Goal: Task Accomplishment & Management: Use online tool/utility

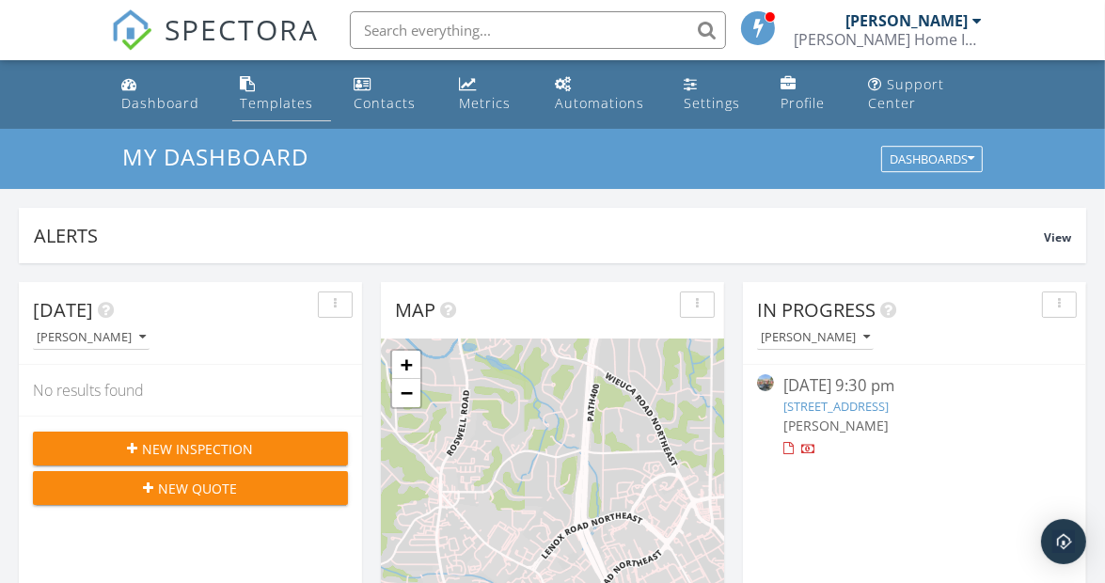
click at [282, 100] on div "Templates" at bounding box center [276, 103] width 73 height 18
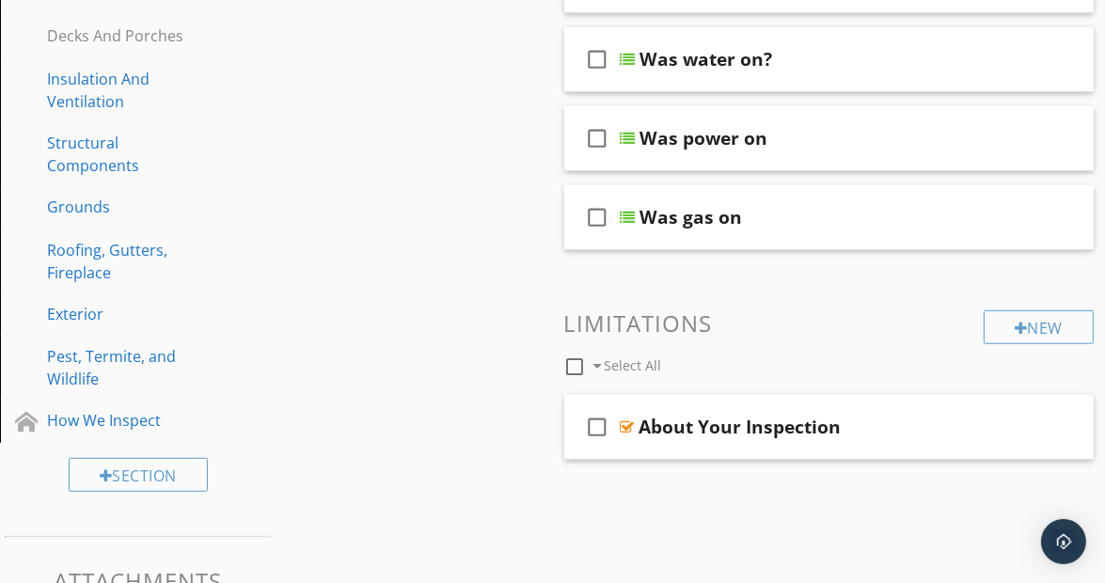
scroll to position [822, 0]
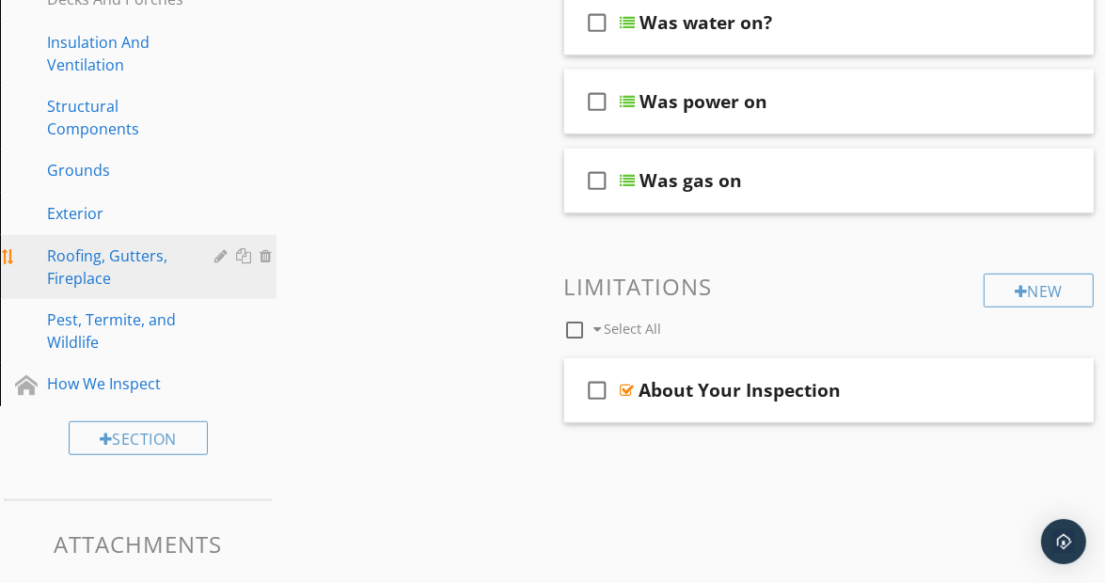
click at [87, 253] on div "Roofing, Gutters, Fireplace" at bounding box center [117, 267] width 140 height 45
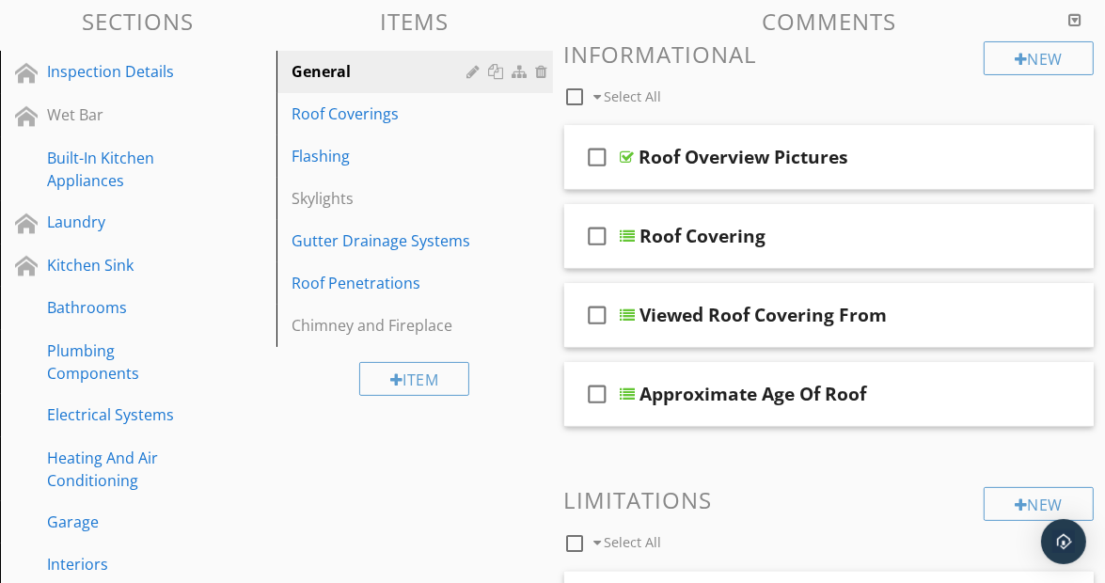
scroll to position [211, 0]
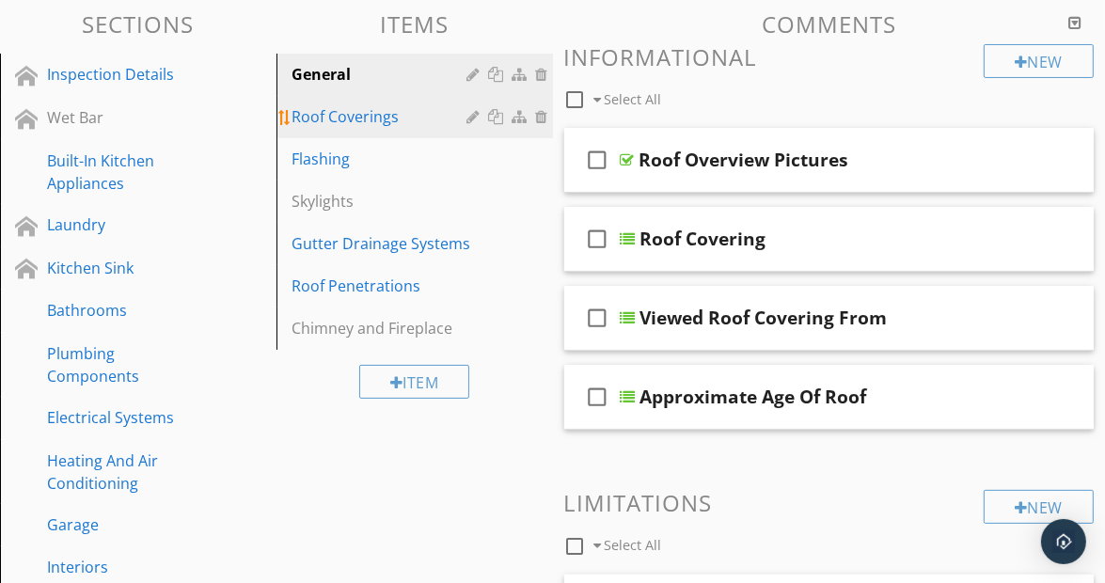
click at [340, 109] on div "Roof Coverings" at bounding box center [383, 116] width 182 height 23
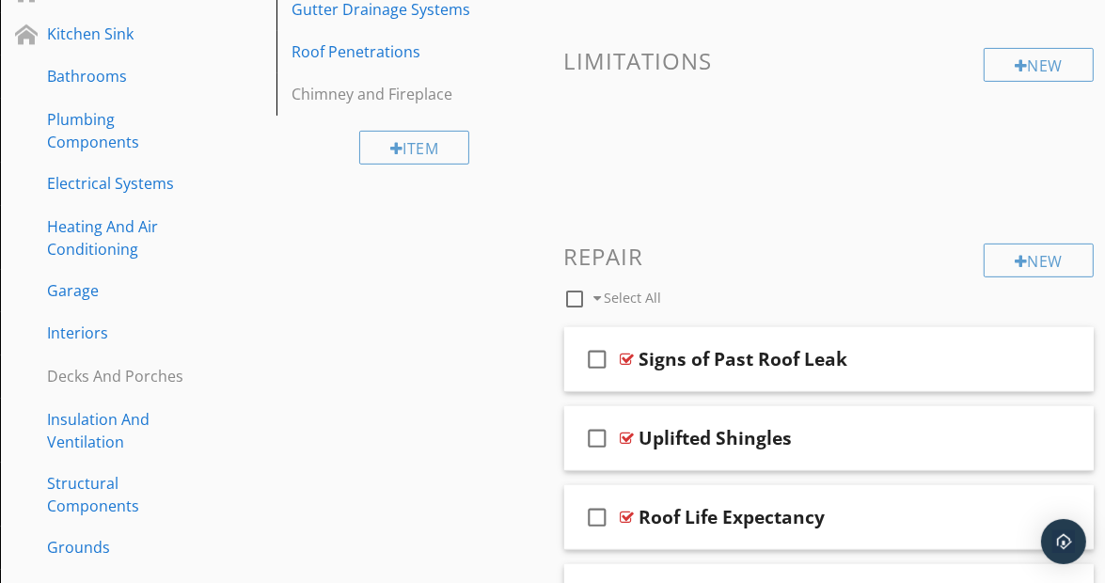
scroll to position [451, 0]
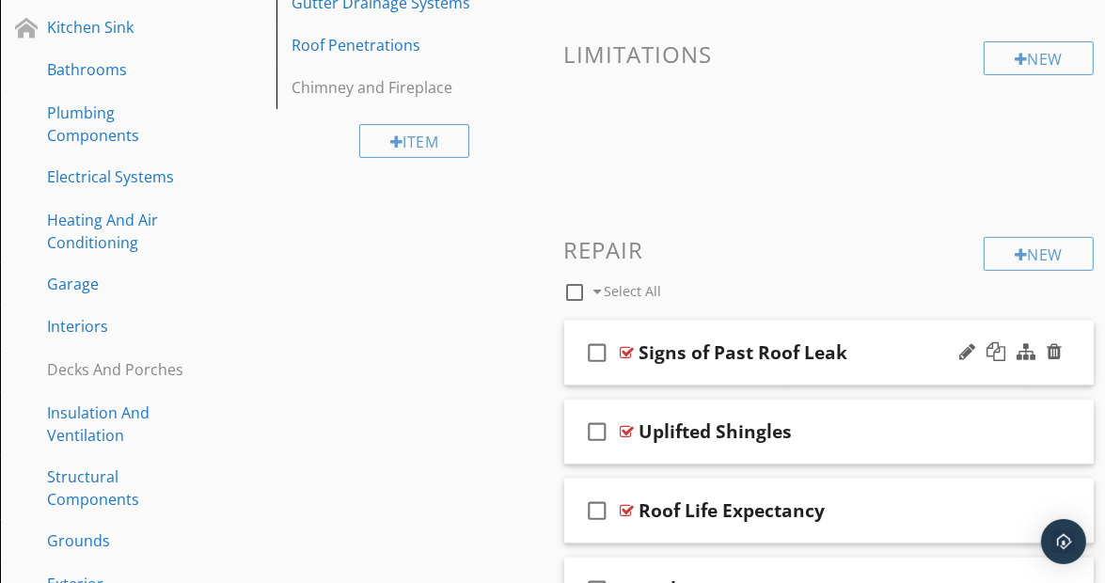
click at [1075, 361] on div "check_box_outline_blank Signs of Past Roof Leak" at bounding box center [829, 353] width 530 height 65
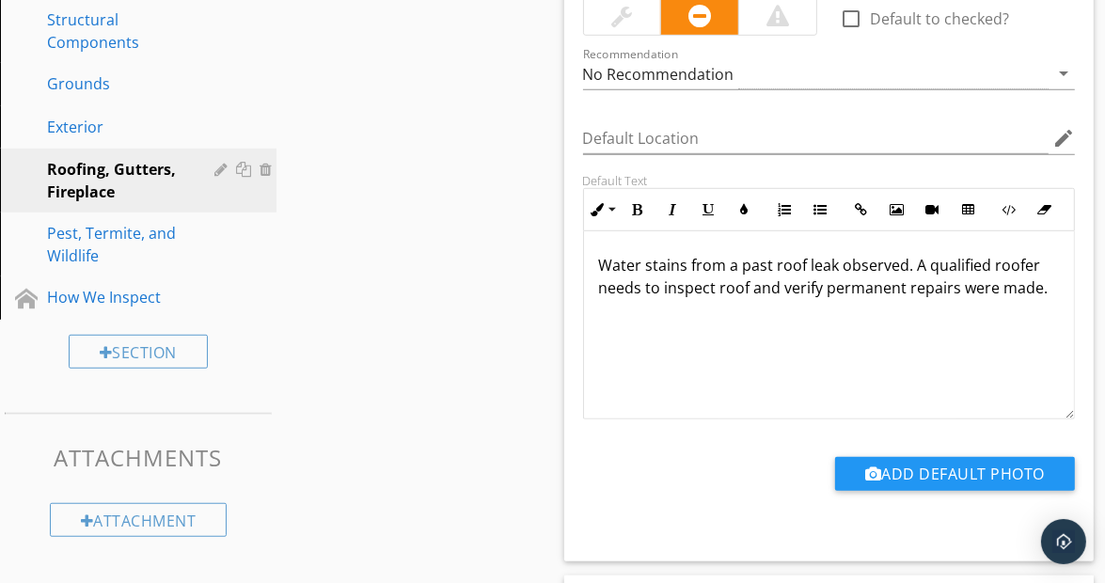
scroll to position [943, 0]
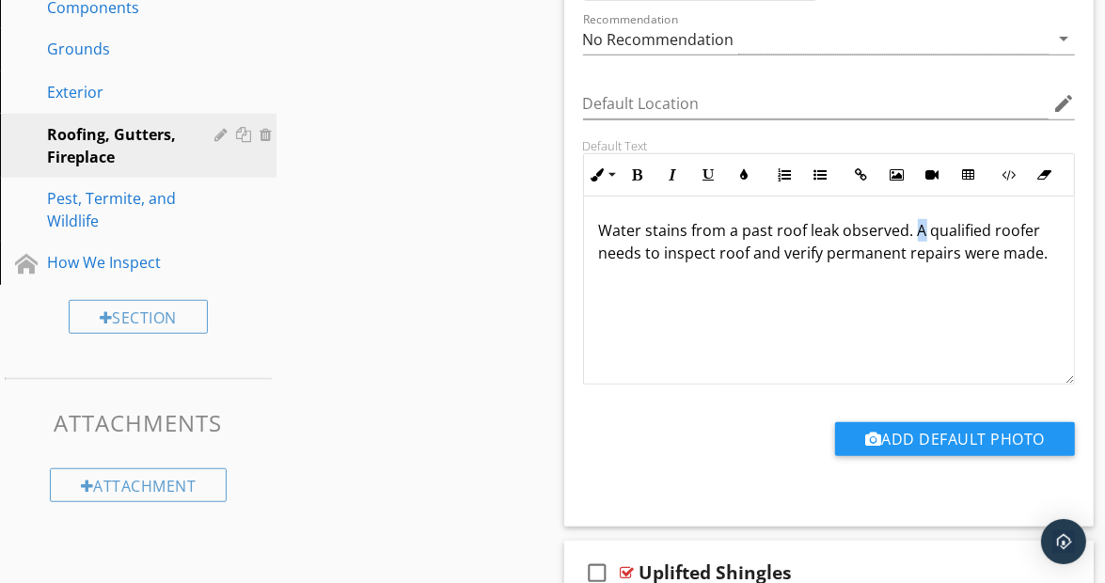
click at [919, 230] on p "Water stains from a past roof leak observed. A qualified roofer needs to inspec…" at bounding box center [829, 241] width 461 height 45
drag, startPoint x: 716, startPoint y: 251, endPoint x: 777, endPoint y: 261, distance: 62.0
click at [777, 261] on p "Water stains from a past roof leak observed. Recommend a qualified roofer needs…" at bounding box center [829, 253] width 461 height 68
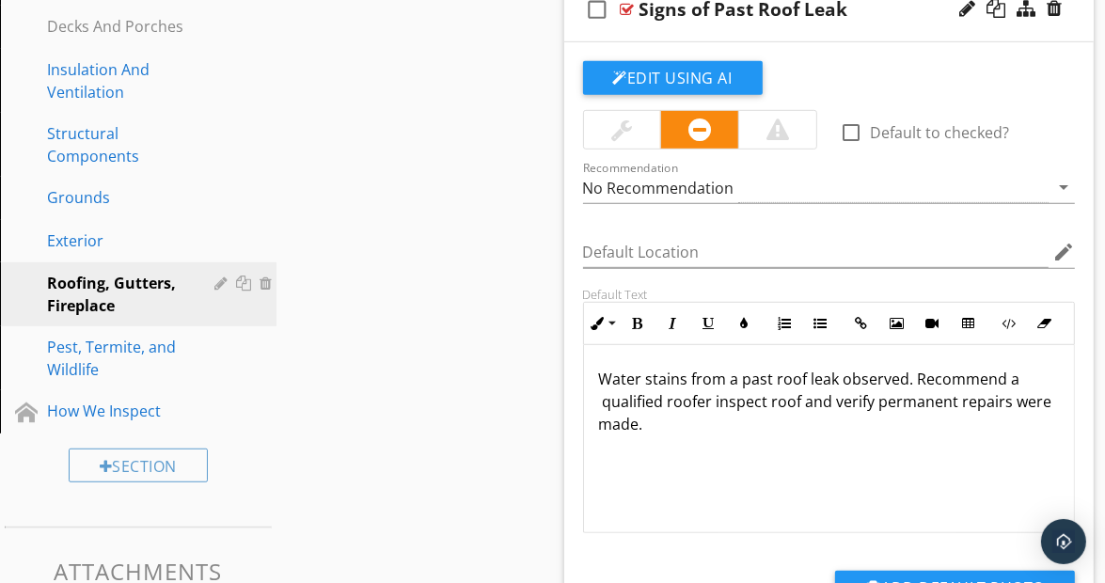
scroll to position [776, 0]
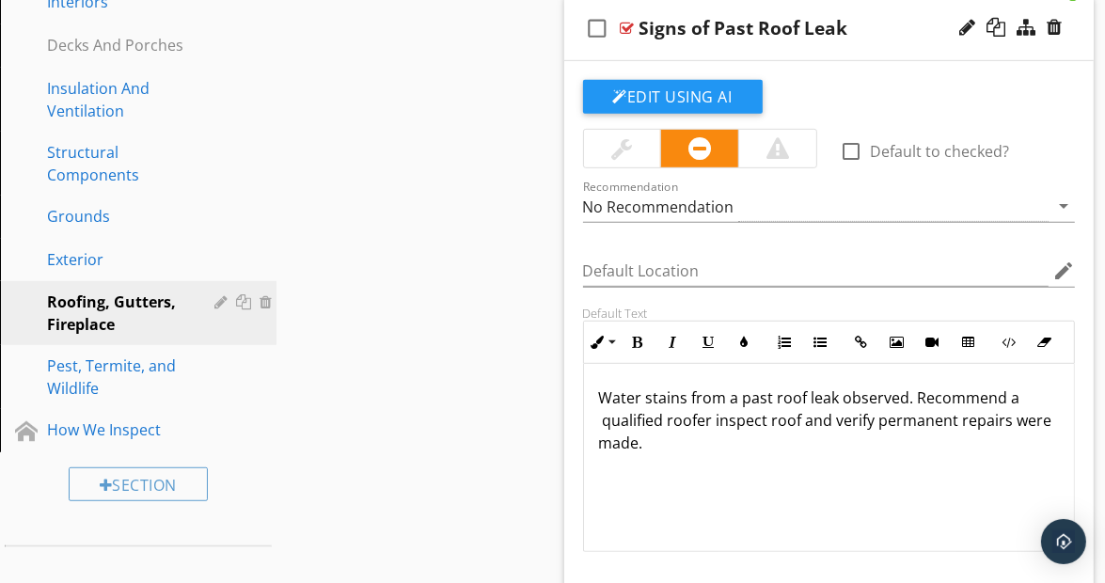
click at [1069, 35] on div "check_box_outline_blank Signs of Past Roof Leak" at bounding box center [829, 28] width 530 height 65
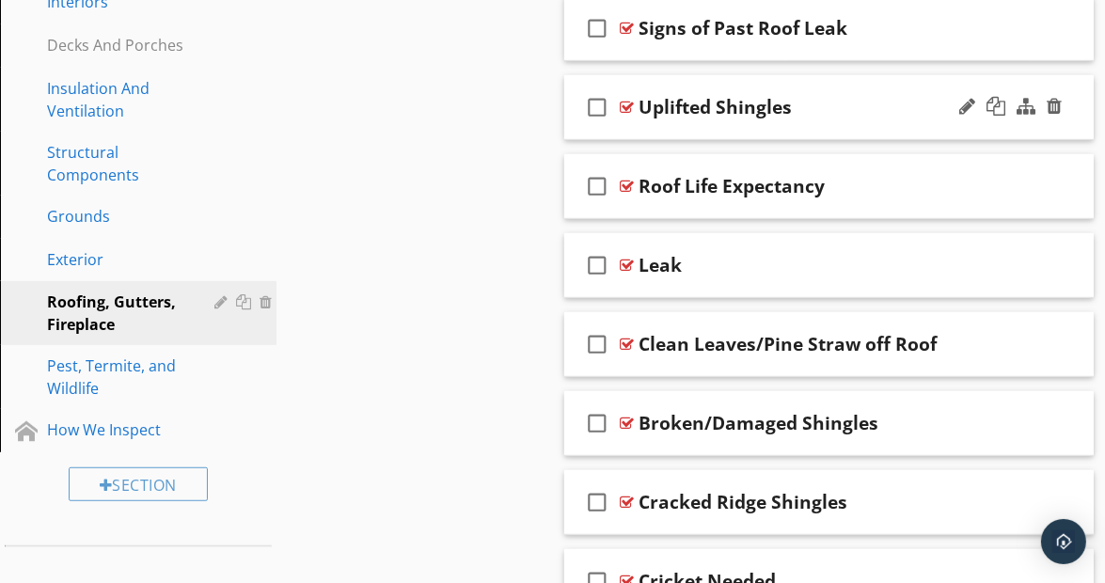
click at [1076, 117] on div "check_box_outline_blank Uplifted Shingles" at bounding box center [829, 107] width 530 height 65
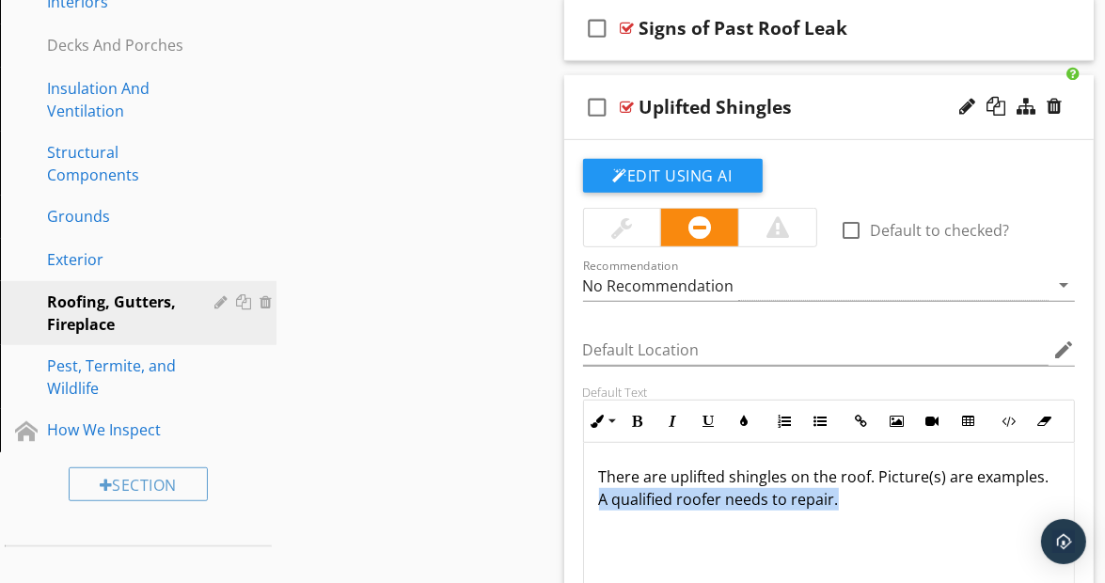
drag, startPoint x: 599, startPoint y: 496, endPoint x: 841, endPoint y: 502, distance: 241.8
click at [841, 502] on p "There are uplifted shingles on the roof. Picture(s) are examples. A qualified r…" at bounding box center [829, 488] width 461 height 45
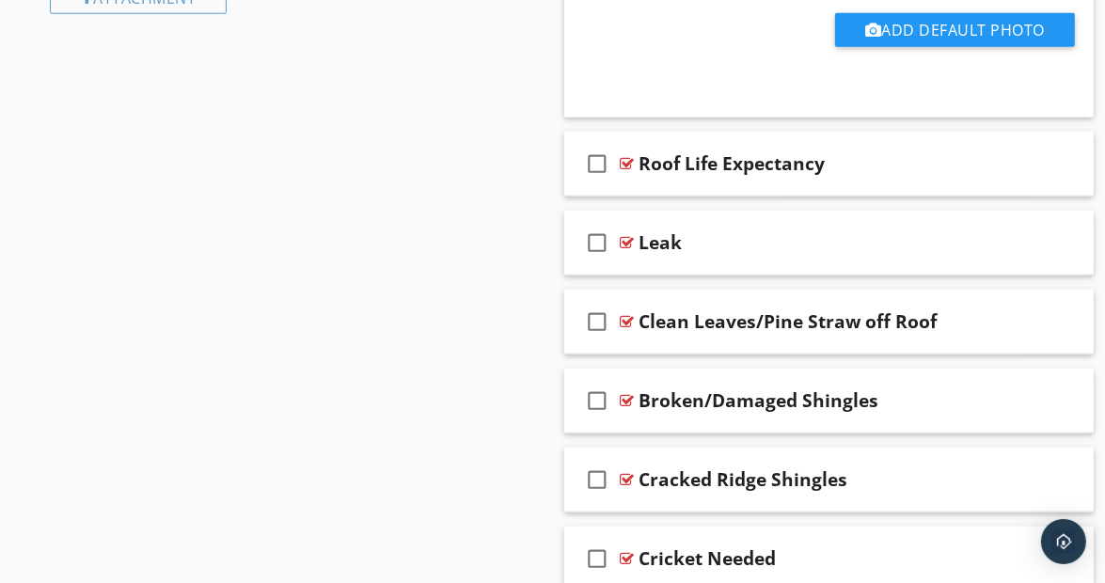
scroll to position [1450, 0]
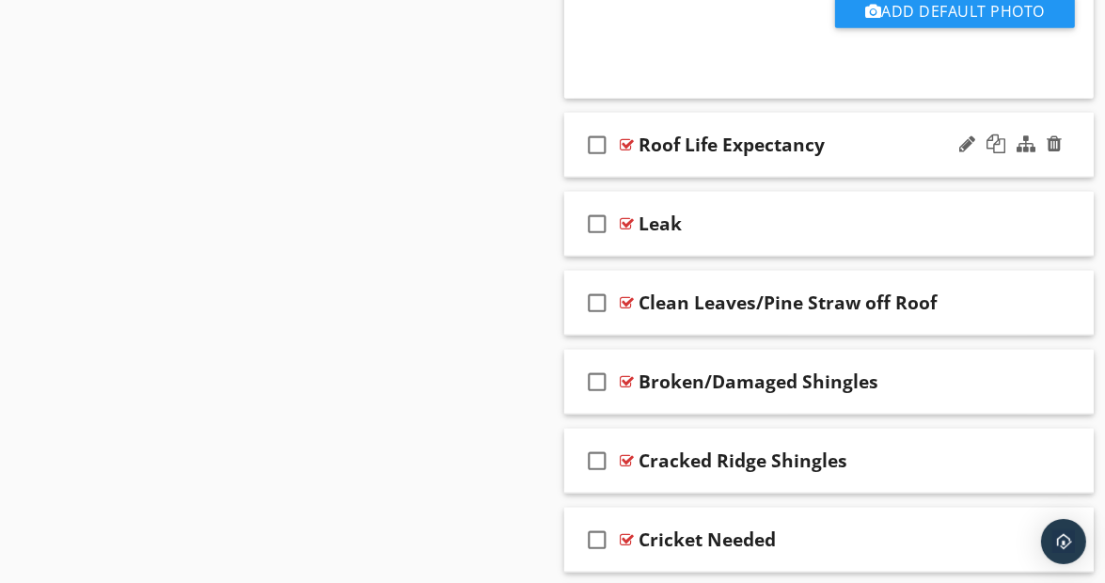
click at [1078, 154] on div "check_box_outline_blank Roof Life Expectancy" at bounding box center [829, 145] width 530 height 65
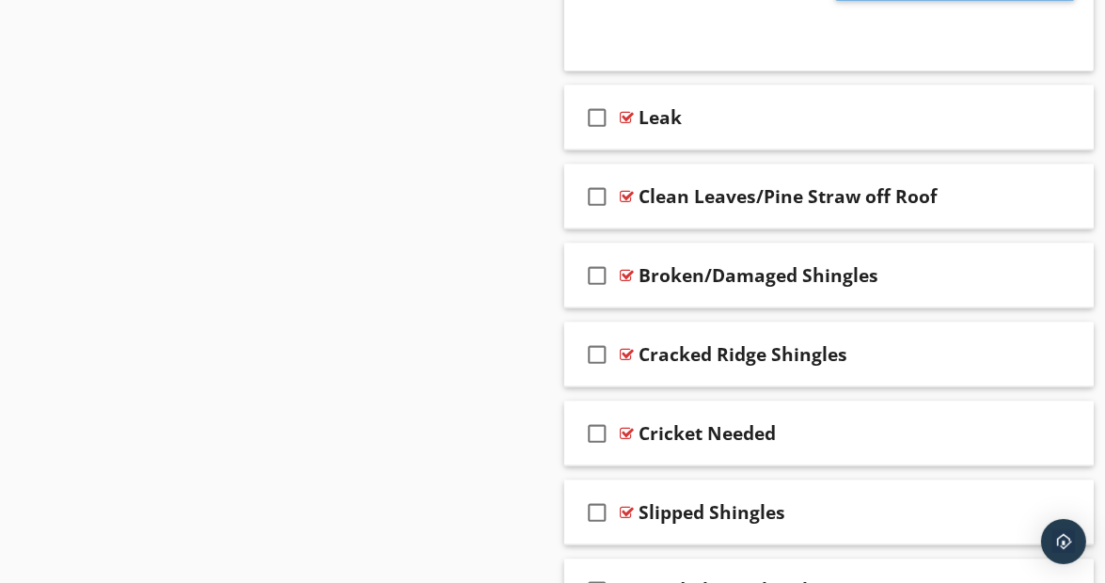
scroll to position [2236, 0]
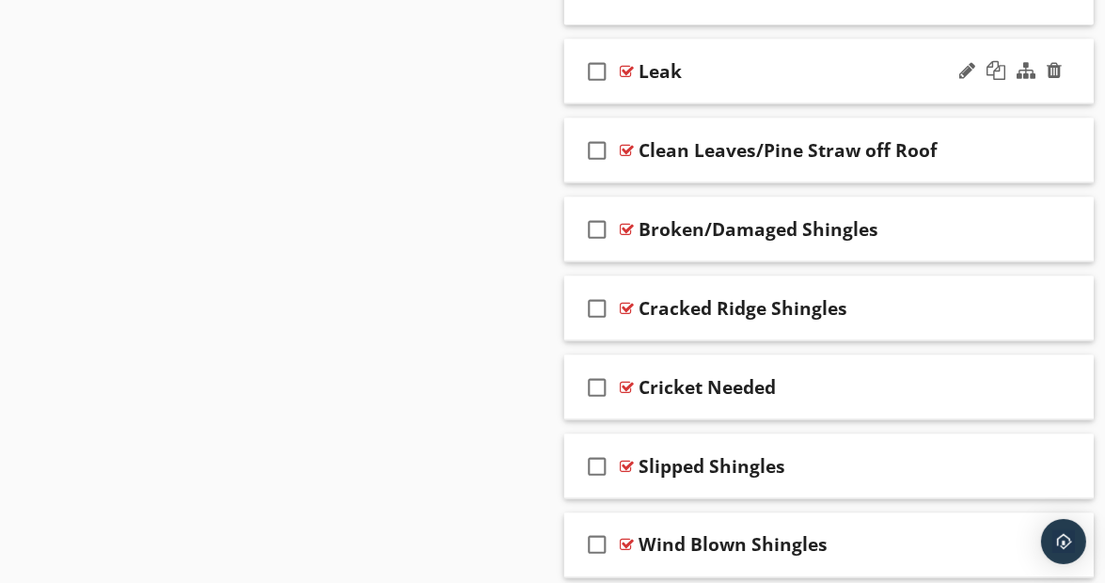
click at [1069, 78] on div "check_box_outline_blank Leak" at bounding box center [829, 72] width 530 height 65
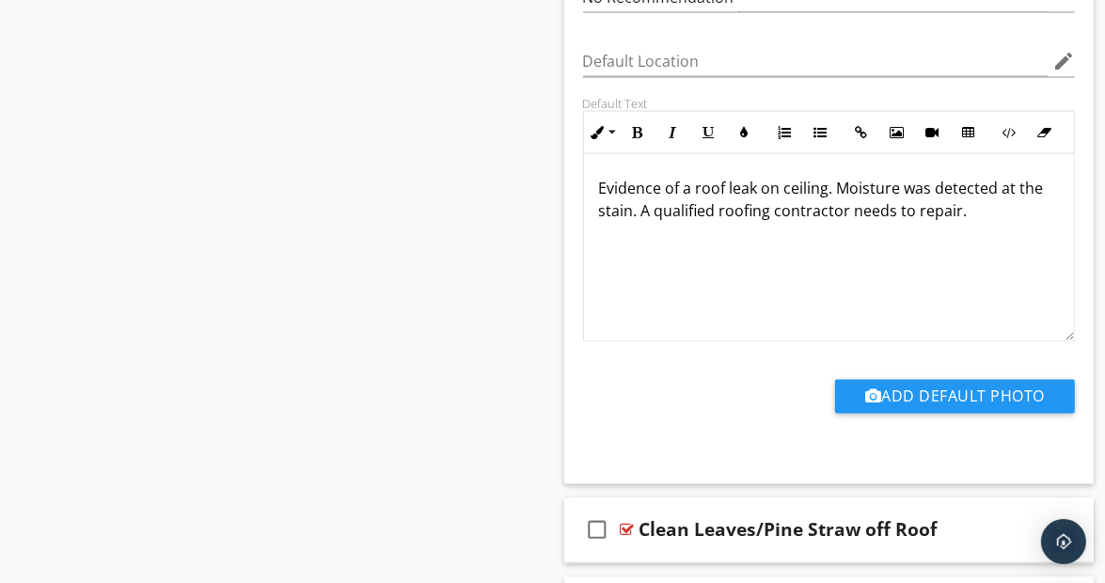
scroll to position [2501, 0]
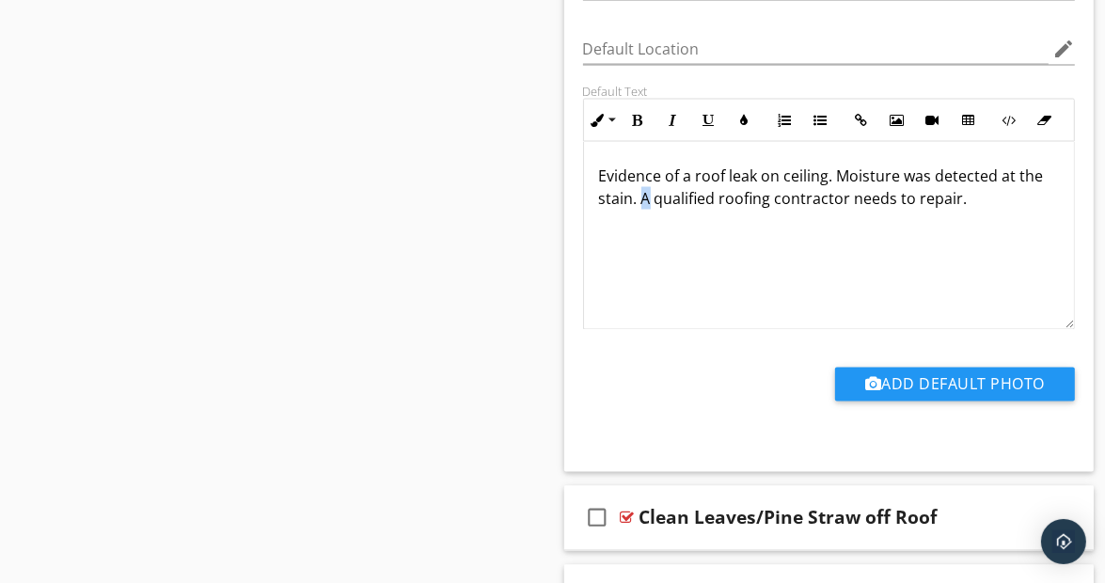
click at [647, 198] on p "Evidence of a roof leak on ceiling. Moisture was detected at the stain. A quali…" at bounding box center [829, 187] width 461 height 45
click at [910, 197] on p "Evidence of a roof leak on ceiling. Moisture was detected at the stain. A quali…" at bounding box center [829, 187] width 461 height 45
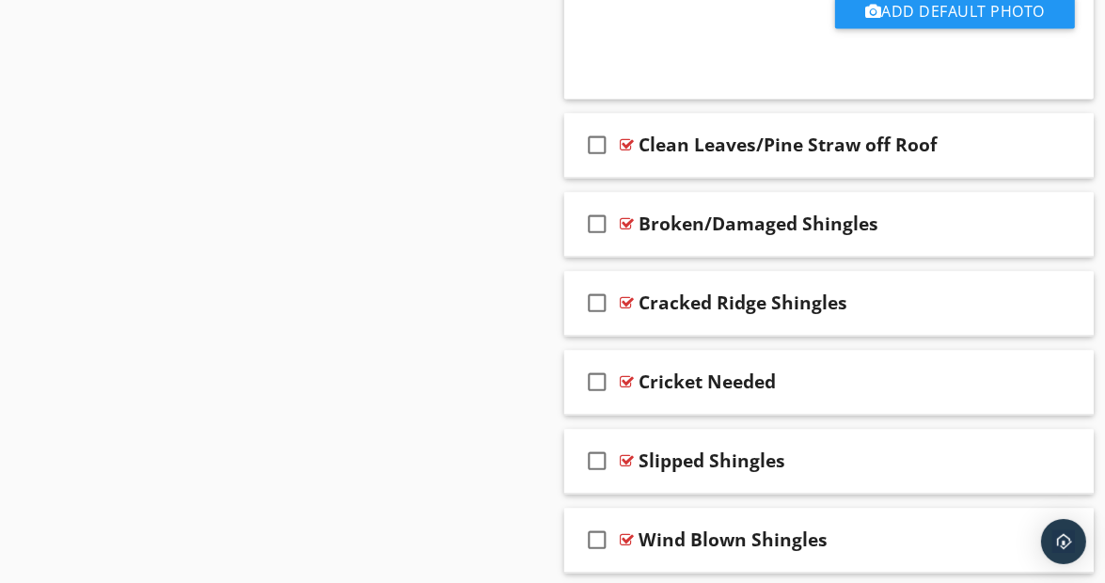
scroll to position [2898, 0]
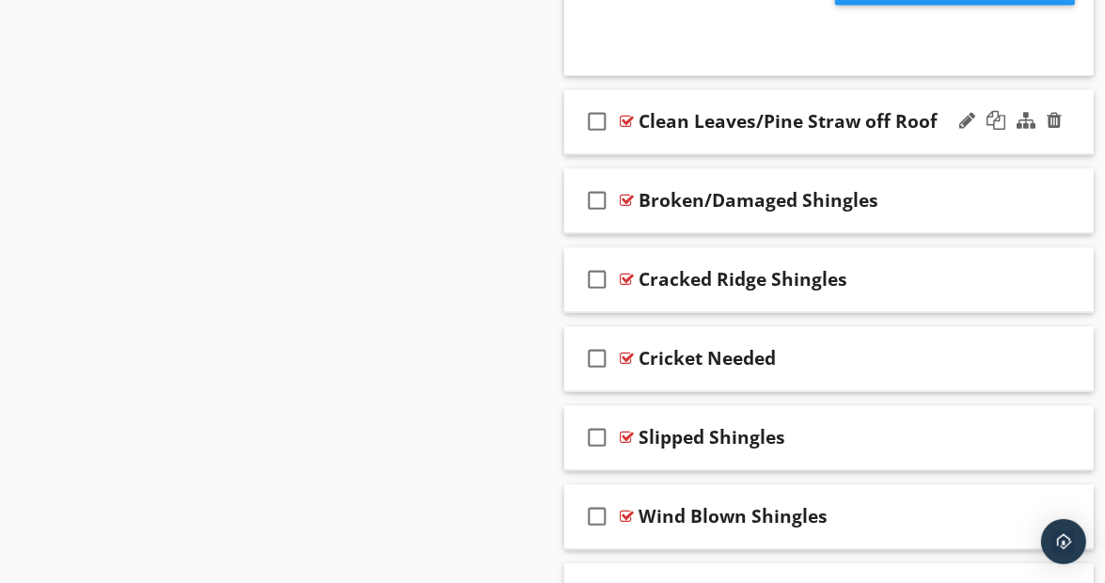
click at [1071, 129] on div "check_box_outline_blank Clean Leaves/Pine Straw off Roof" at bounding box center [829, 121] width 530 height 65
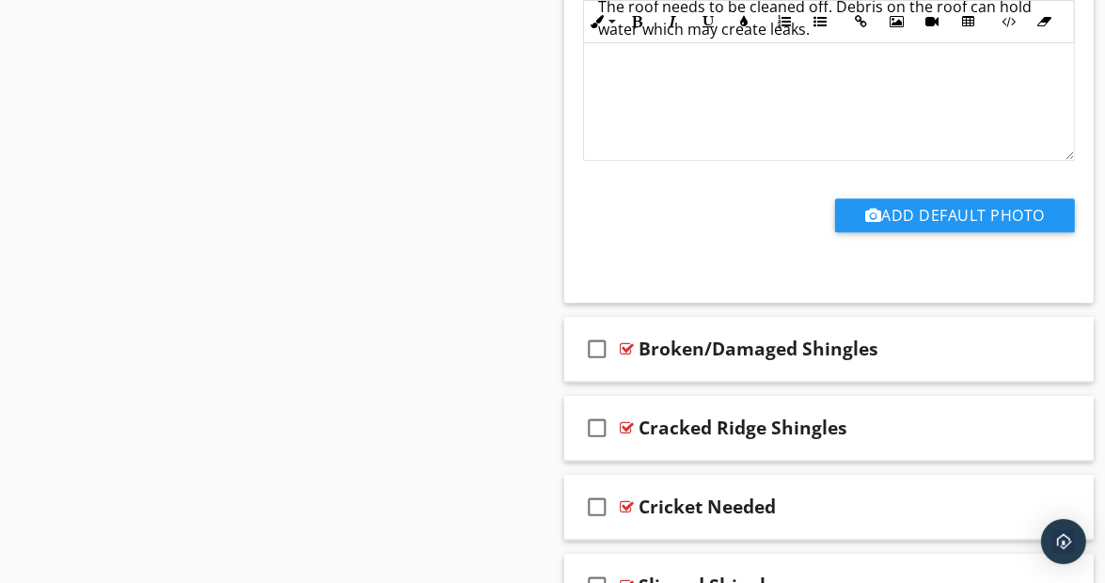
scroll to position [3387, 0]
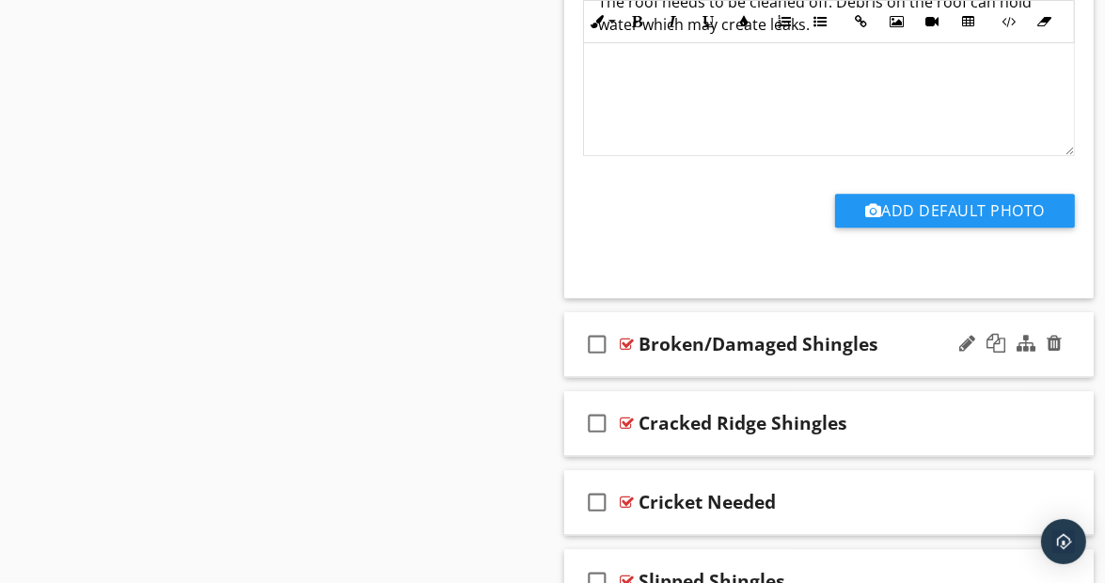
click at [1071, 349] on div "check_box_outline_blank Broken/Damaged Shingles" at bounding box center [829, 344] width 530 height 65
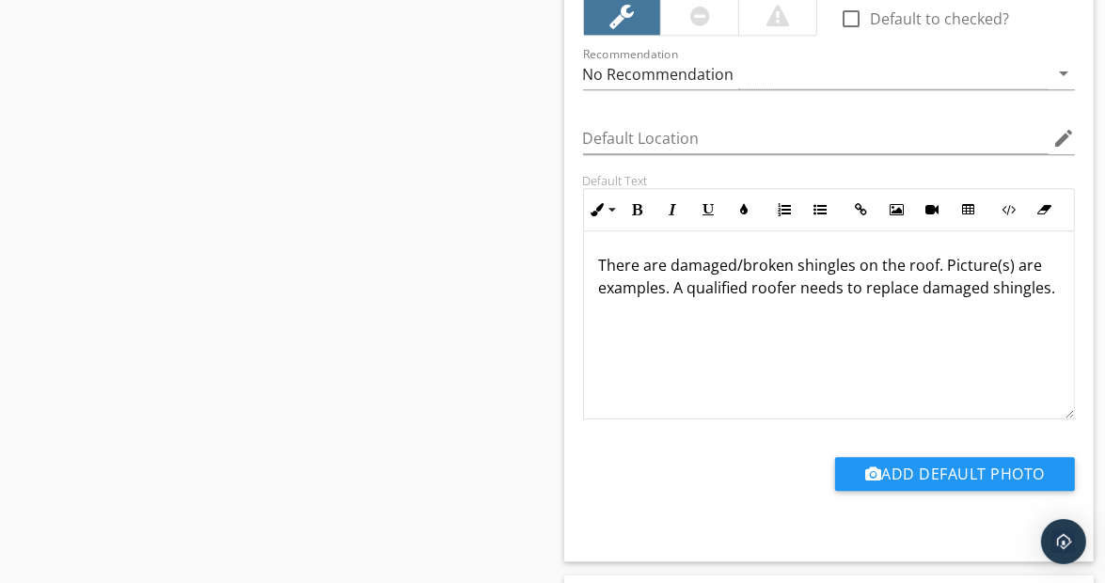
scroll to position [3875, 0]
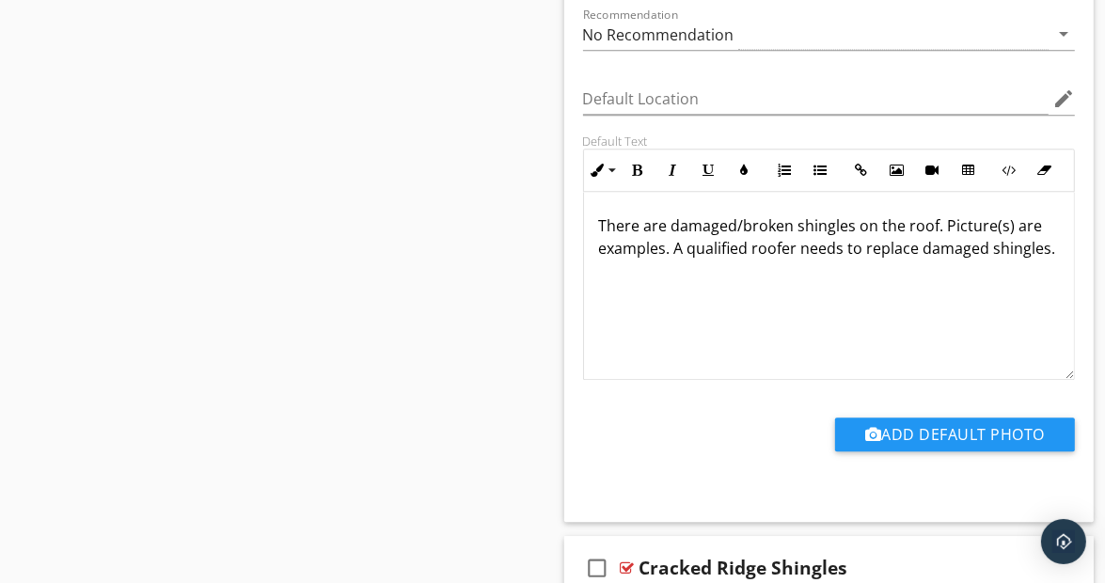
drag, startPoint x: 674, startPoint y: 240, endPoint x: 683, endPoint y: 266, distance: 27.7
click at [683, 260] on p "There are damaged/broken shingles on the roof. Picture(s) are examples. A quali…" at bounding box center [829, 236] width 461 height 45
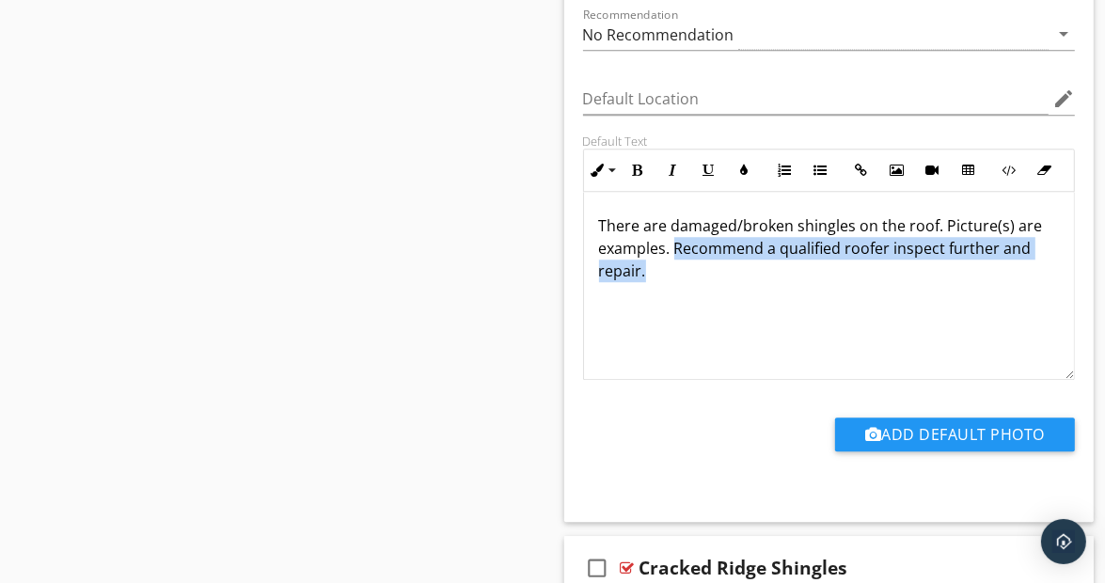
drag, startPoint x: 673, startPoint y: 242, endPoint x: 653, endPoint y: 277, distance: 40.8
click at [653, 277] on div "There are damaged/broken shingles on the roof. Picture(s) are examples. Recomme…" at bounding box center [829, 286] width 491 height 188
copy p "Recommend a qualified roofer inspect further and repair."
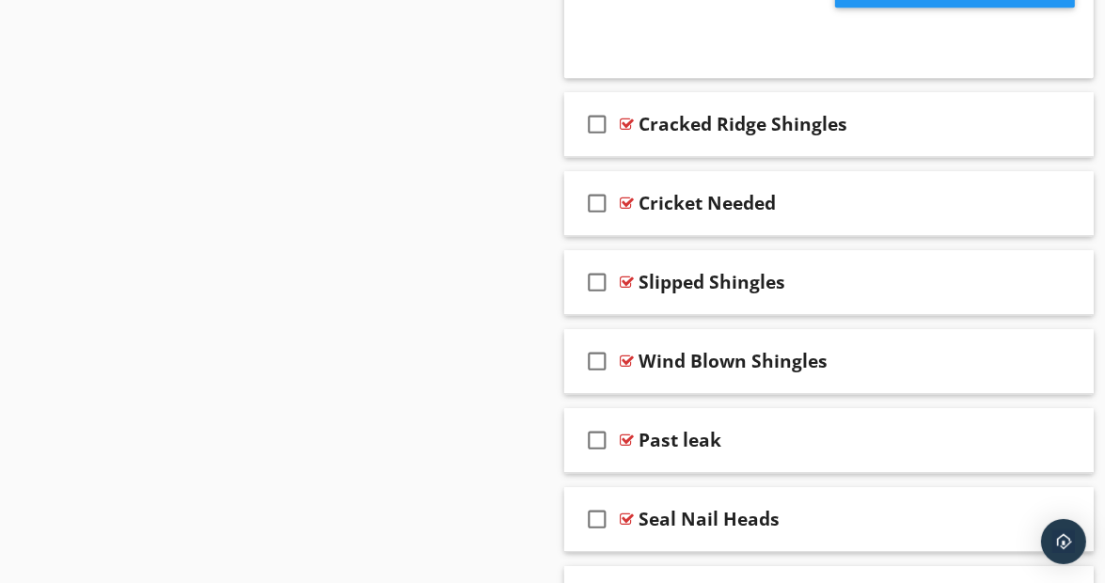
scroll to position [4324, 0]
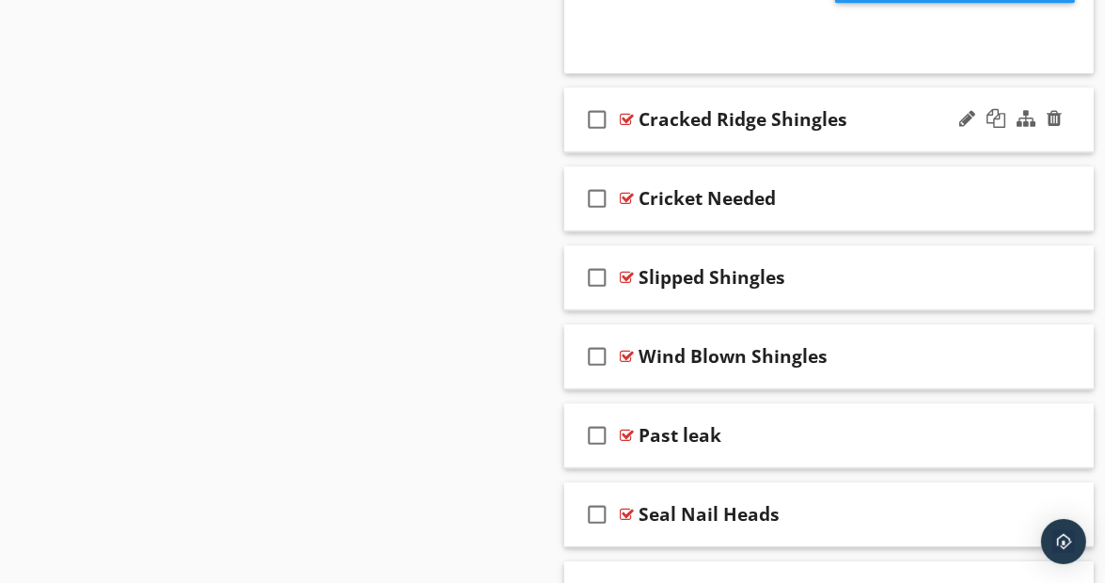
click at [1069, 123] on div "check_box_outline_blank Cracked Ridge Shingles" at bounding box center [829, 119] width 530 height 65
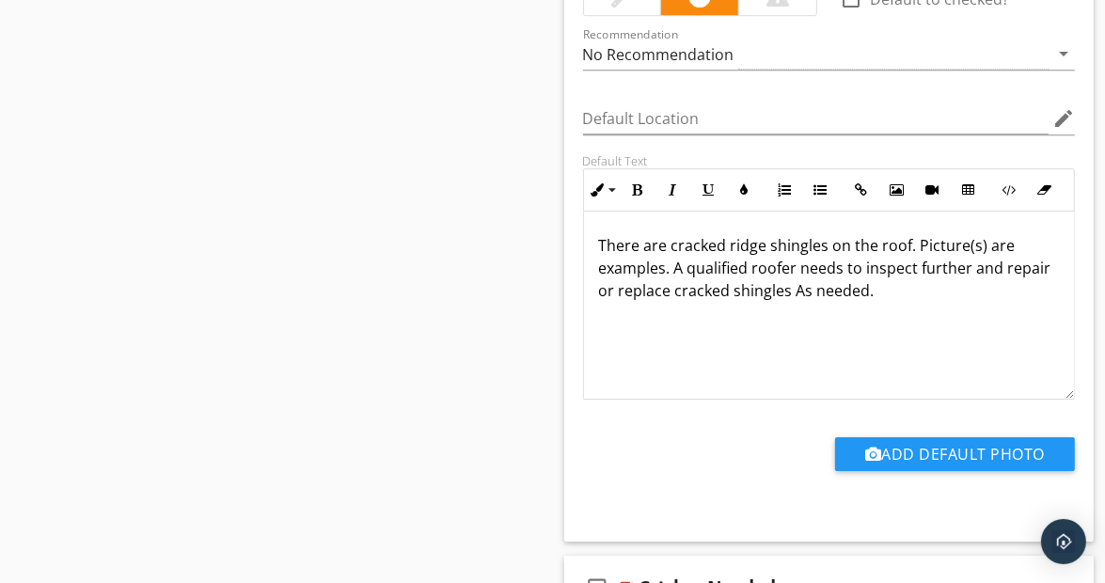
scroll to position [4583, 0]
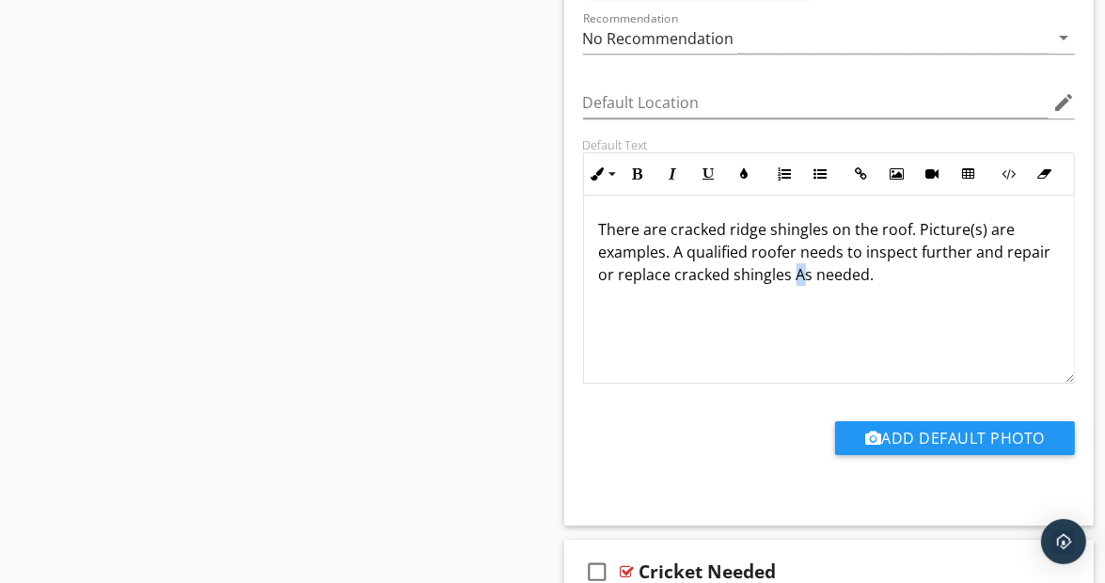
click at [844, 267] on p "There are cracked ridge shingles on the roof. Picture(s) are examples. A qualif…" at bounding box center [829, 252] width 461 height 68
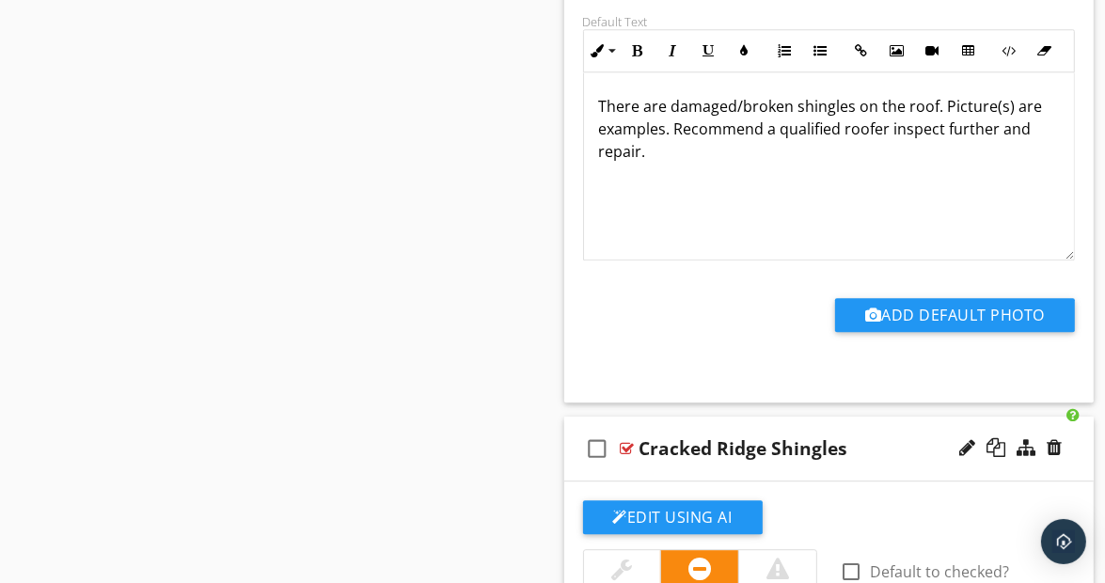
scroll to position [3999, 0]
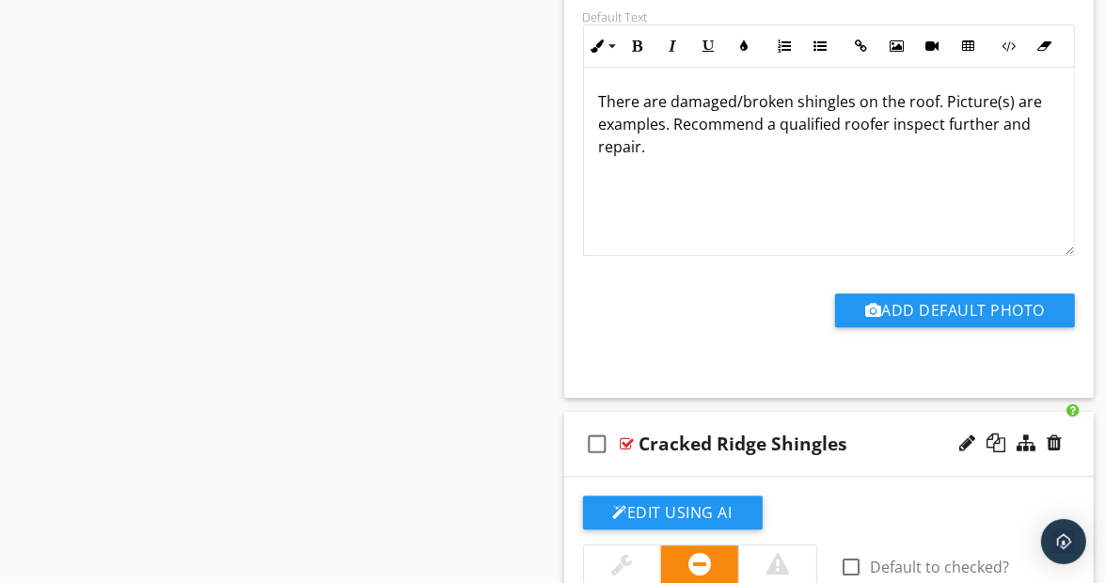
click at [641, 143] on p "There are damaged/broken shingles on the roof. Picture(s) are examples. Recomme…" at bounding box center [829, 124] width 461 height 68
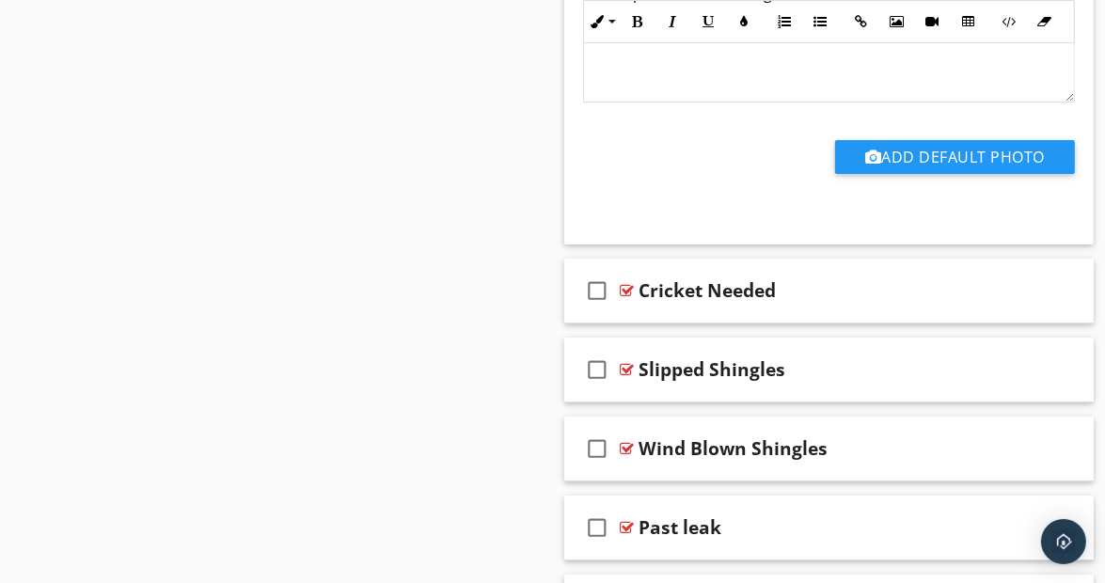
scroll to position [4876, 0]
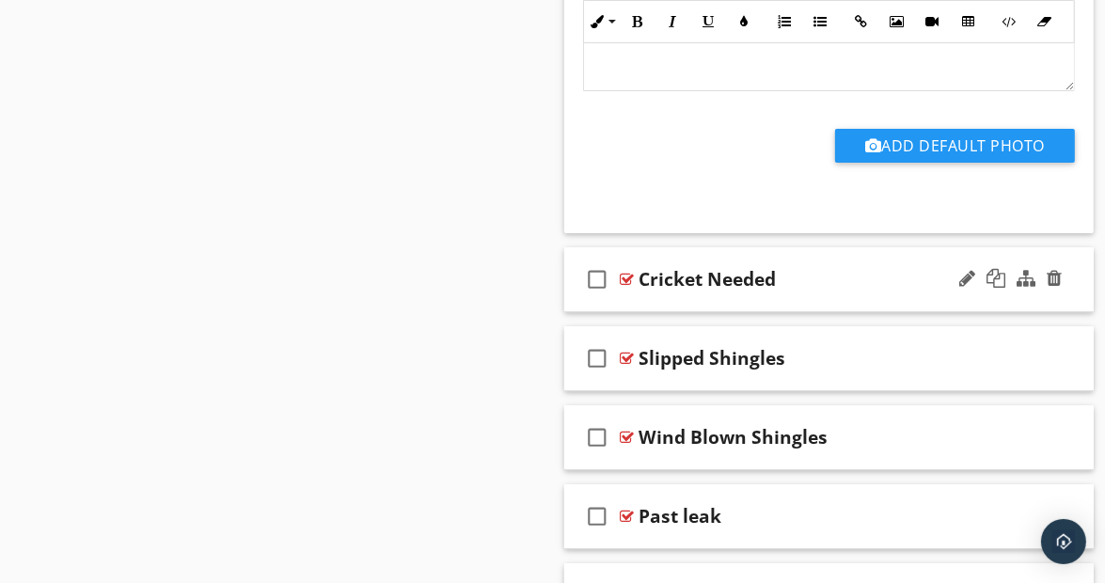
click at [1073, 290] on div "check_box_outline_blank Cricket Needed" at bounding box center [829, 279] width 530 height 65
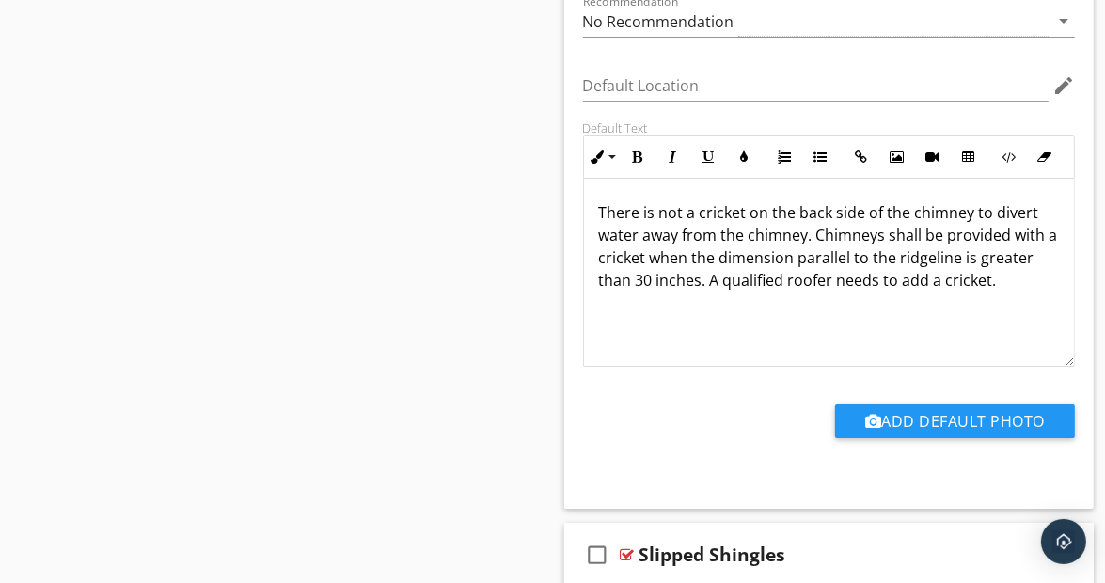
scroll to position [5369, 0]
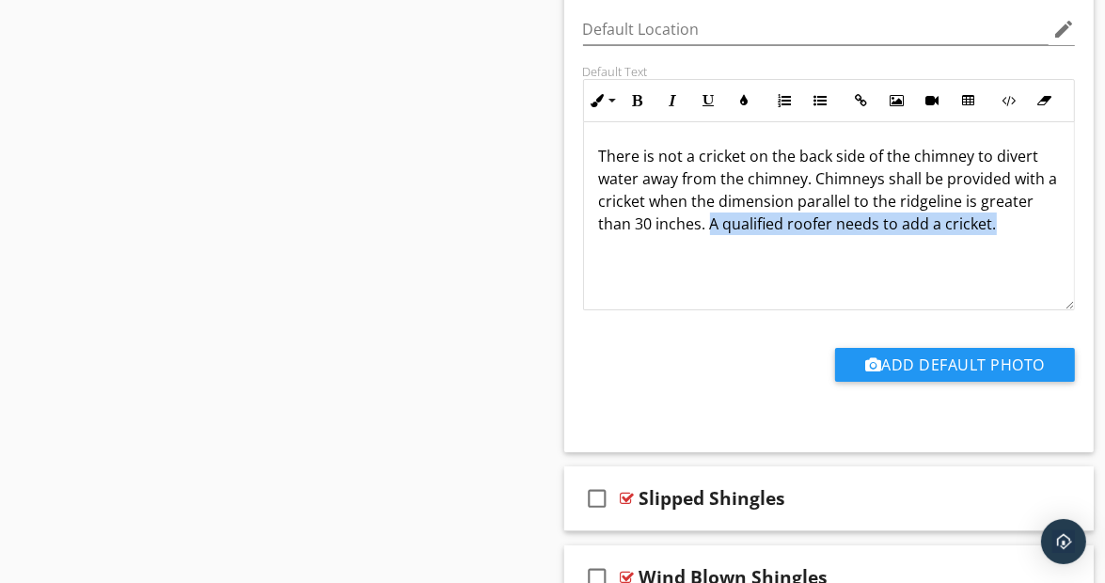
drag, startPoint x: 711, startPoint y: 214, endPoint x: 1004, endPoint y: 242, distance: 293.8
click at [1004, 242] on div "There is not a cricket on the back side of the chimney to divert water away fro…" at bounding box center [829, 216] width 491 height 188
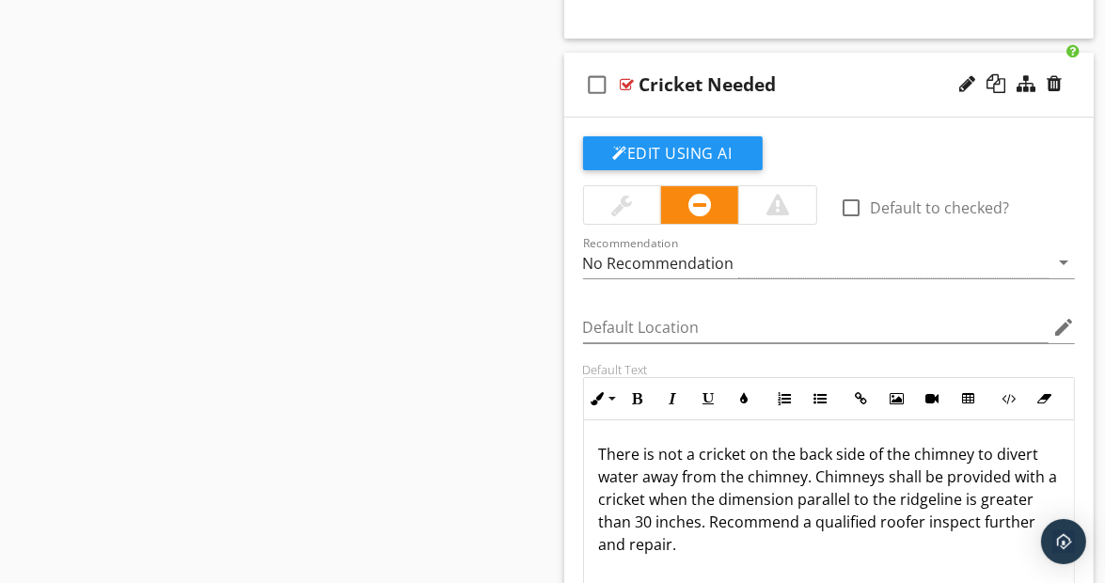
scroll to position [5054, 0]
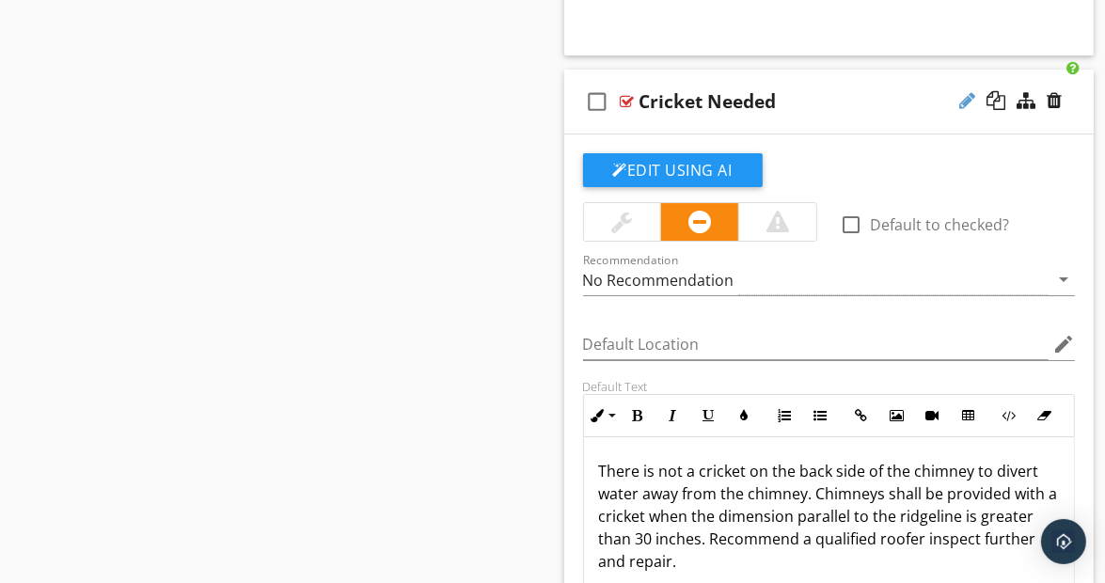
click at [965, 91] on div at bounding box center [967, 100] width 16 height 19
type input "C"
type input "No Cricket Behind Chimney"
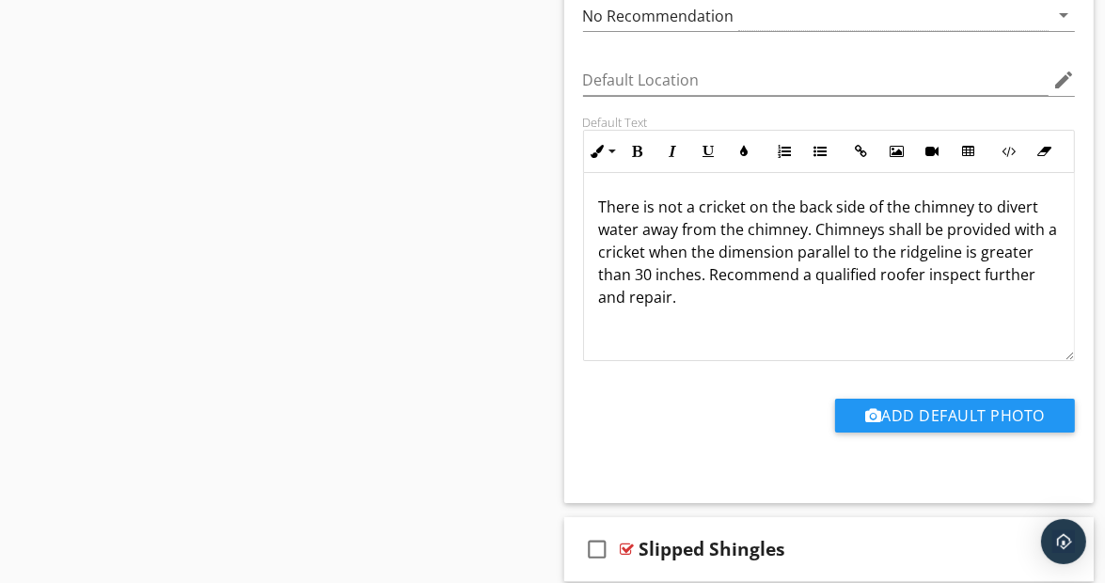
scroll to position [5363, 0]
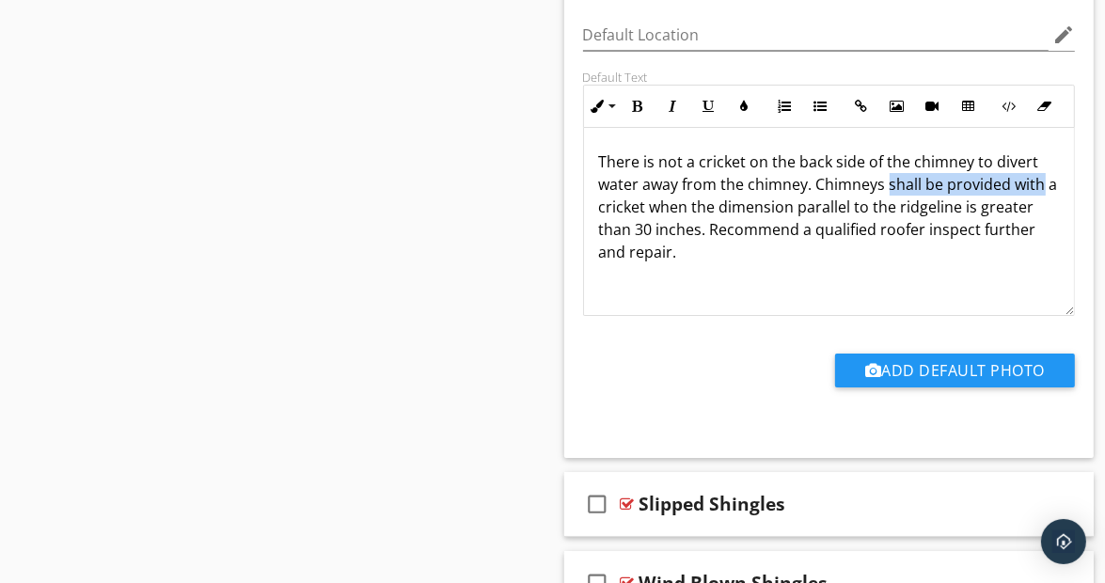
drag, startPoint x: 887, startPoint y: 174, endPoint x: 1043, endPoint y: 172, distance: 156.1
click at [1043, 172] on p "There is not a cricket on the back side of the chimney to divert water away fro…" at bounding box center [829, 206] width 461 height 113
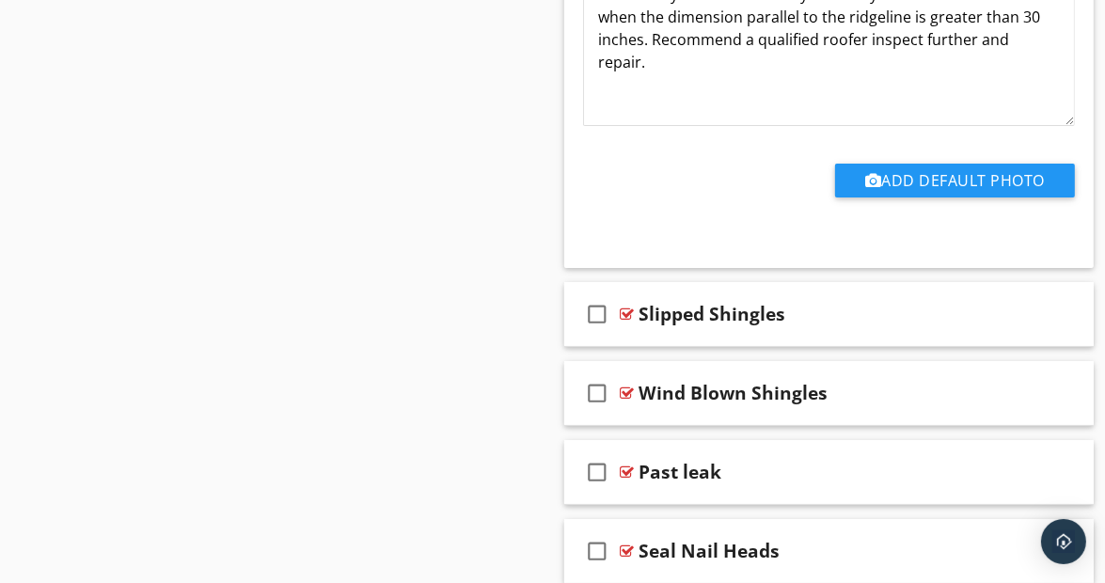
scroll to position [5731, 0]
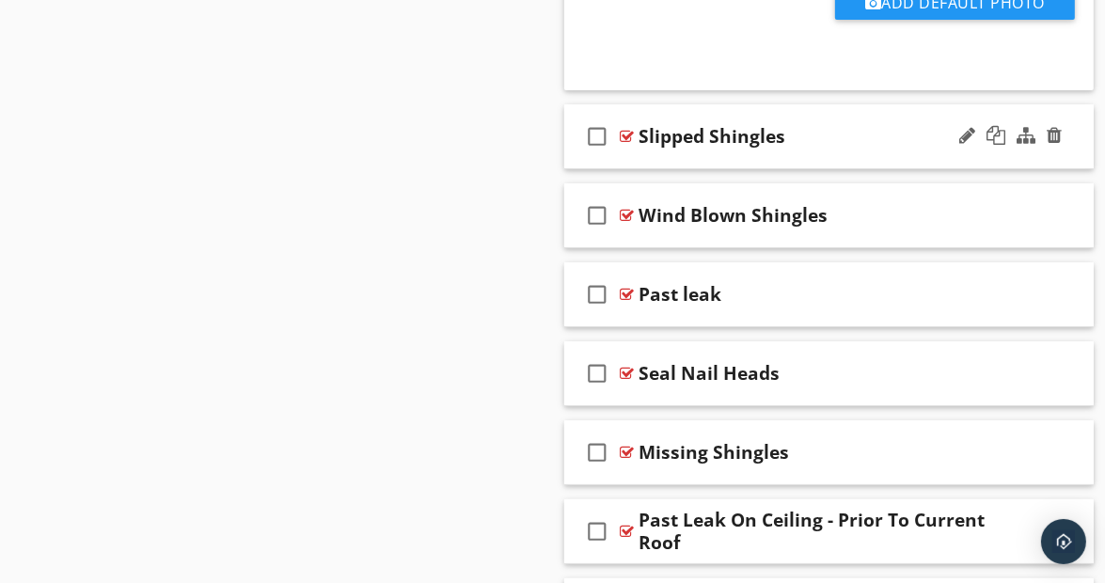
click at [1070, 135] on div "check_box_outline_blank Slipped Shingles" at bounding box center [829, 136] width 530 height 65
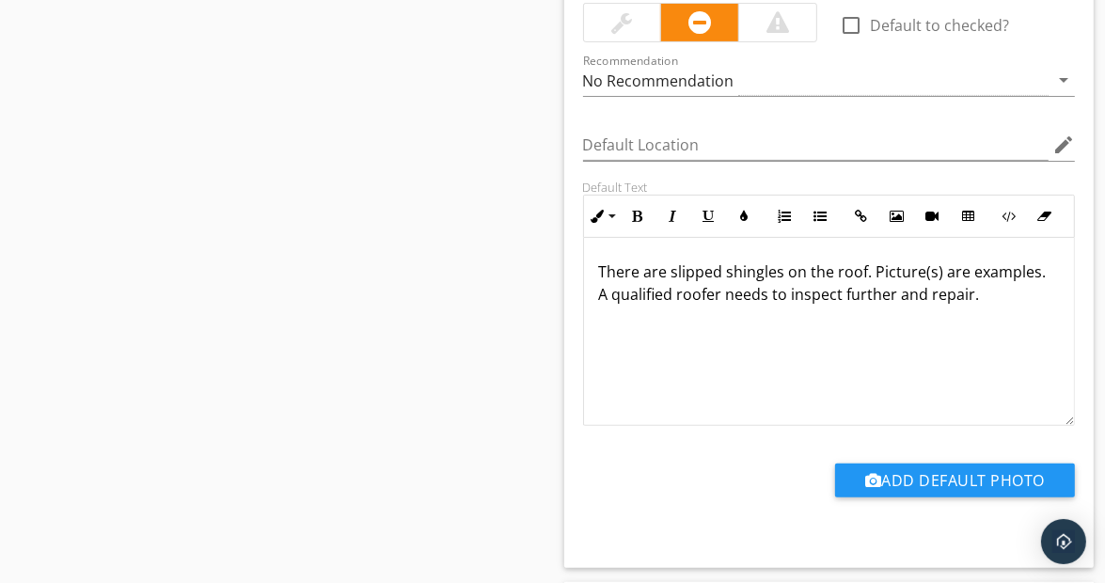
scroll to position [6034, 0]
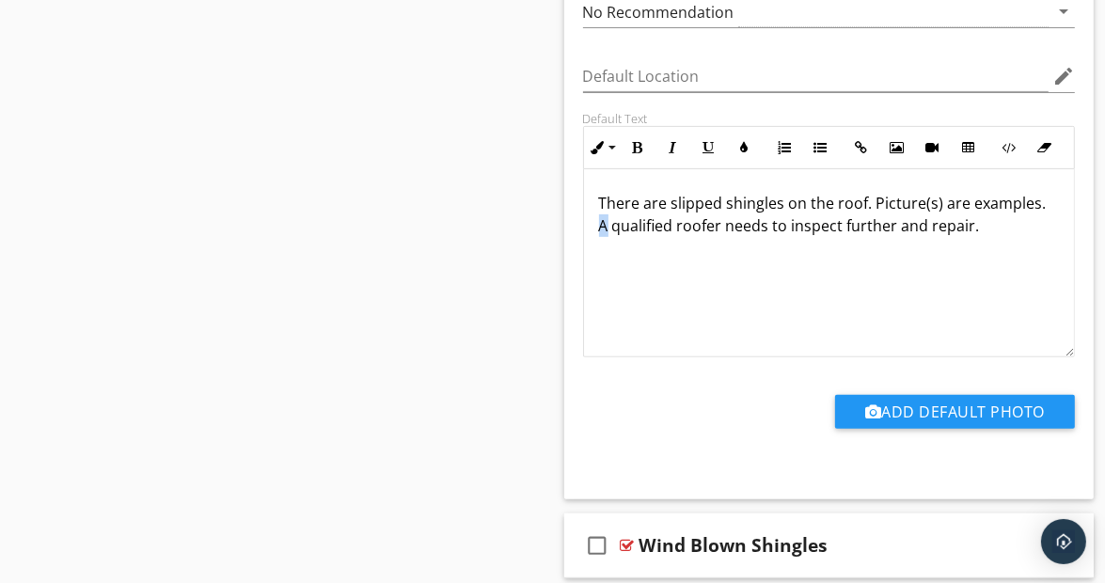
click at [604, 218] on div "There are slipped shingles on the roof. Picture(s) are examples. A qualified ro…" at bounding box center [829, 263] width 491 height 188
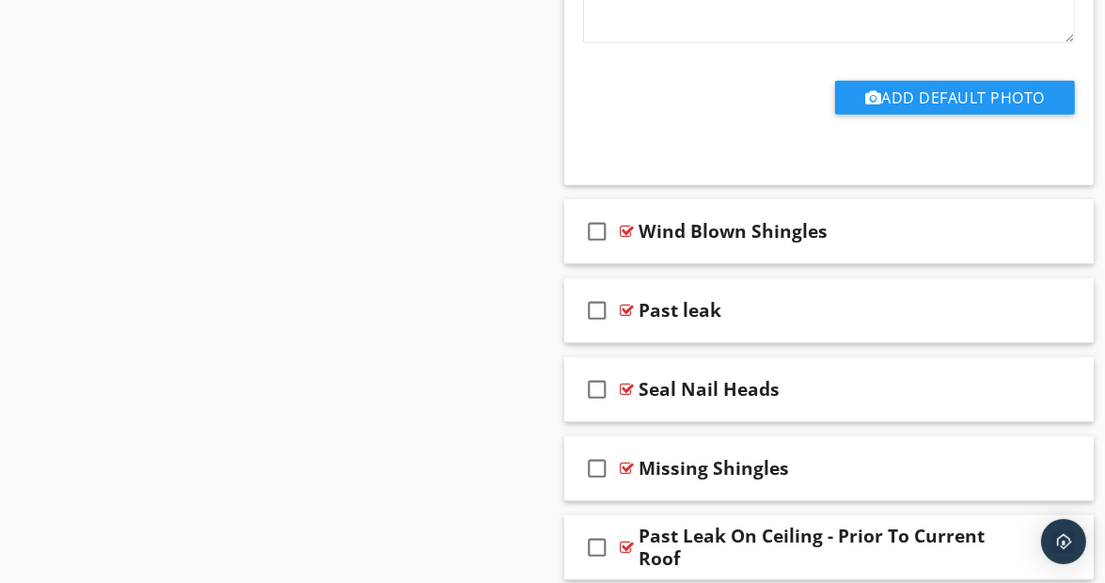
scroll to position [6410, 0]
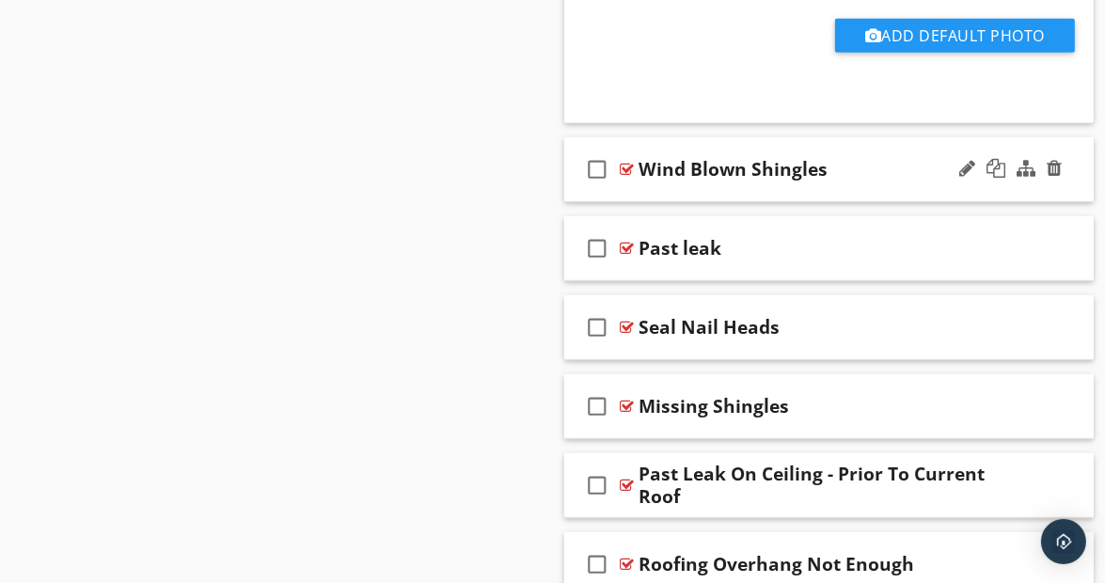
click at [1071, 168] on div "check_box_outline_blank Wind Blown Shingles" at bounding box center [829, 169] width 530 height 65
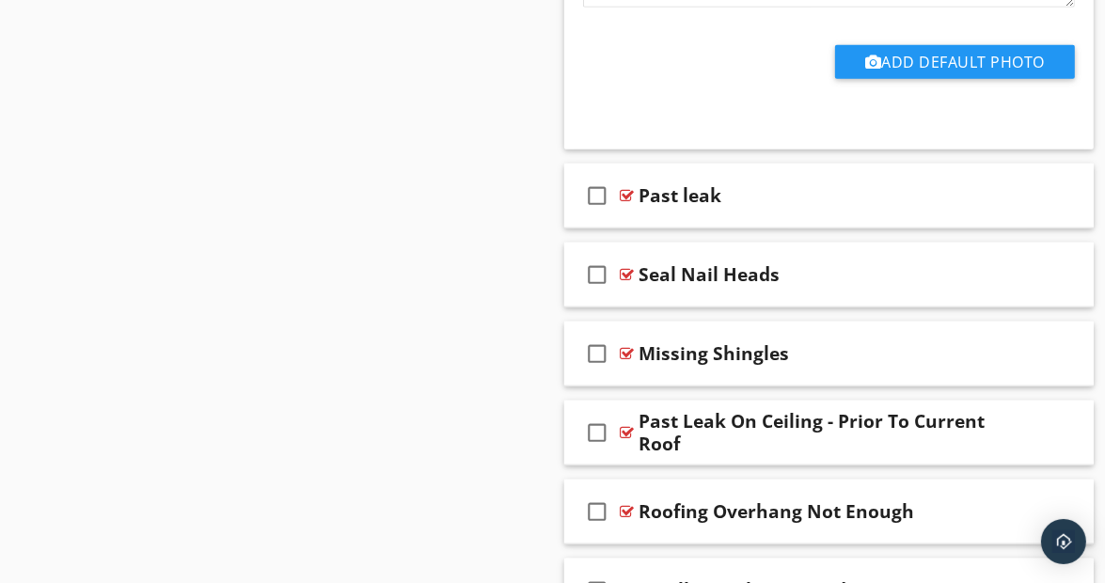
scroll to position [7143, 0]
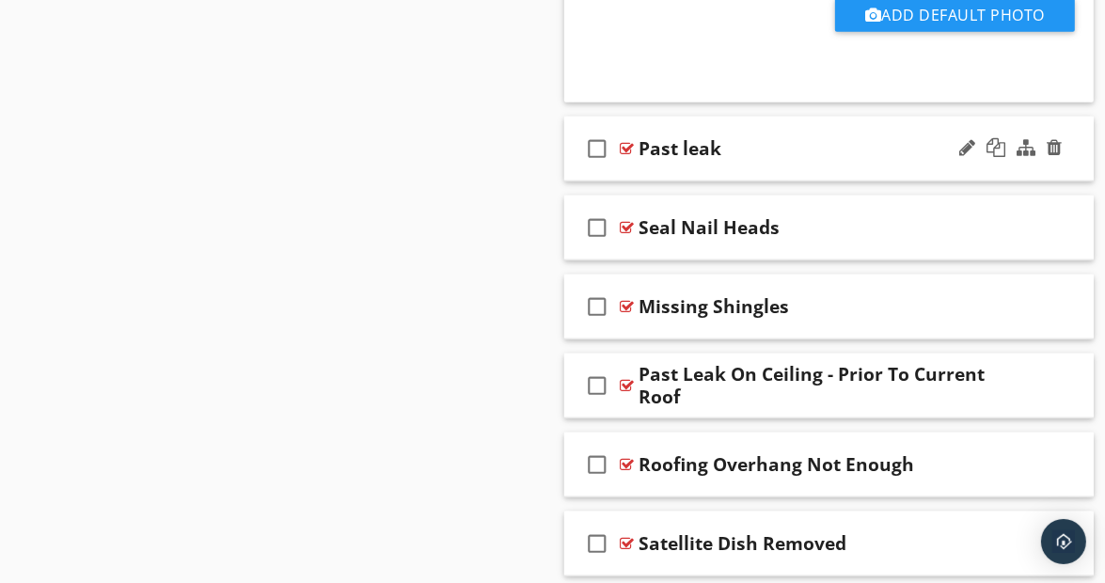
click at [1072, 136] on div "check_box_outline_blank Past leak" at bounding box center [829, 149] width 530 height 65
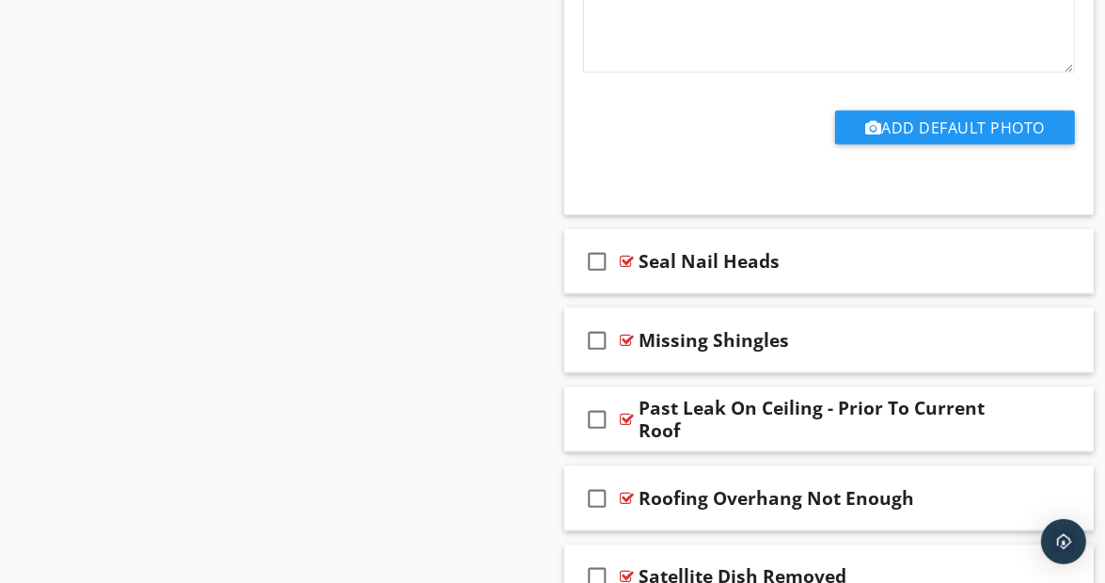
scroll to position [7792, 0]
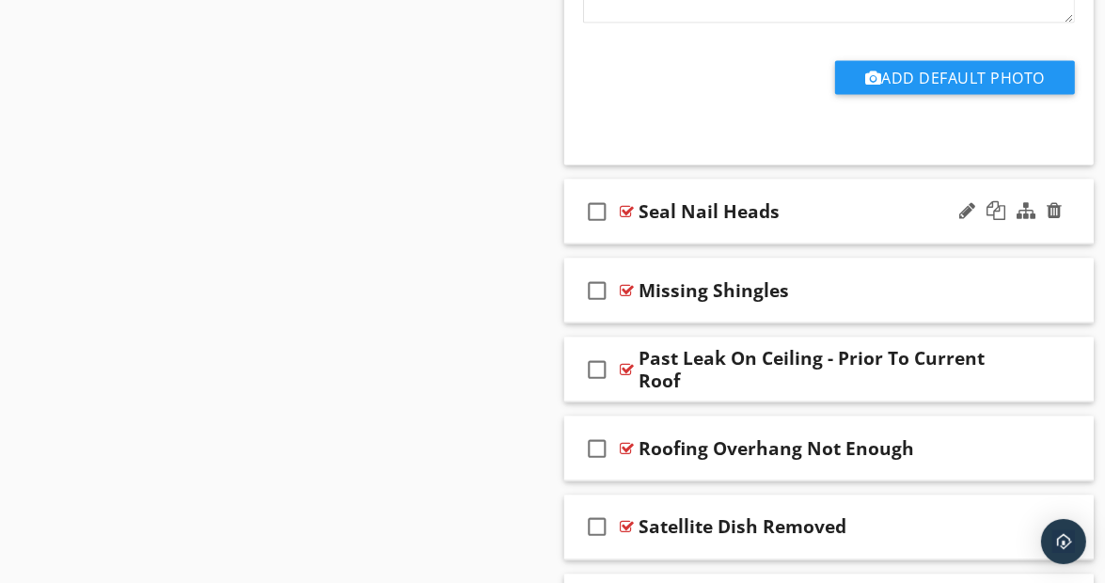
click at [1075, 206] on div "check_box_outline_blank Seal Nail Heads" at bounding box center [829, 212] width 530 height 65
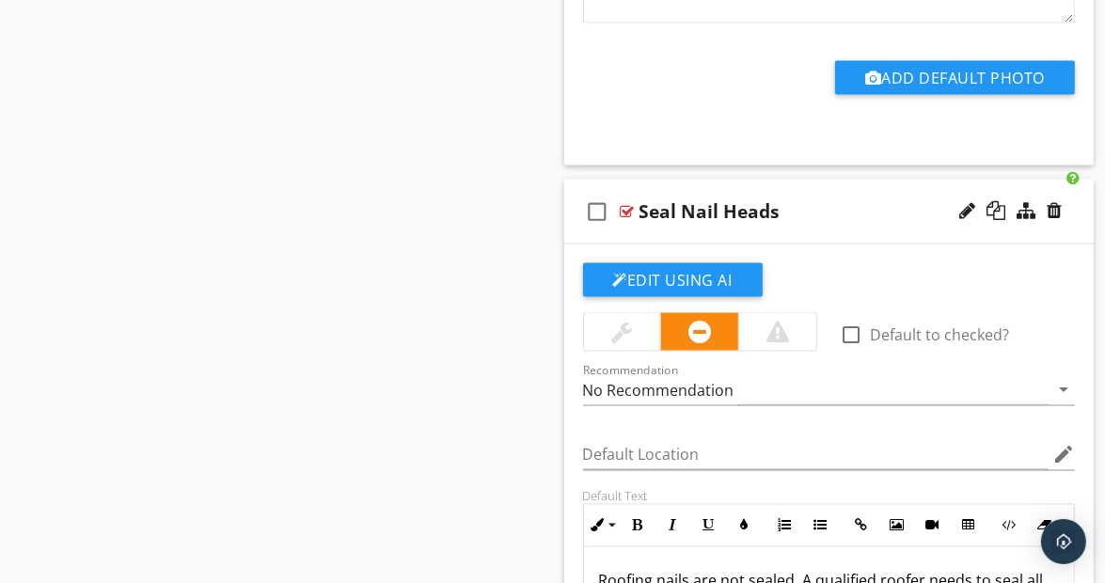
click at [1075, 206] on div "check_box_outline_blank Seal Nail Heads" at bounding box center [829, 212] width 530 height 65
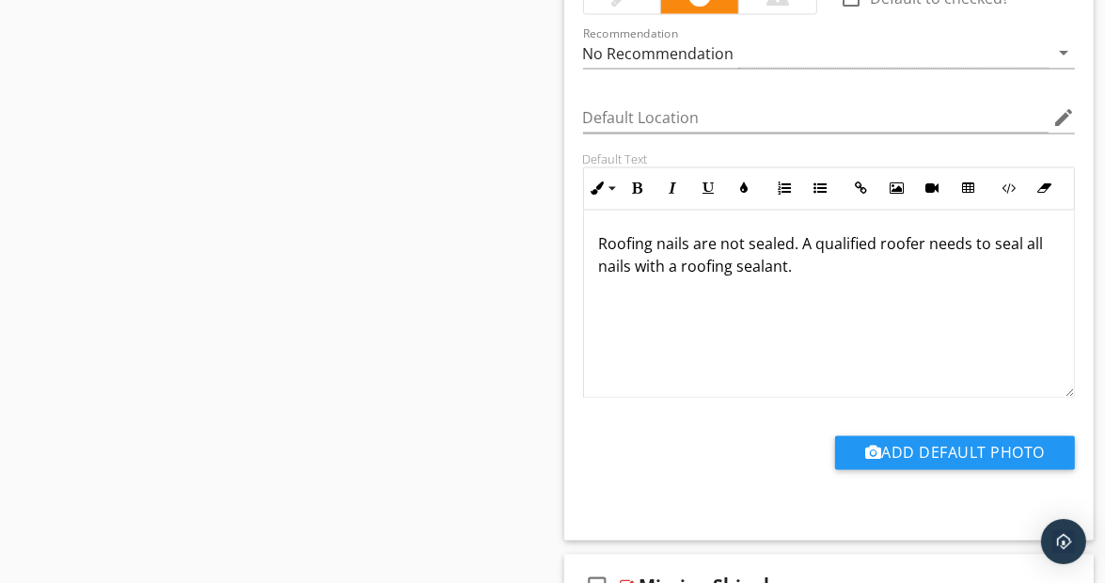
scroll to position [8188, 0]
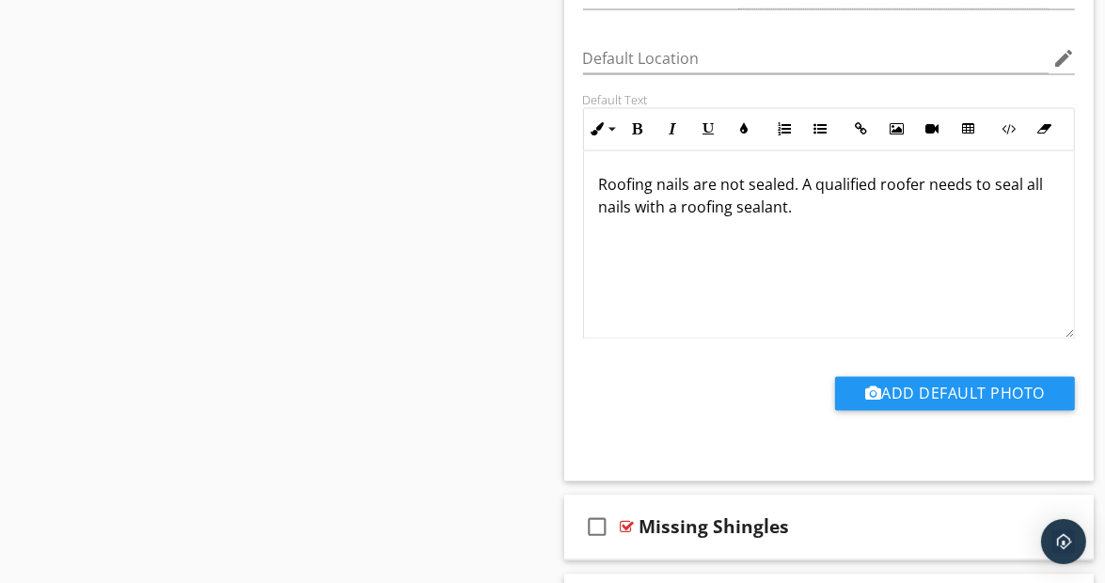
click at [785, 196] on p "Roofing nails are not sealed. A qualified roofer needs to seal all nails with a…" at bounding box center [829, 196] width 461 height 45
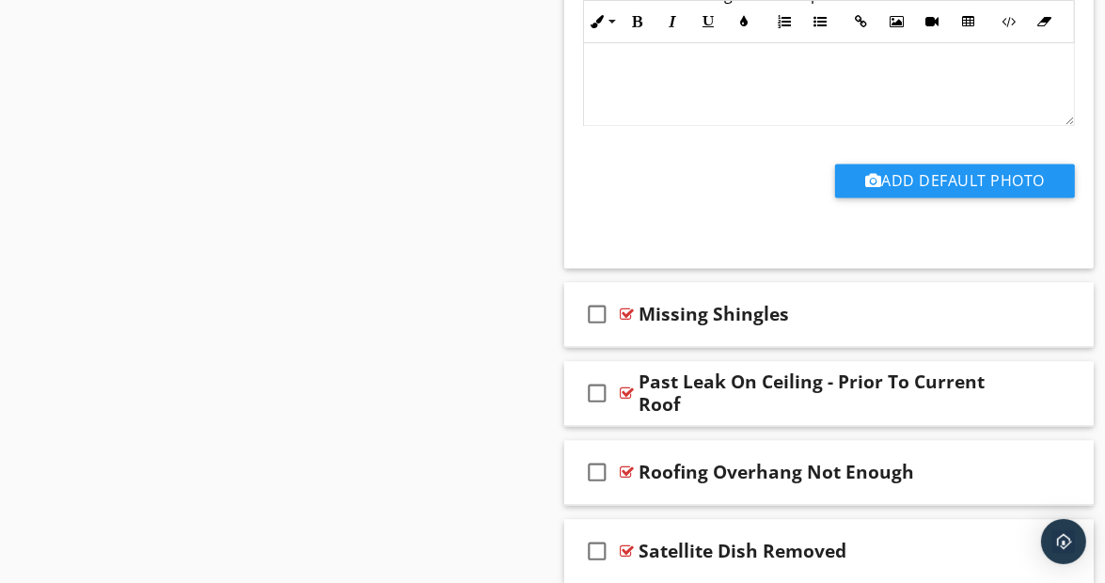
scroll to position [8463, 0]
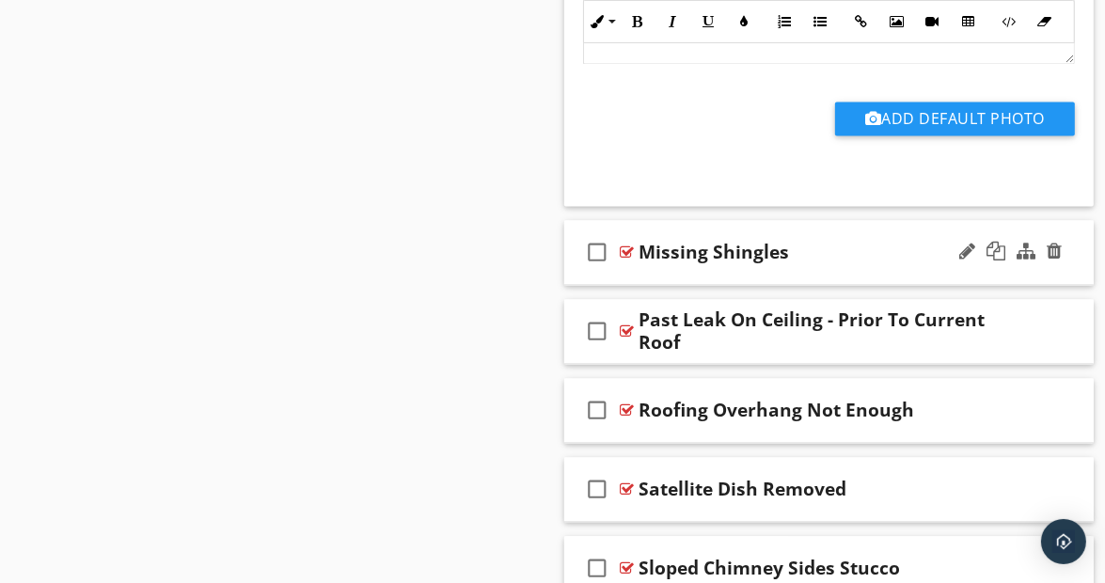
click at [1074, 253] on div "check_box_outline_blank Missing Shingles" at bounding box center [829, 252] width 530 height 65
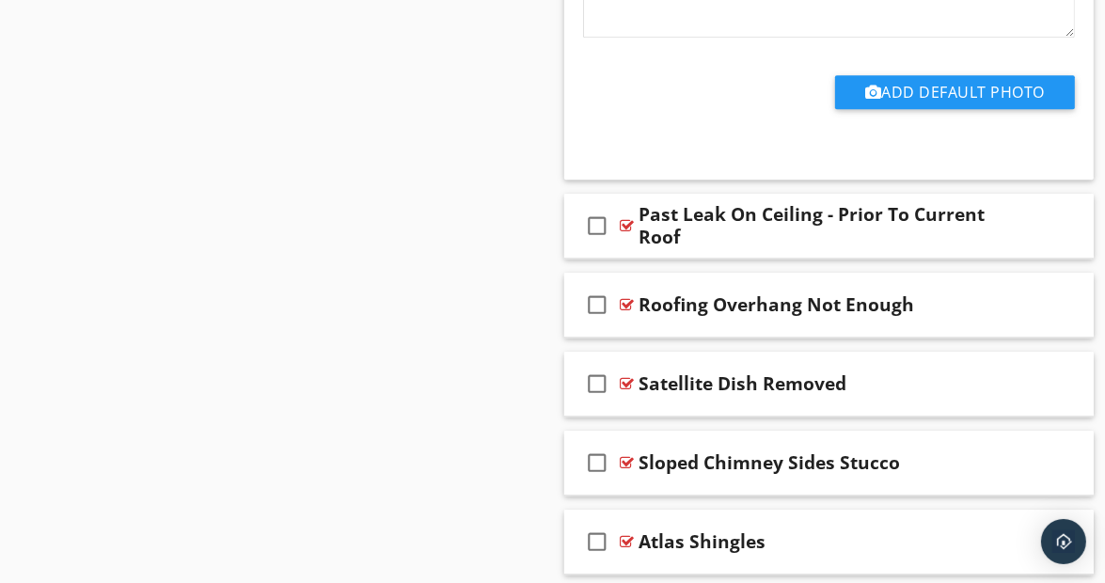
scroll to position [9264, 0]
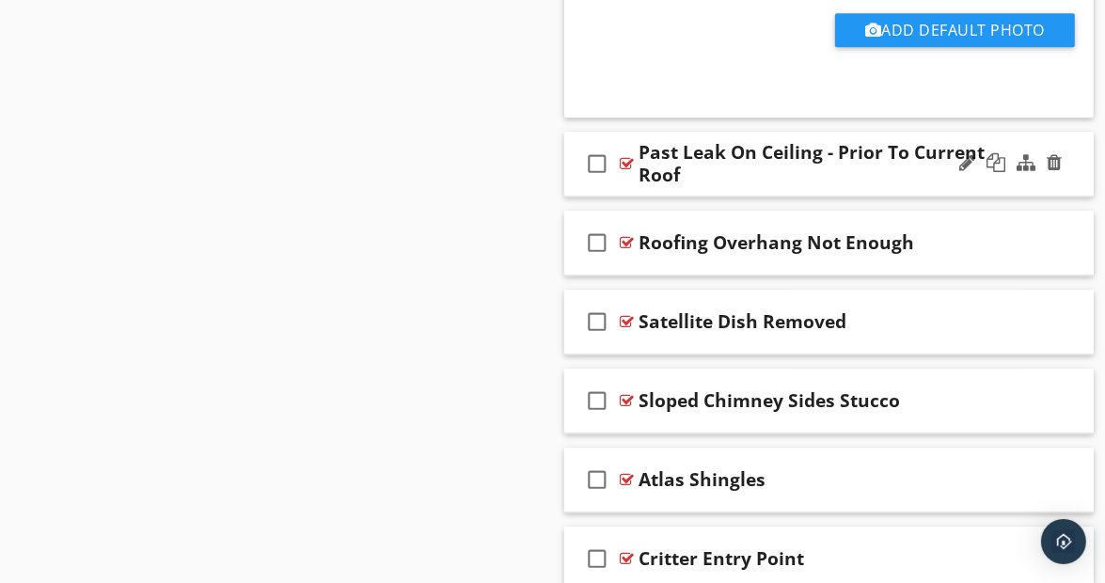
click at [1078, 153] on div "check_box_outline_blank Past Leak On Ceiling - Prior To Current Roof" at bounding box center [829, 164] width 530 height 65
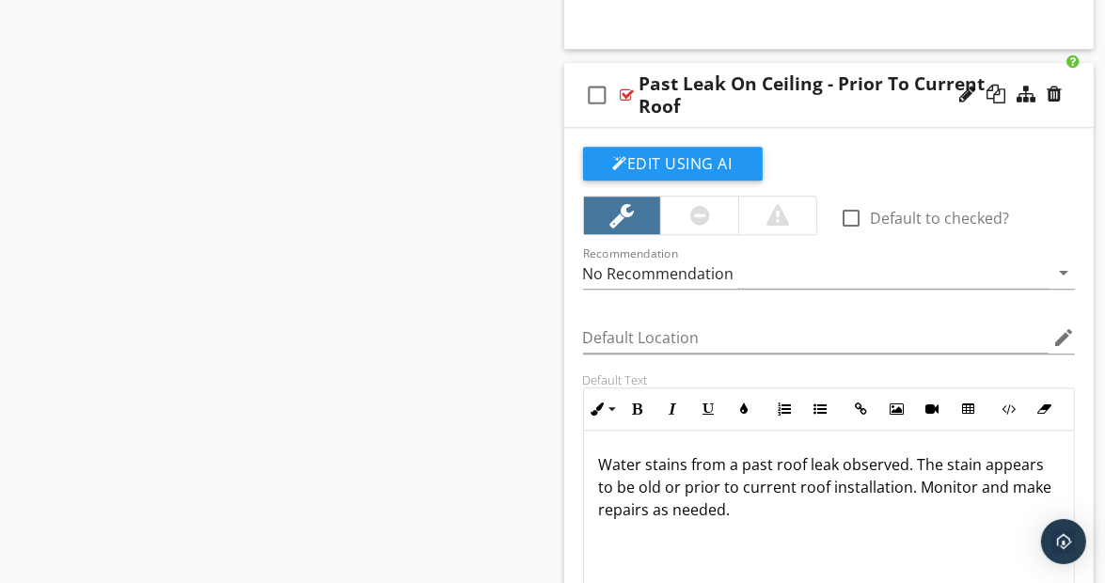
scroll to position [9332, 0]
click at [1074, 89] on div "check_box_outline_blank Past Leak On Ceiling - Prior To Current Roof" at bounding box center [829, 96] width 530 height 65
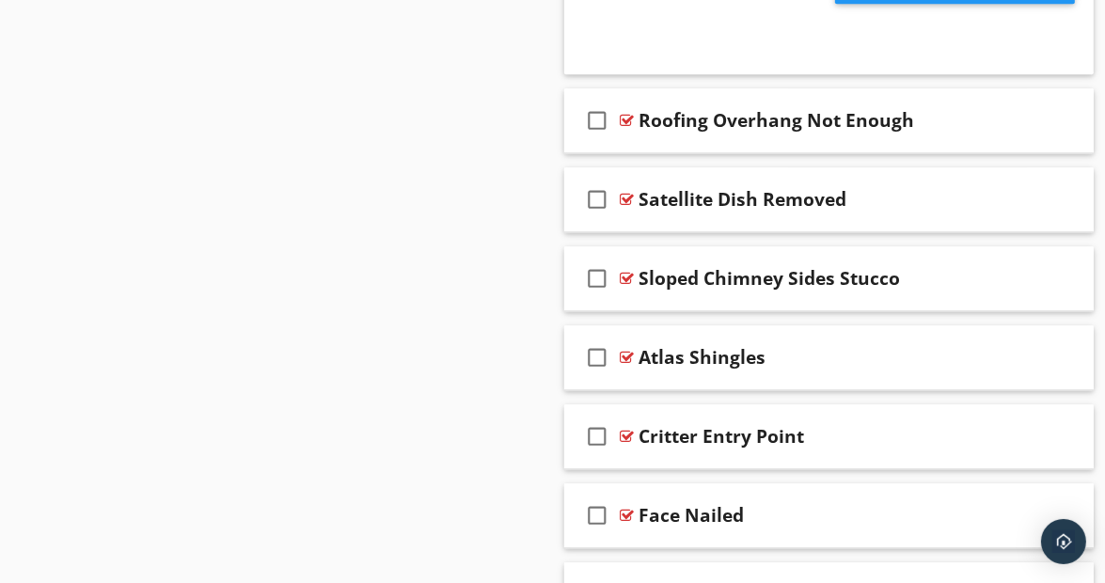
scroll to position [9436, 0]
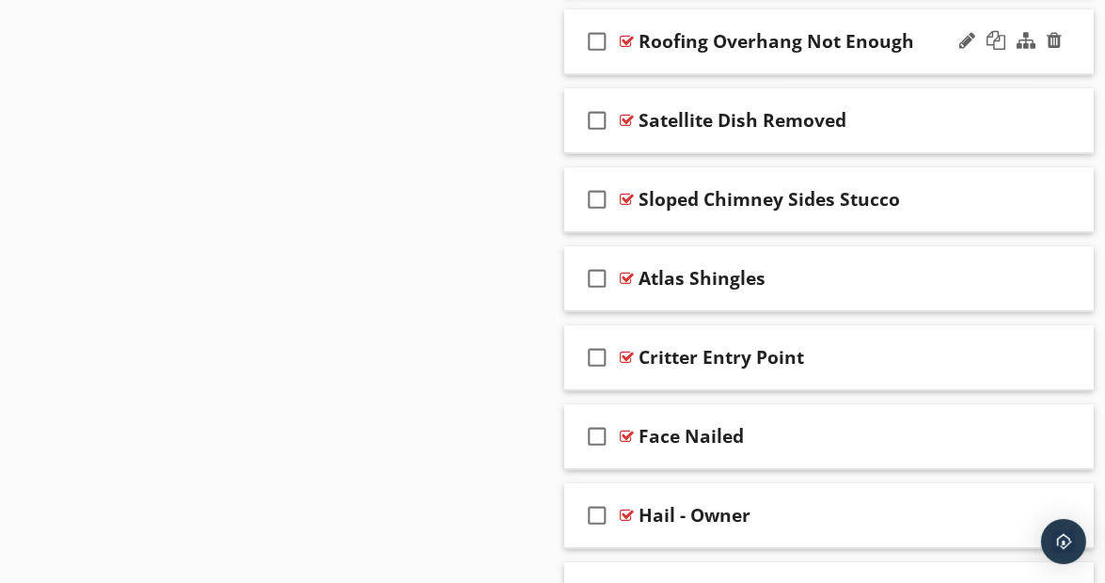
click at [1061, 40] on div at bounding box center [1011, 41] width 110 height 45
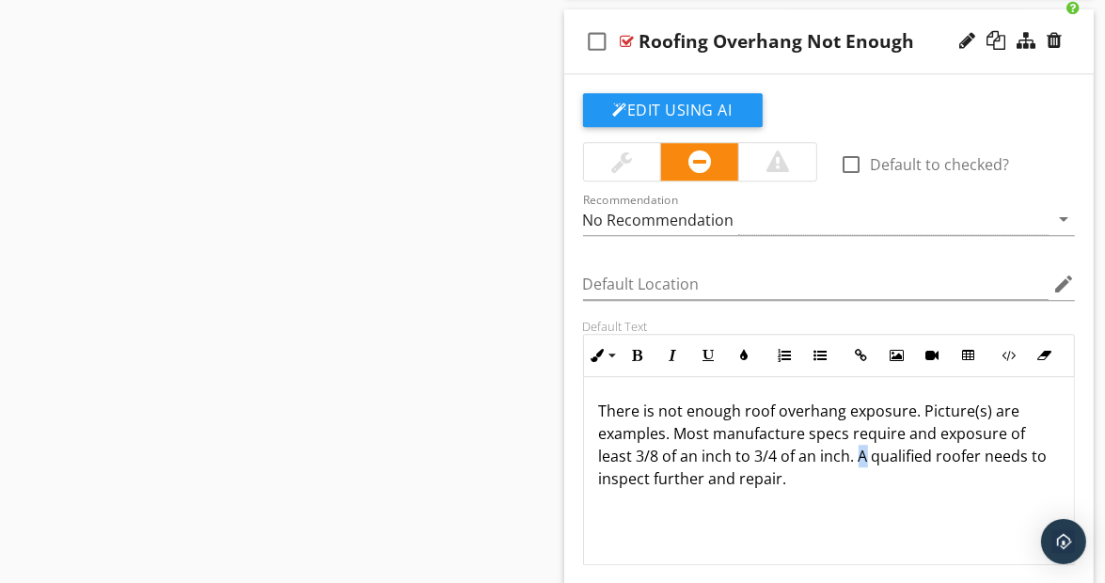
click at [862, 439] on p "There is not enough roof overhang exposure. Picture(s) are examples. Most manuf…" at bounding box center [829, 445] width 461 height 90
drag, startPoint x: 648, startPoint y: 462, endPoint x: 712, endPoint y: 473, distance: 64.9
click at [712, 473] on div "There is not enough roof overhang exposure. Picture(s) are examples. Most manuf…" at bounding box center [829, 471] width 491 height 188
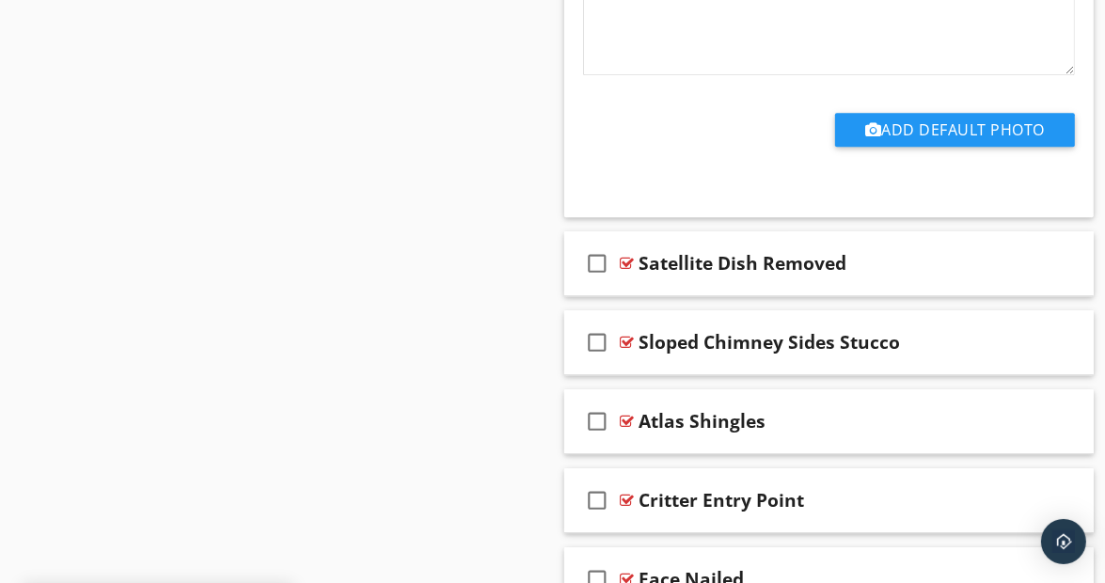
scroll to position [9942, 0]
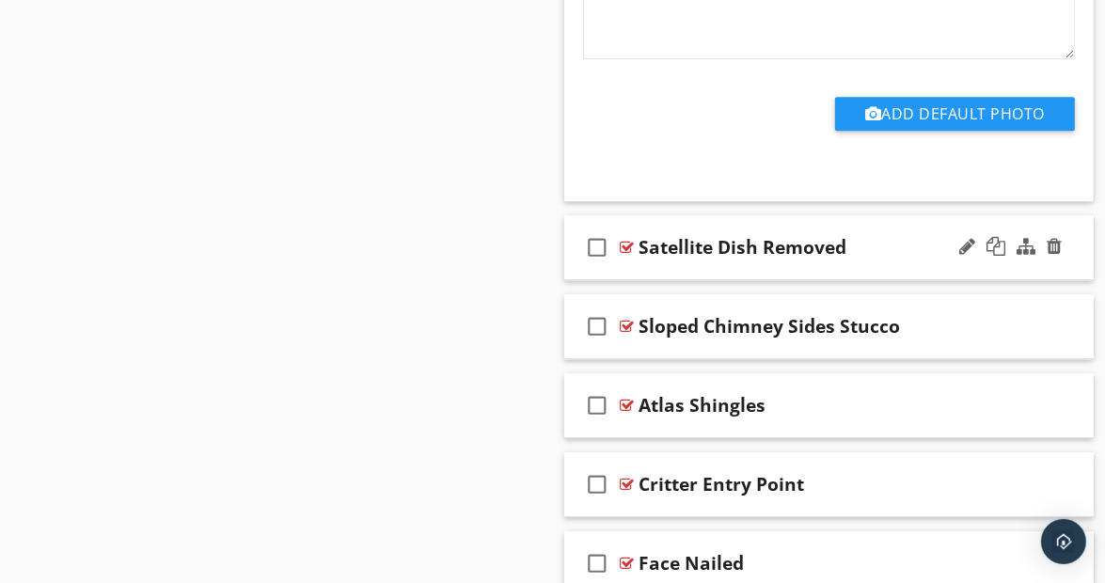
click at [1074, 241] on div "check_box_outline_blank Satellite Dish Removed" at bounding box center [829, 247] width 530 height 65
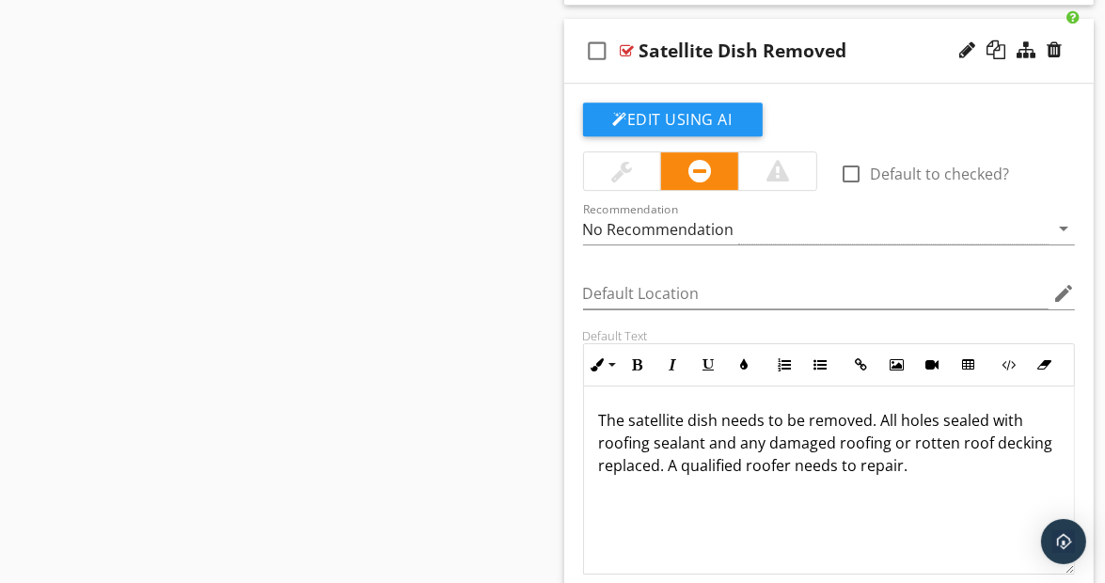
scroll to position [10144, 0]
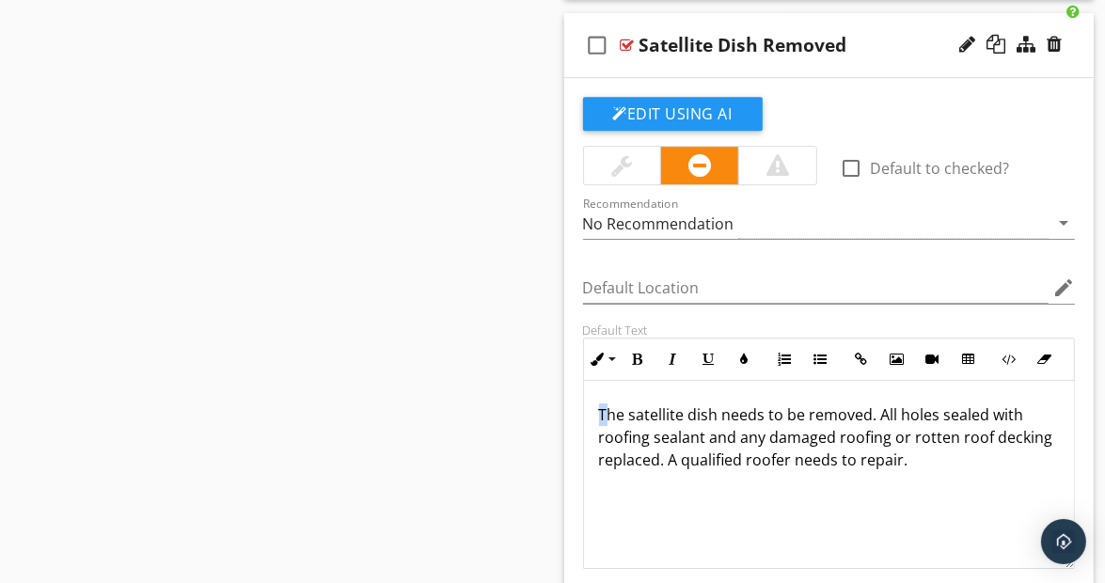
click at [606, 404] on p "The satellite dish needs to be removed. All holes sealed with roofing sealant a…" at bounding box center [829, 438] width 461 height 68
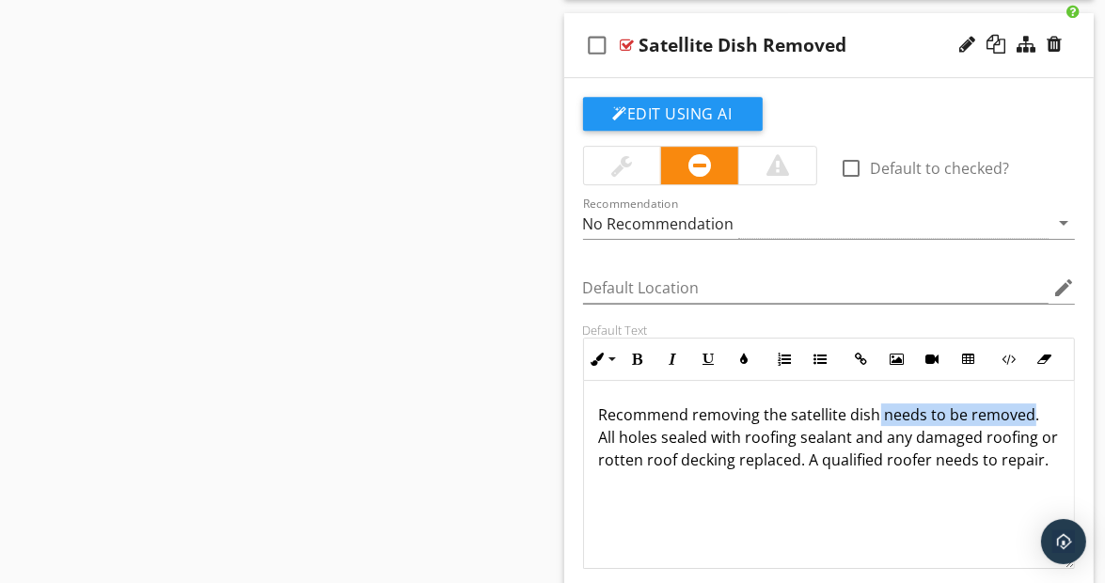
drag, startPoint x: 875, startPoint y: 394, endPoint x: 1027, endPoint y: 395, distance: 152.4
click at [1027, 404] on p "Recommend removing the satellite dish needs to be removed. All holes sealed wit…" at bounding box center [829, 438] width 461 height 68
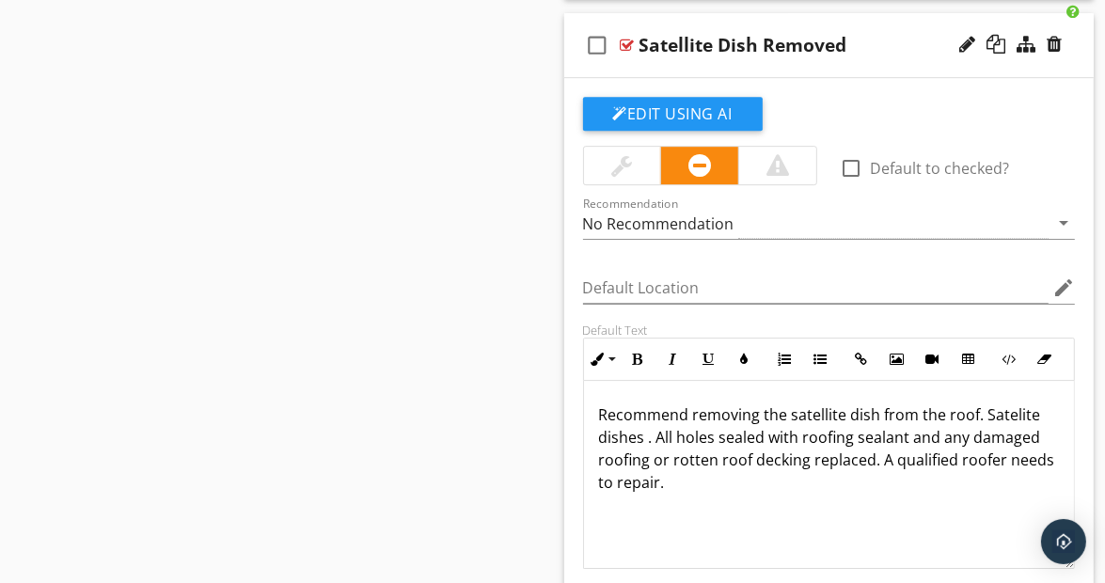
click at [994, 383] on div "Recommend removing the satellite dish from the roof. Satelite dishes . All hole…" at bounding box center [829, 475] width 491 height 188
click at [1016, 404] on p "Recommend removing the satellite dish from the roof. Satelite dishes . All hole…" at bounding box center [829, 449] width 461 height 90
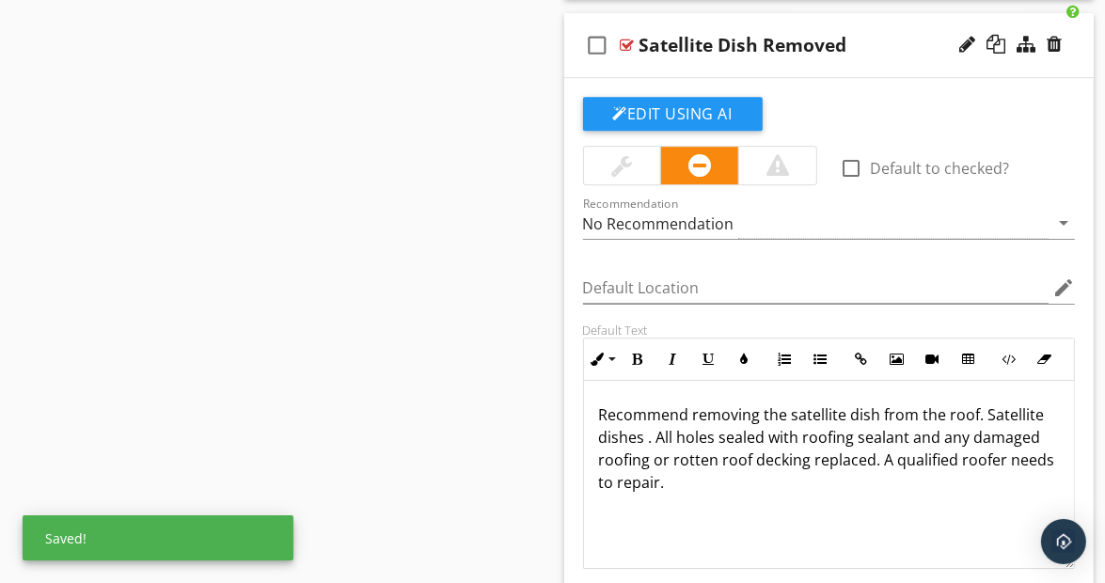
click at [646, 421] on p "Recommend removing the satellite dish from the roof. Satellite dishes . All hol…" at bounding box center [829, 449] width 461 height 90
click at [658, 421] on p "Recommend removing the satellite dish from the roof. Satellite dish attahment. …" at bounding box center [829, 449] width 461 height 90
click at [713, 421] on p "Recommend removing the satellite dish from the roof. Satellite dish attachment.…" at bounding box center [829, 449] width 461 height 90
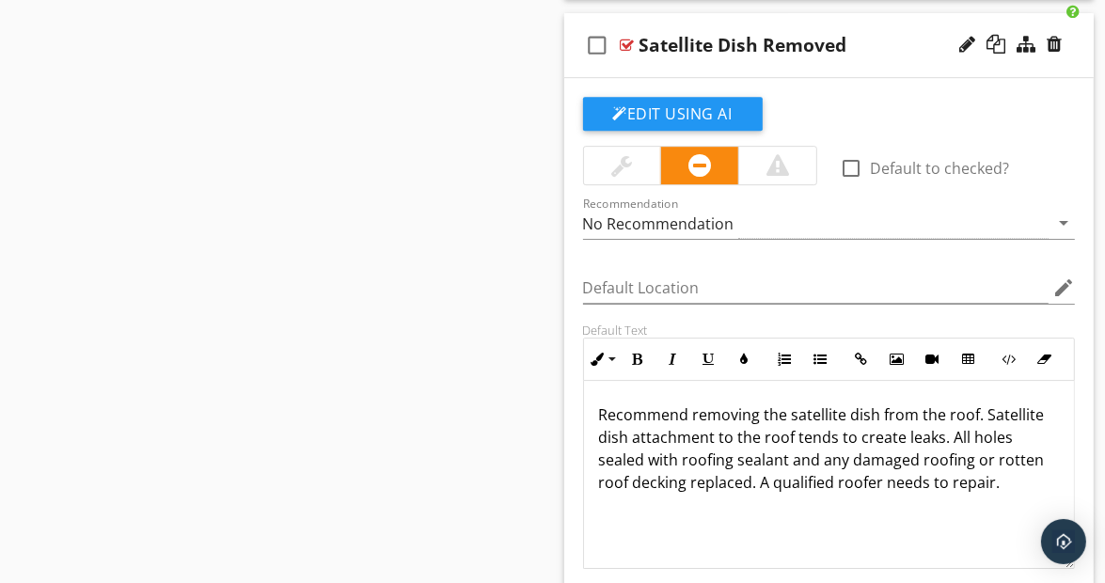
click at [948, 420] on p "Recommend removing the satellite dish from the roof. Satellite dish attachment …" at bounding box center [829, 449] width 461 height 90
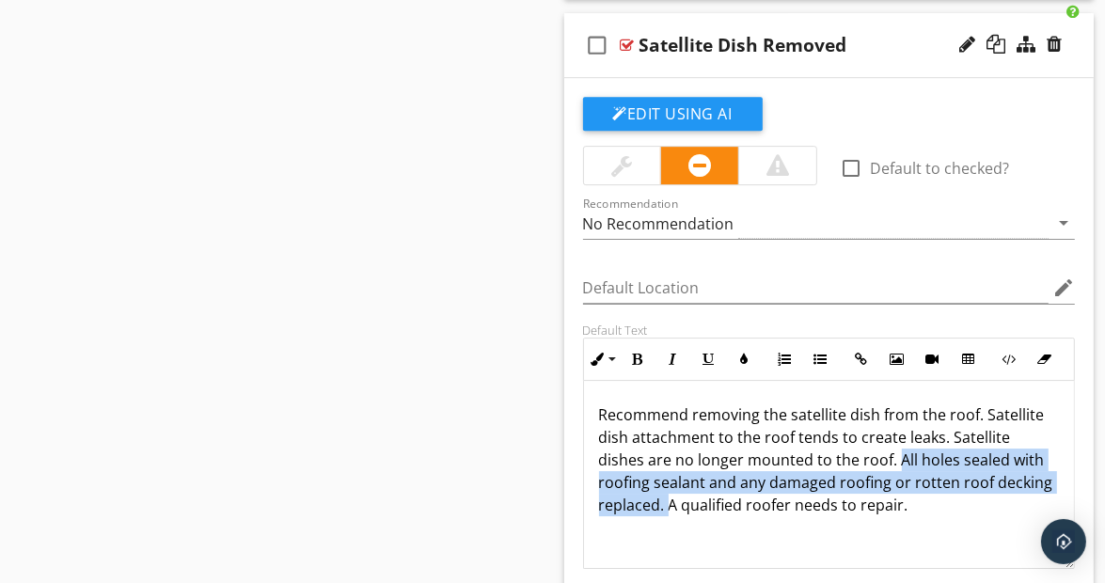
drag, startPoint x: 898, startPoint y: 437, endPoint x: 726, endPoint y: 505, distance: 185.0
click at [726, 505] on div "Recommend removing the satellite dish from the roof. Satellite dish attachment …" at bounding box center [829, 475] width 491 height 188
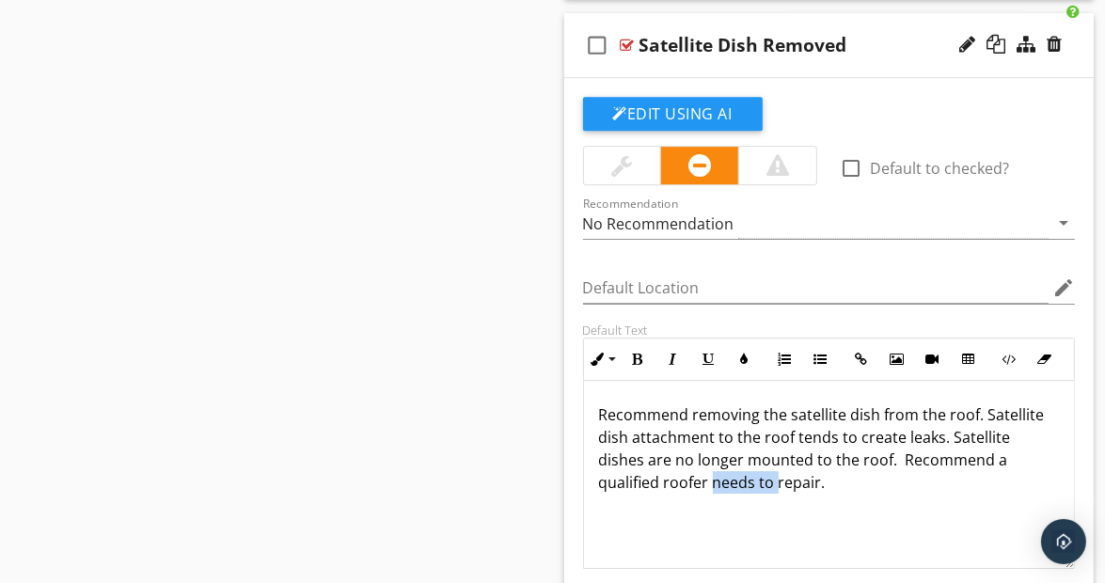
drag, startPoint x: 712, startPoint y: 463, endPoint x: 778, endPoint y: 467, distance: 65.9
click at [778, 467] on p "Recommend removing the satellite dish from the roof. Satellite dish attachment …" at bounding box center [829, 449] width 461 height 90
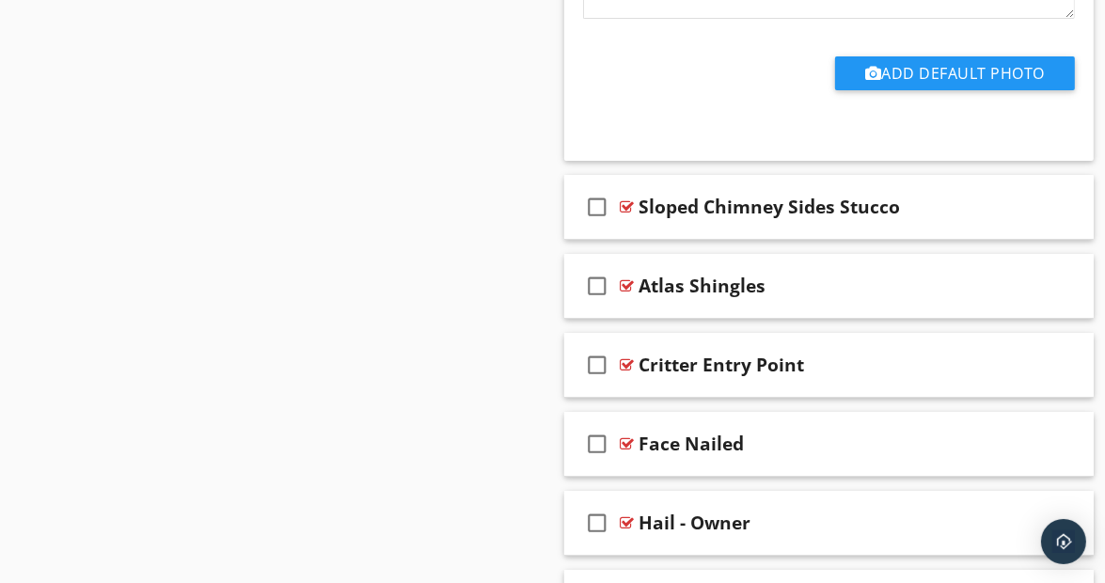
scroll to position [10703, 0]
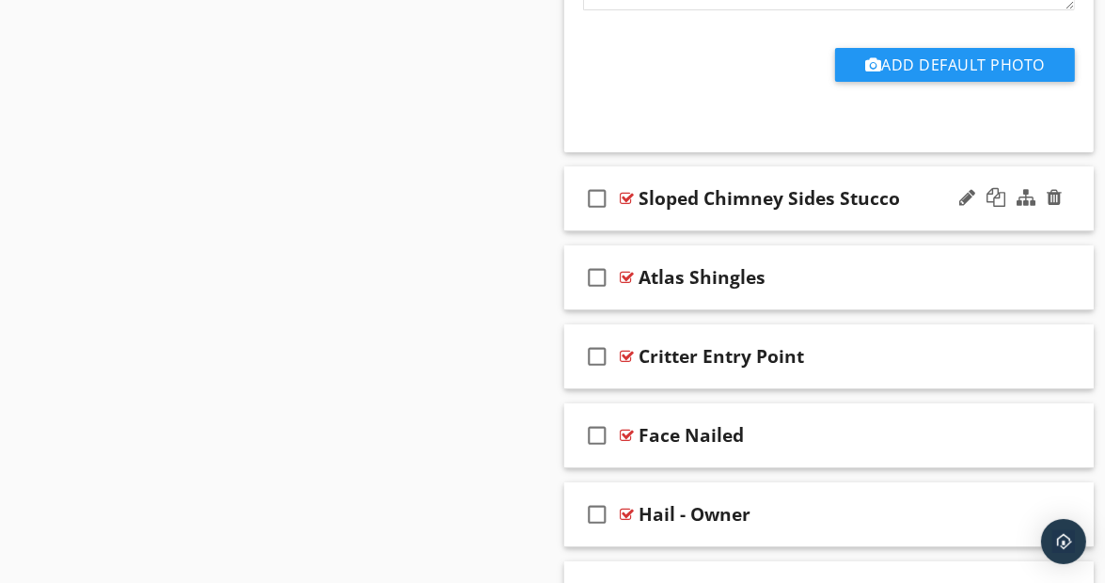
click at [1072, 186] on div "check_box_outline_blank Sloped Chimney Sides Stucco" at bounding box center [829, 198] width 530 height 65
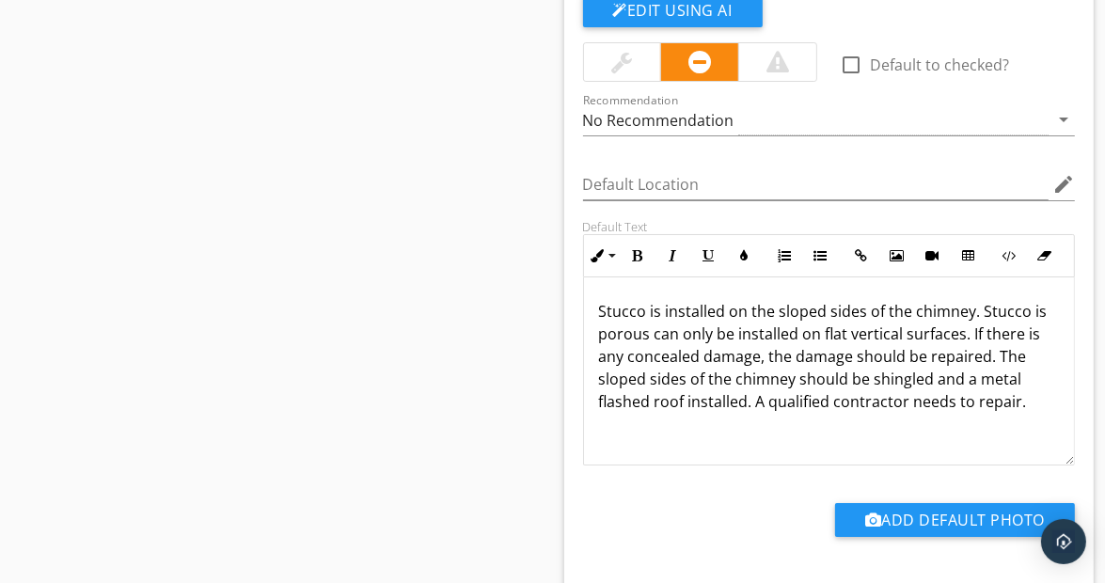
scroll to position [10988, 0]
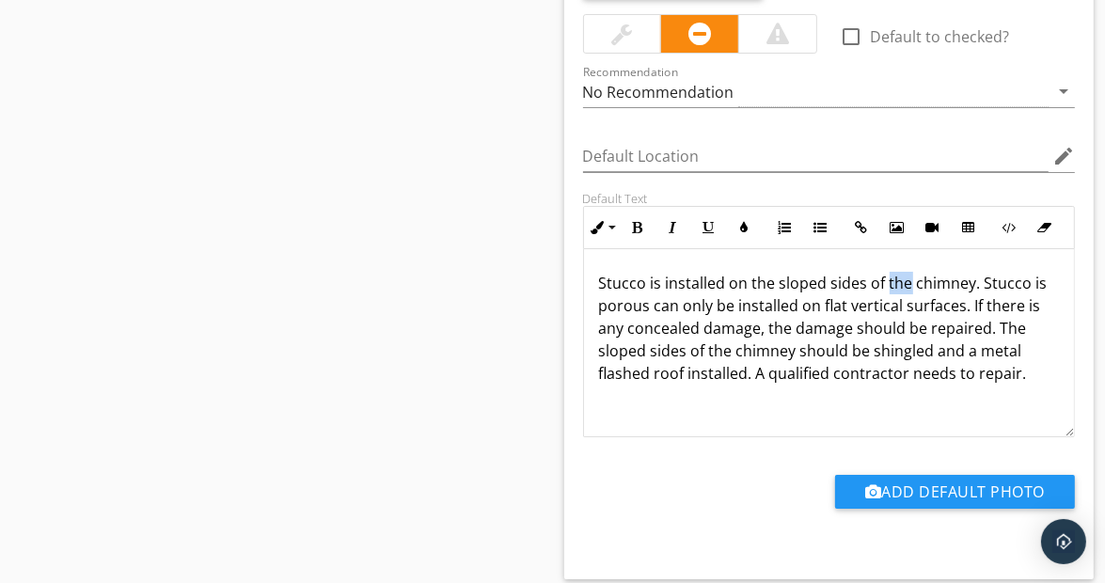
drag, startPoint x: 886, startPoint y: 261, endPoint x: 908, endPoint y: 263, distance: 21.8
click at [908, 272] on p "Stucco is installed on the sloped sides of the chimney. Stucco is porous can on…" at bounding box center [829, 328] width 461 height 113
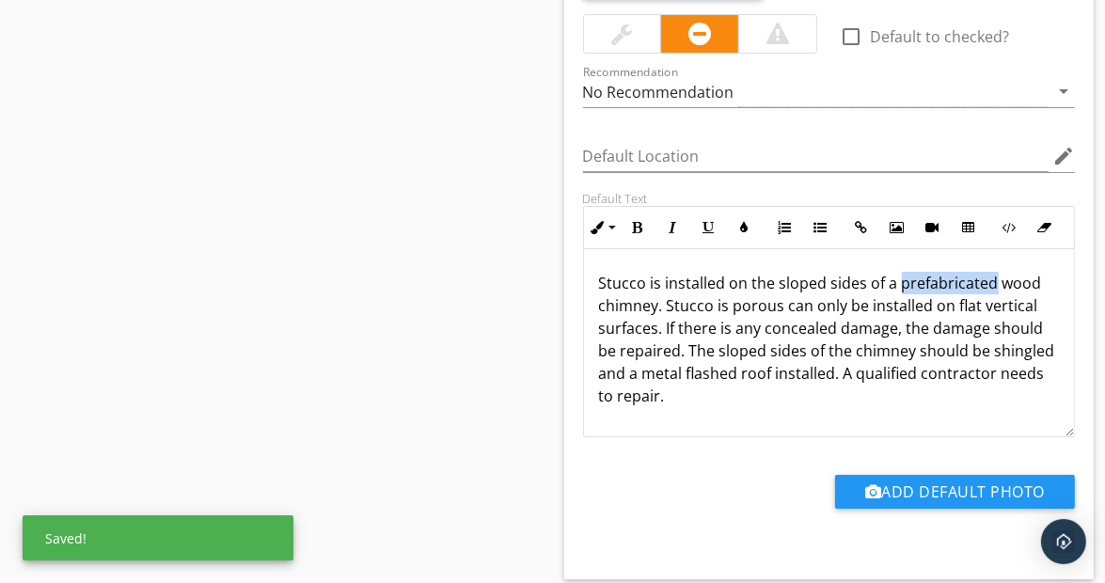
drag, startPoint x: 896, startPoint y: 261, endPoint x: 991, endPoint y: 267, distance: 95.2
click at [991, 272] on p "Stucco is installed on the sloped sides of a prefabricated wood chimney. Stucco…" at bounding box center [829, 339] width 461 height 135
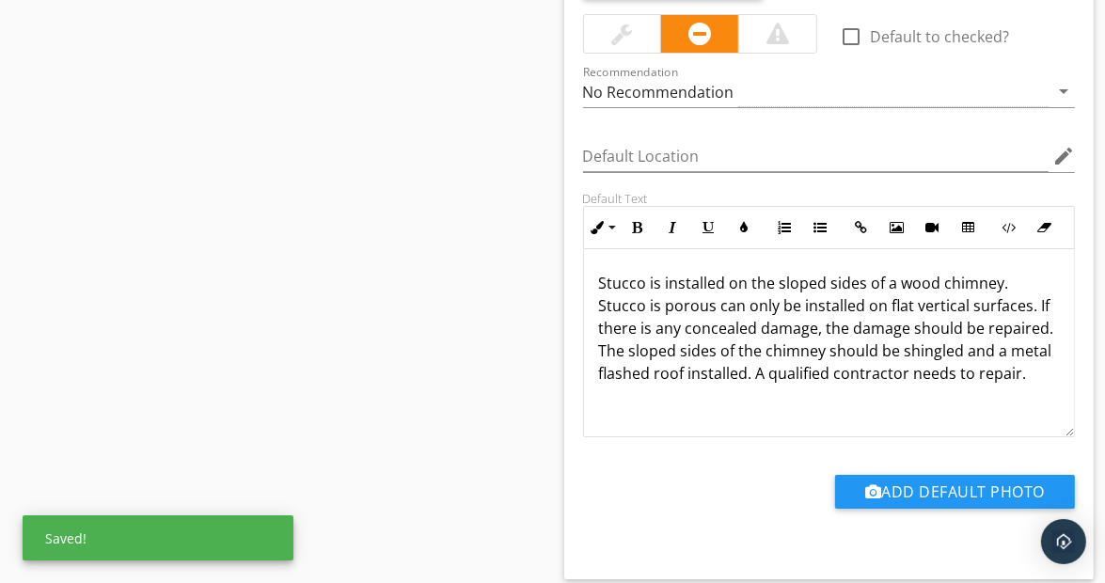
click at [939, 272] on p "Stucco is installed on the sloped sides of a wood chimney. Stucco is porous can…" at bounding box center [829, 328] width 461 height 113
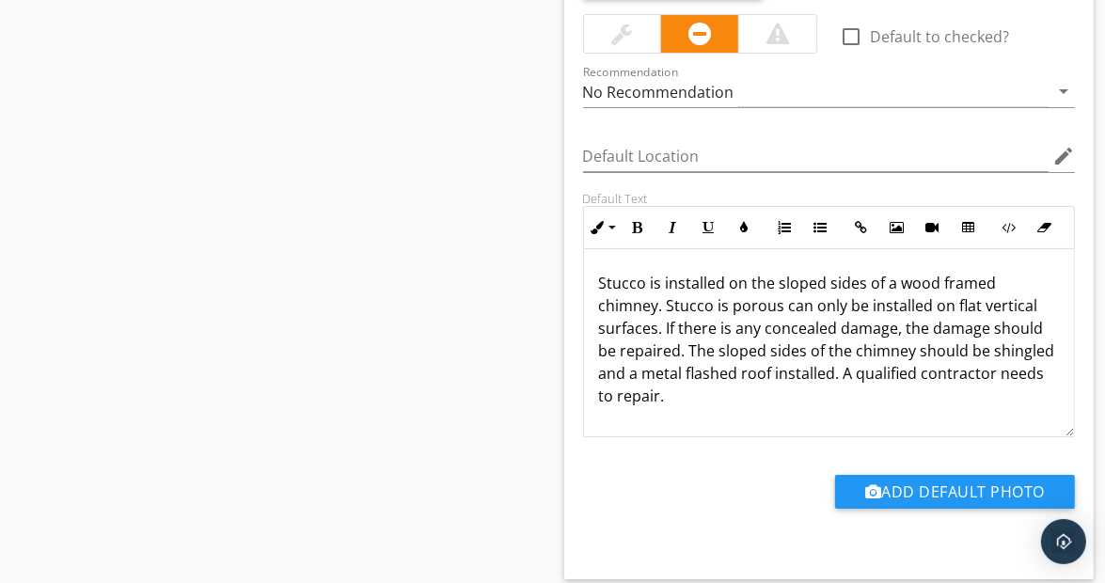
click at [897, 272] on p "Stucco is installed on the sloped sides of a wood framed chimney. Stucco is por…" at bounding box center [829, 339] width 461 height 135
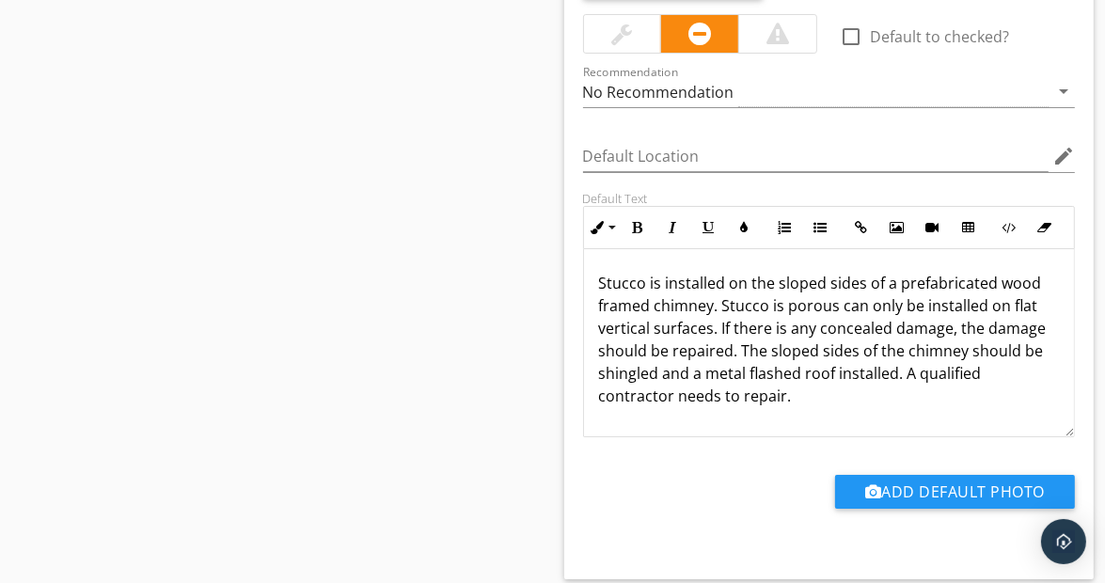
click at [721, 304] on p "Stucco is installed on the sloped sides of a prefabricated wood framed chimney.…" at bounding box center [829, 339] width 461 height 135
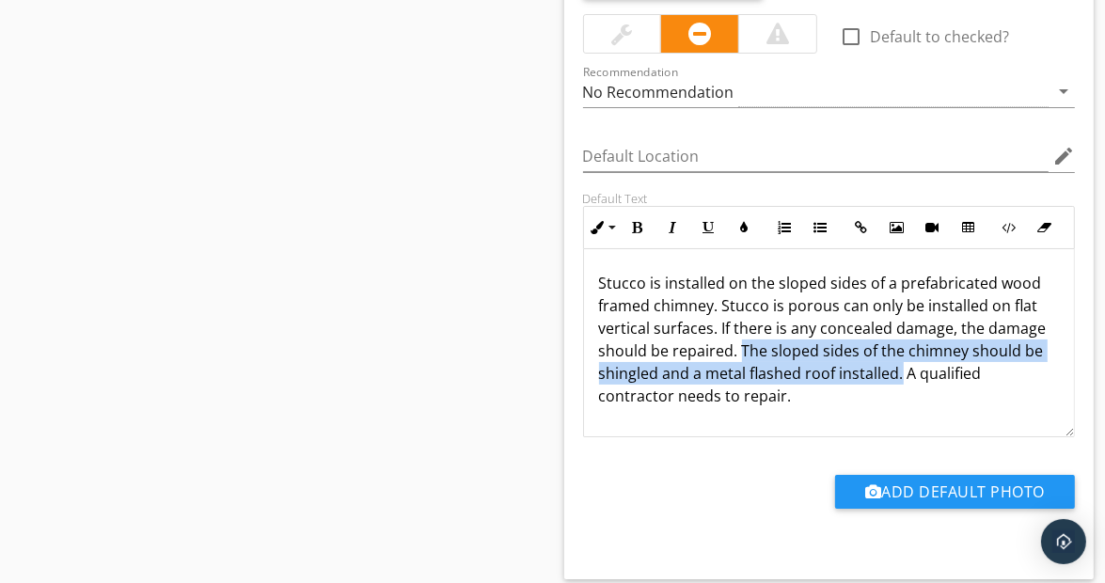
drag, startPoint x: 739, startPoint y: 327, endPoint x: 900, endPoint y: 361, distance: 164.4
click at [900, 361] on p "Stucco is installed on the sloped sides of a prefabricated wood framed chimney.…" at bounding box center [829, 339] width 461 height 135
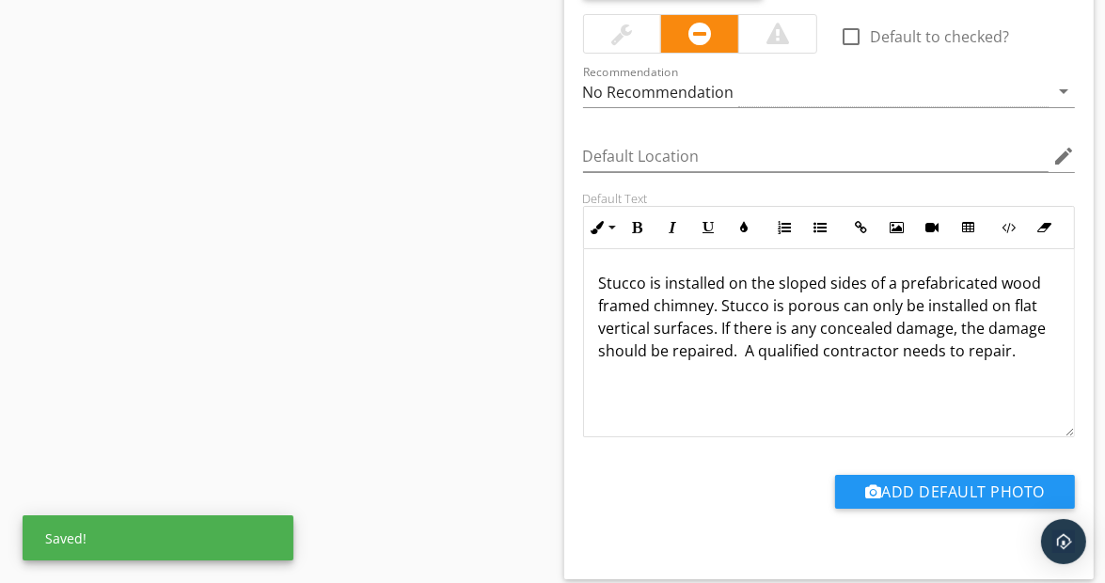
click at [719, 308] on p "Stucco is installed on the sloped sides of a prefabricated wood framed chimney.…" at bounding box center [829, 317] width 461 height 90
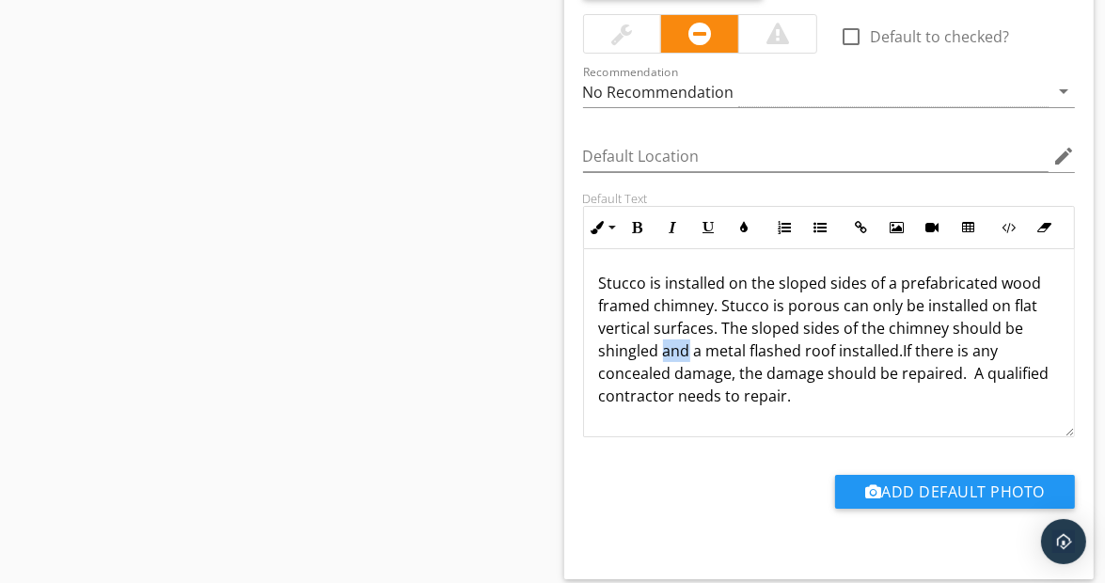
drag, startPoint x: 660, startPoint y: 331, endPoint x: 687, endPoint y: 331, distance: 26.3
click at [687, 331] on p "Stucco is installed on the sloped sides of a prefabricated wood framed chimney.…" at bounding box center [829, 339] width 461 height 135
drag, startPoint x: 692, startPoint y: 329, endPoint x: 791, endPoint y: 336, distance: 99.0
click at [791, 336] on p "Stucco is installed on the sloped sides of a prefabricated wood framed chimney.…" at bounding box center [829, 339] width 461 height 135
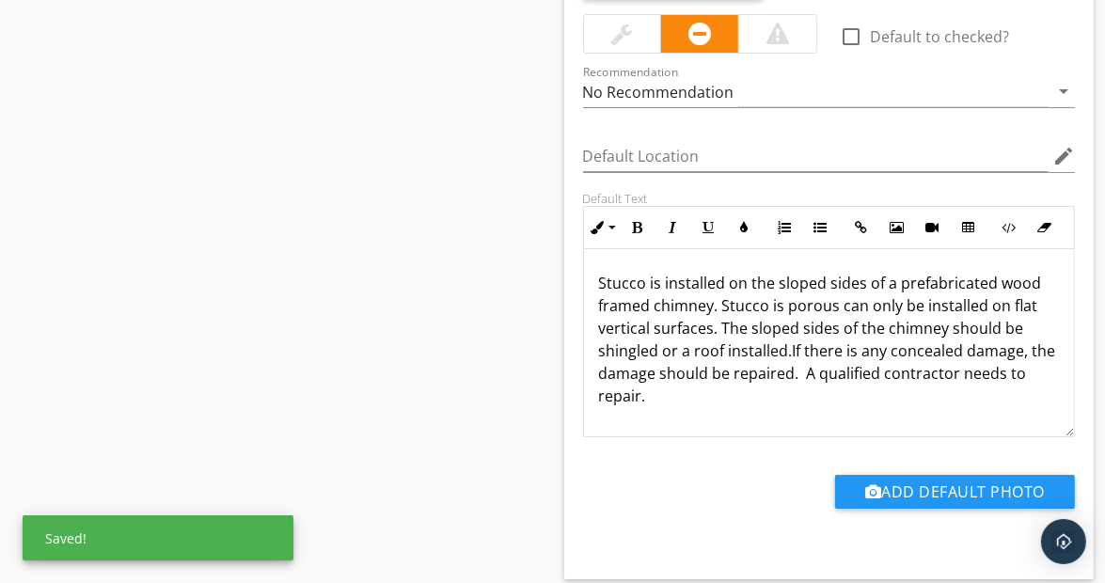
click at [787, 329] on p "Stucco is installed on the sloped sides of a prefabricated wood framed chimney.…" at bounding box center [829, 339] width 461 height 135
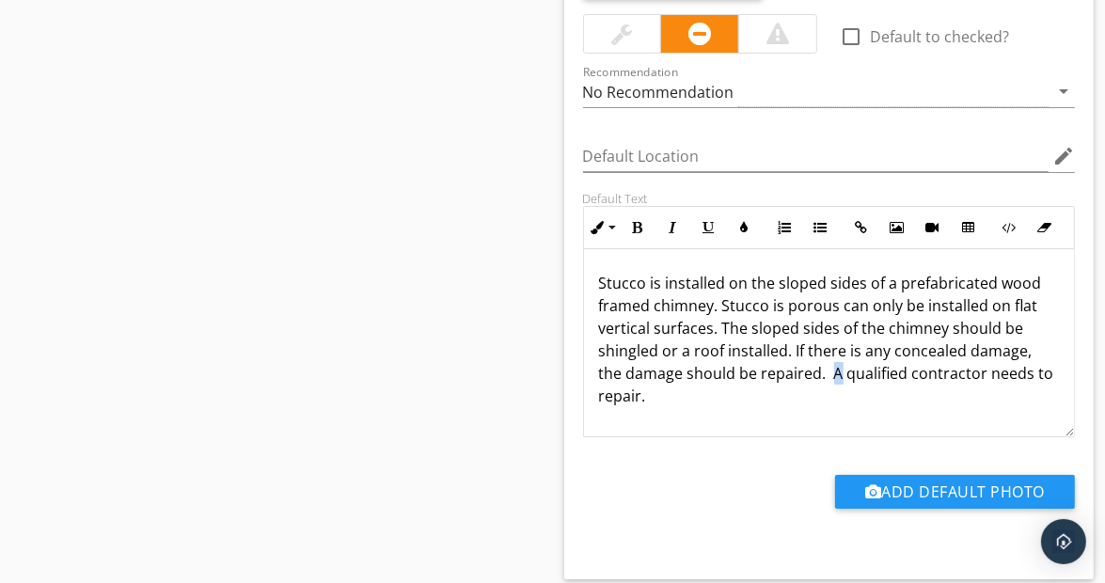
click at [837, 352] on p "Stucco is installed on the sloped sides of a prefabricated wood framed chimney.…" at bounding box center [829, 339] width 461 height 135
drag, startPoint x: 675, startPoint y: 374, endPoint x: 736, endPoint y: 383, distance: 61.7
click at [736, 383] on p "Stucco is installed on the sloped sides of a prefabricated wood framed chimney.…" at bounding box center [829, 339] width 461 height 135
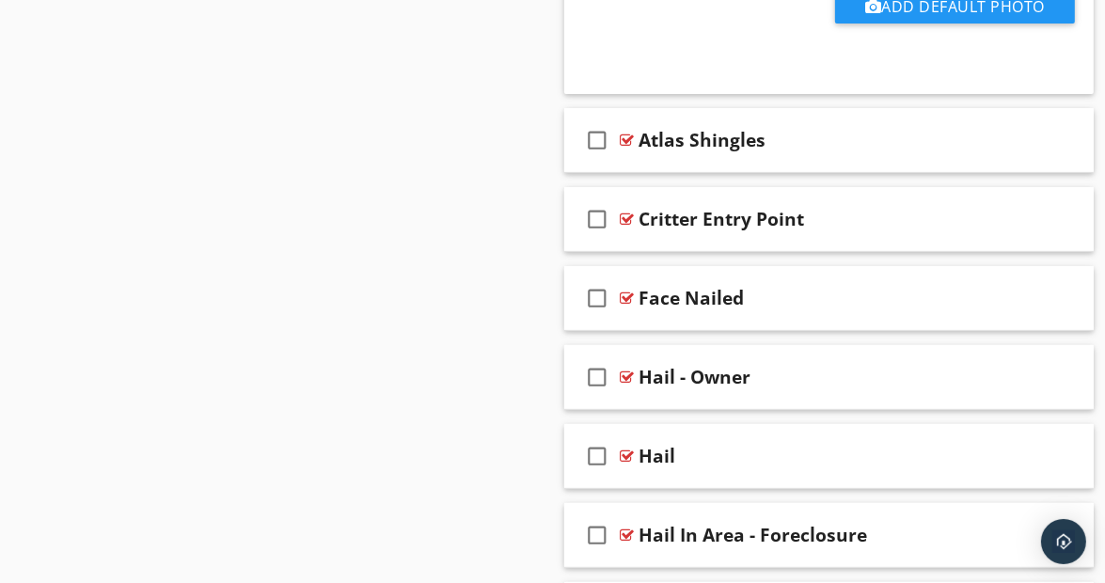
scroll to position [11547, 0]
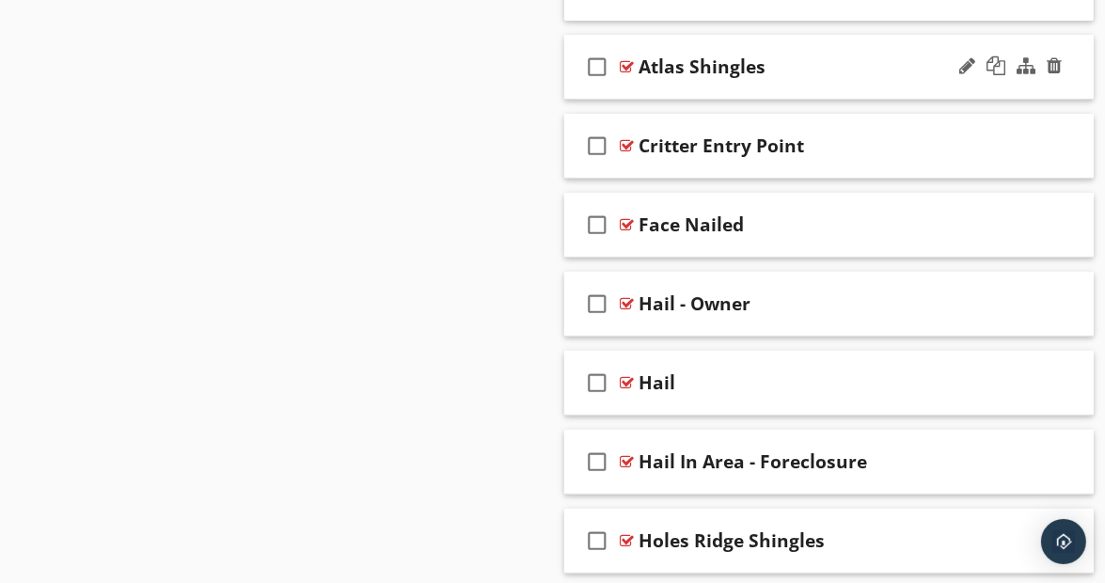
click at [1069, 56] on div "check_box_outline_blank Atlas Shingles" at bounding box center [829, 67] width 530 height 65
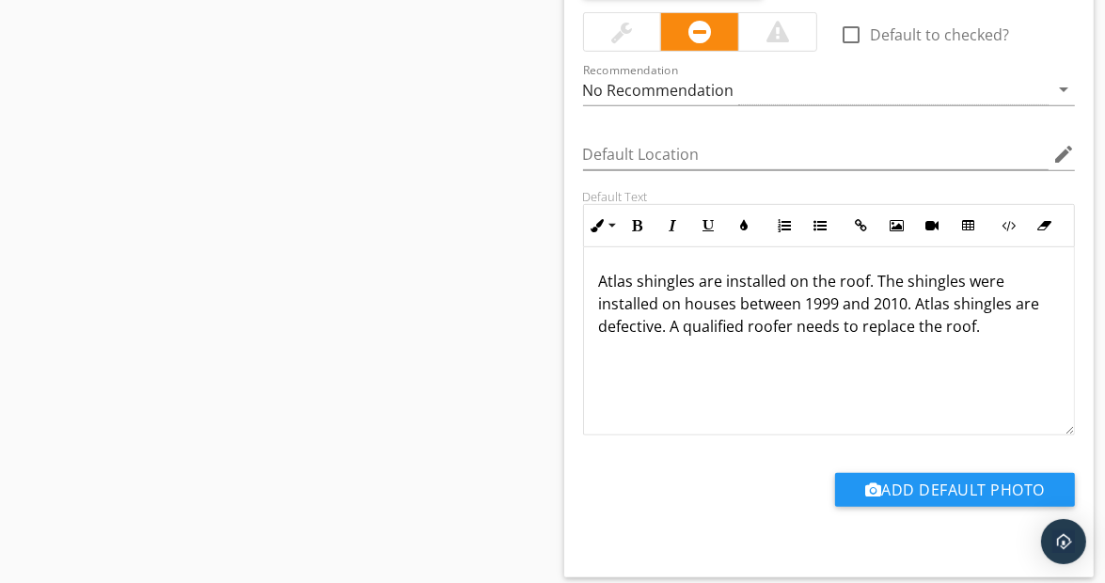
scroll to position [11683, 0]
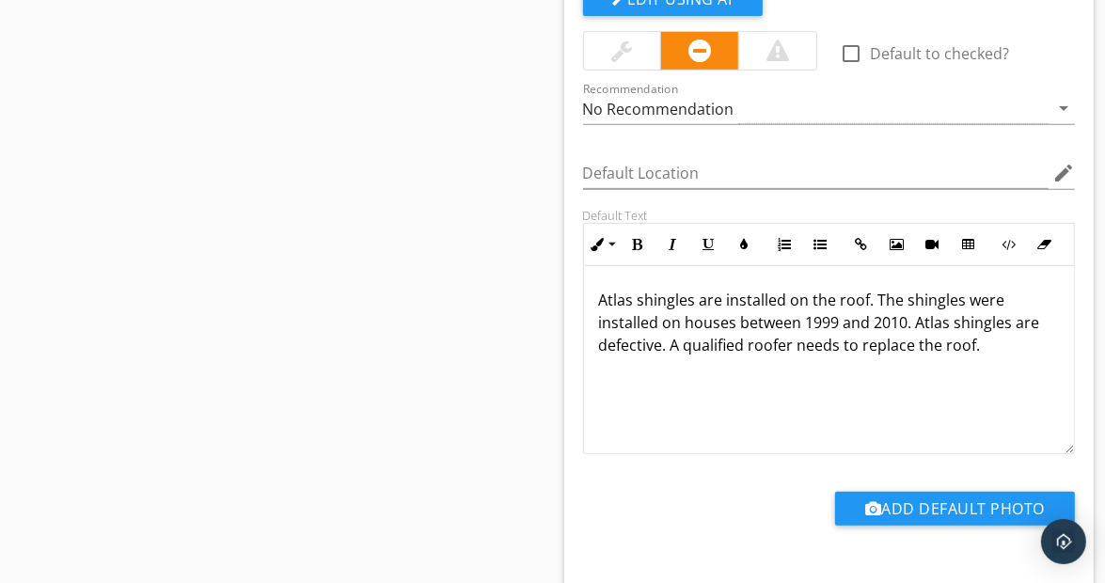
click at [662, 325] on p "Atlas shingles are installed on the roof. The shingles were installed on houses…" at bounding box center [829, 323] width 461 height 68
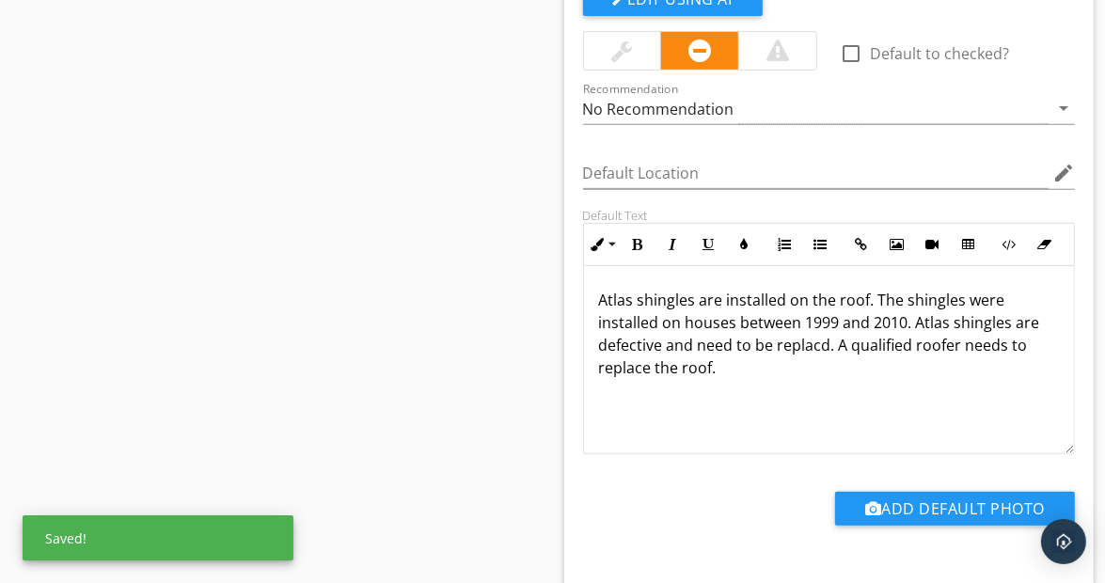
click at [822, 325] on p "Atlas shingles are installed on the roof. The shingles were installed on houses…" at bounding box center [829, 334] width 461 height 90
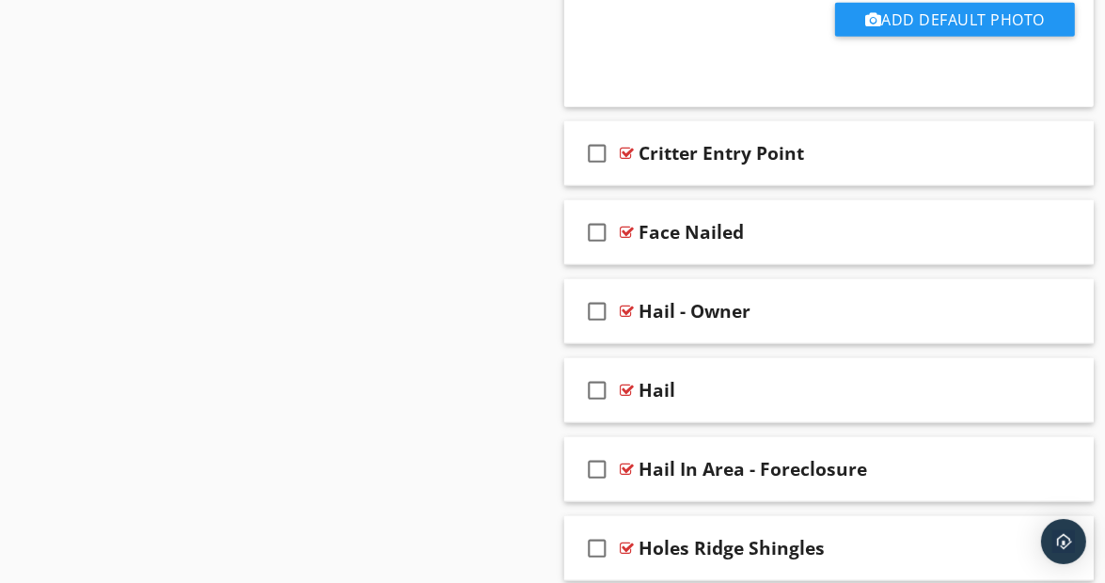
scroll to position [12222, 0]
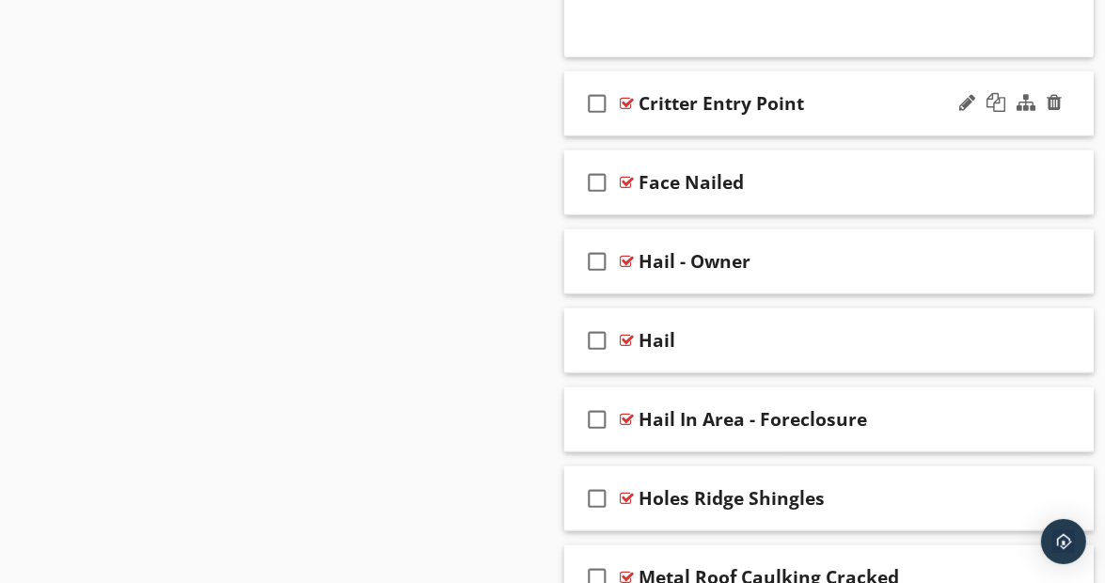
click at [1063, 93] on div at bounding box center [1011, 103] width 110 height 45
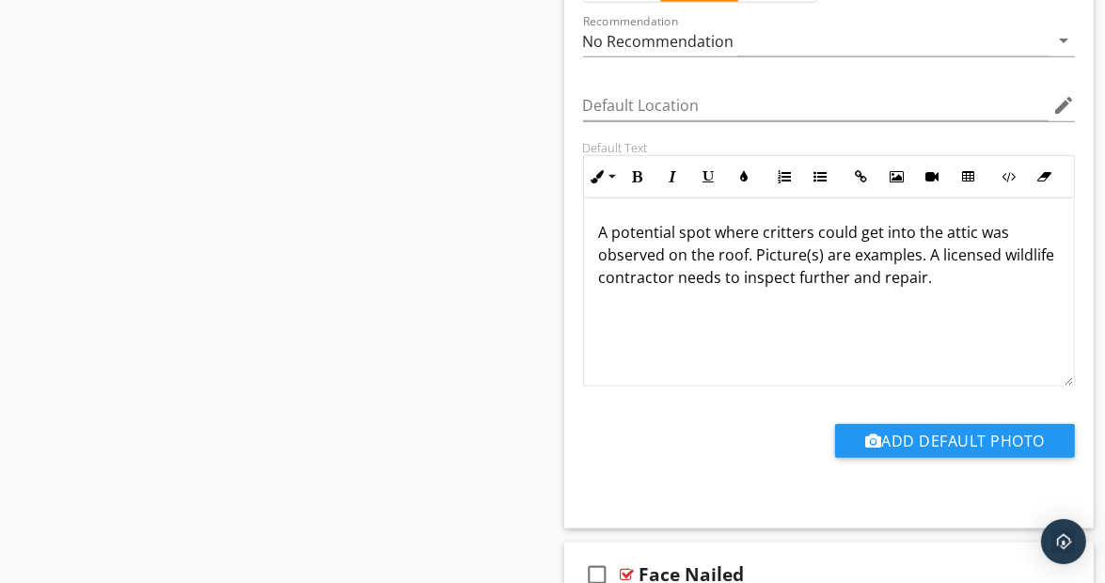
scroll to position [12452, 0]
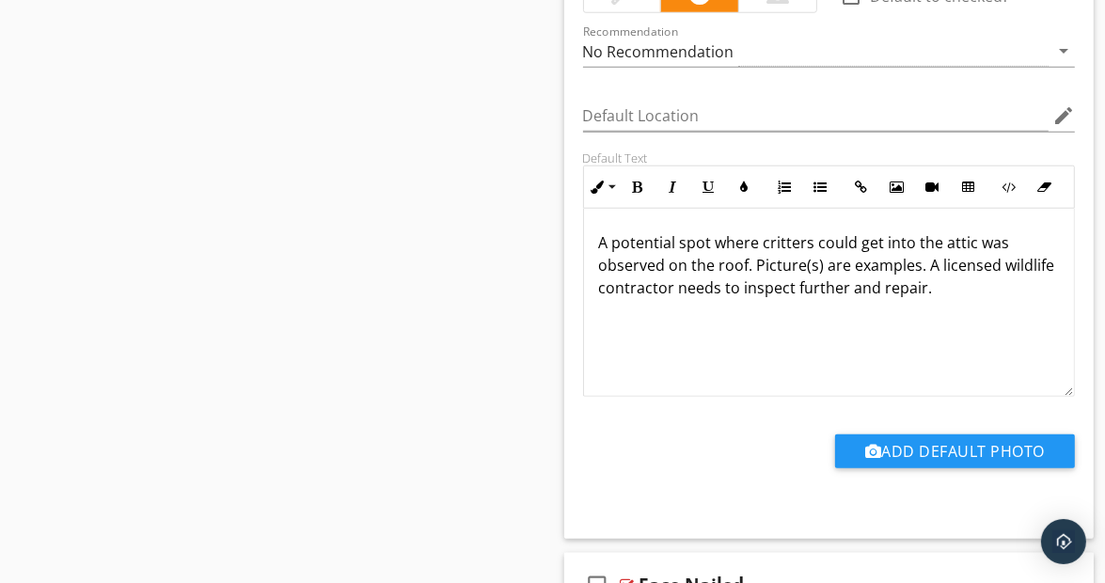
click at [927, 243] on p "A potential spot where critters could get into the attic was observed on the ro…" at bounding box center [829, 265] width 461 height 68
drag, startPoint x: 790, startPoint y: 265, endPoint x: 852, endPoint y: 262, distance: 62.1
click at [852, 262] on p "A potential spot where critters could get into the attic was observed on the ro…" at bounding box center [829, 265] width 461 height 68
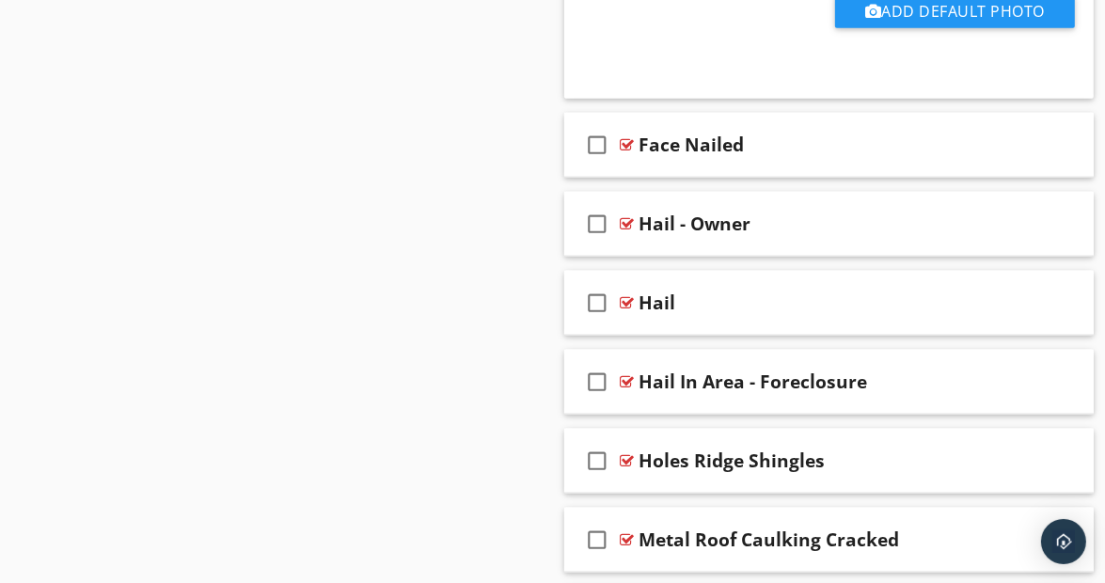
scroll to position [12894, 0]
click at [1078, 134] on div "check_box_outline_blank Face Nailed" at bounding box center [829, 144] width 530 height 65
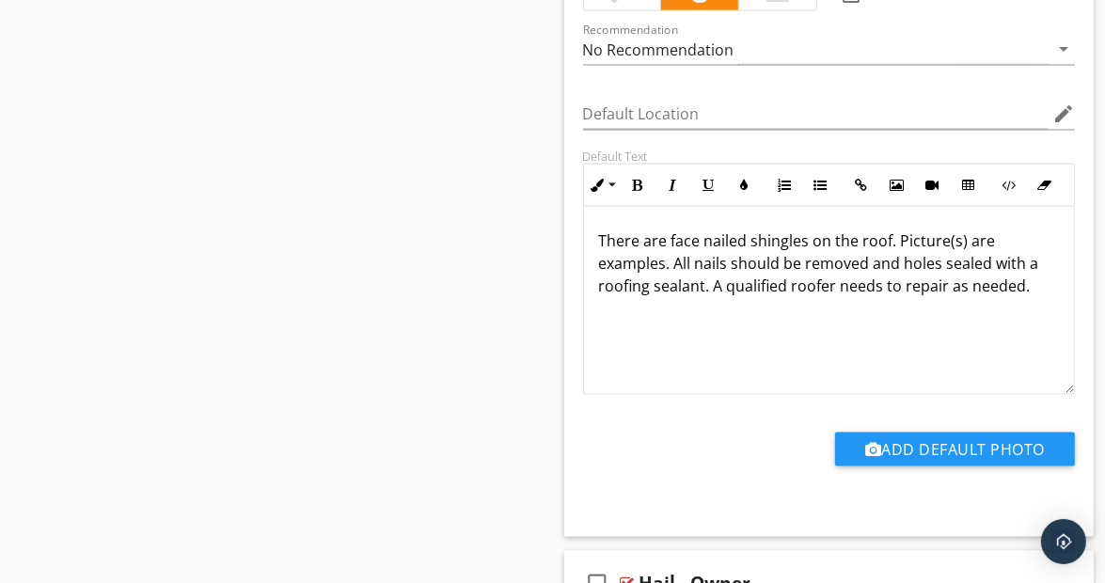
scroll to position [13260, 0]
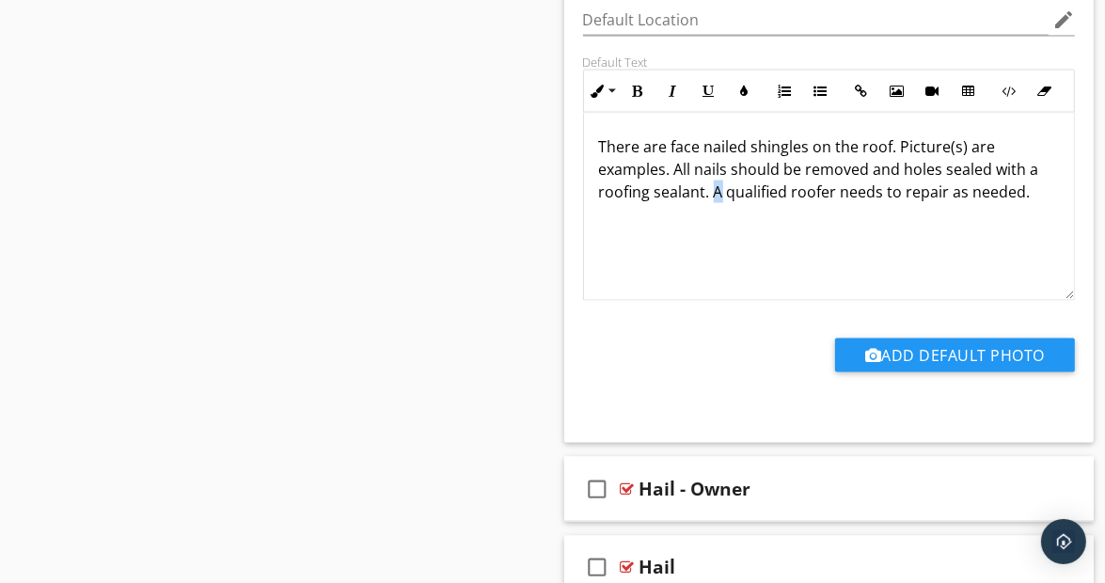
click at [719, 166] on p "There are face nailed shingles on the roof. Picture(s) are examples. All nails …" at bounding box center [829, 169] width 461 height 68
click at [903, 168] on p "There are face nailed shingles on the roof. Picture(s) are examples. All nails …" at bounding box center [829, 169] width 461 height 68
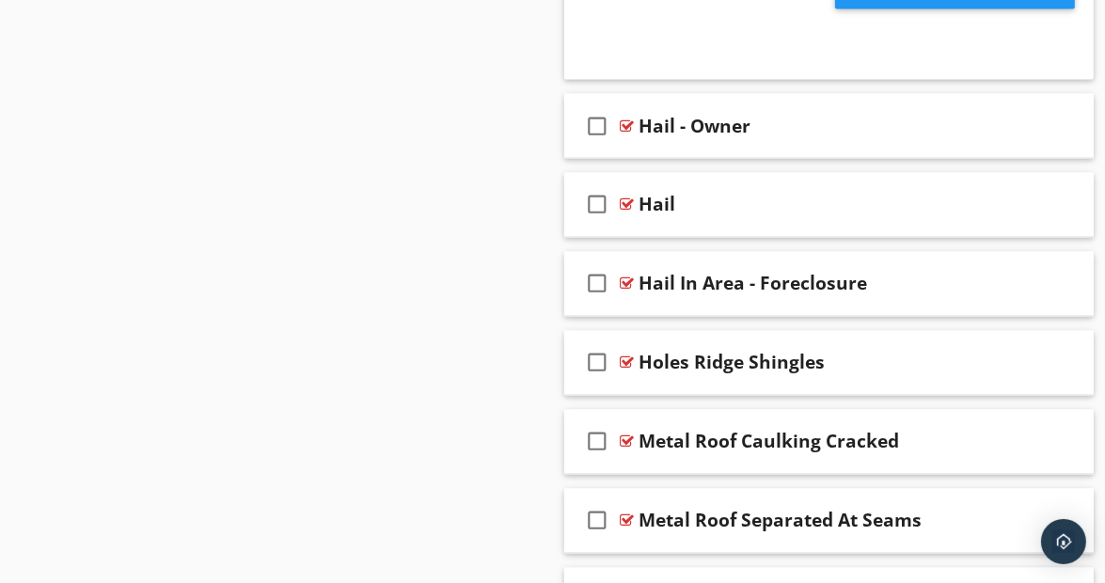
scroll to position [13686, 0]
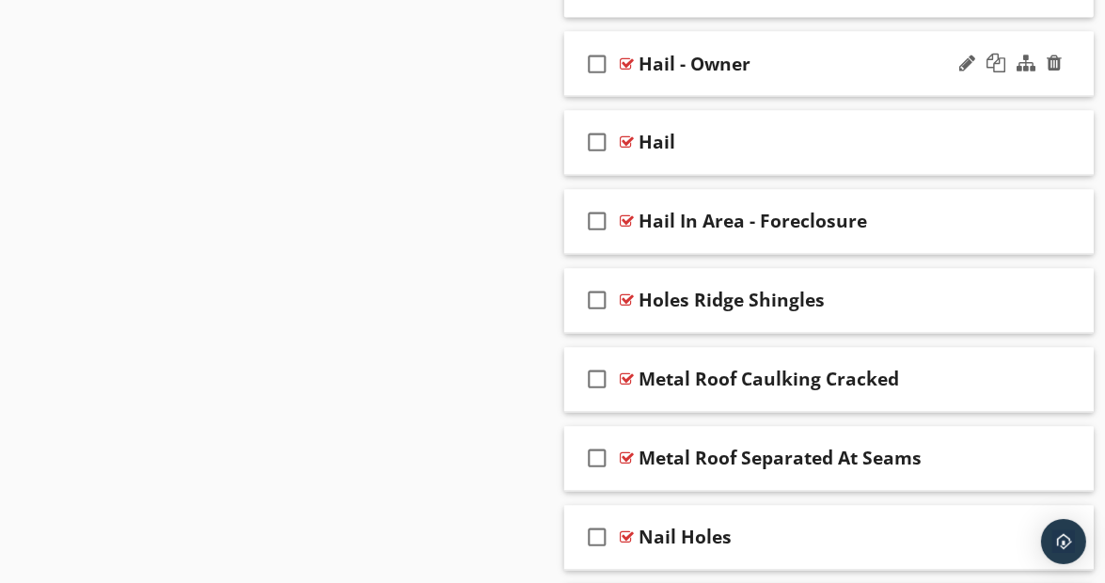
click at [1072, 51] on div "check_box_outline_blank Hail - Owner" at bounding box center [829, 64] width 530 height 65
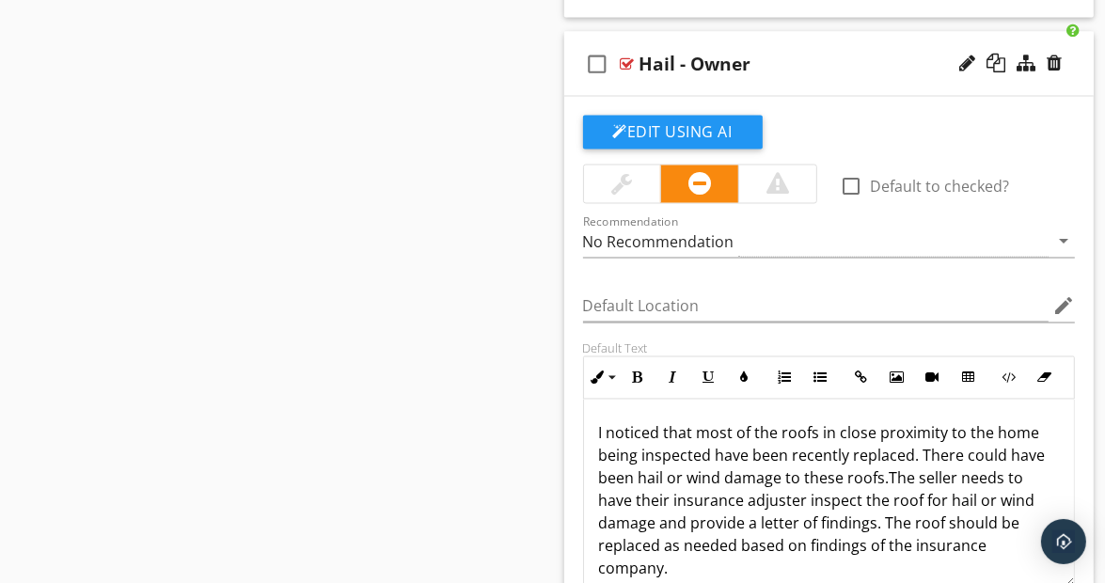
scroll to position [13904, 0]
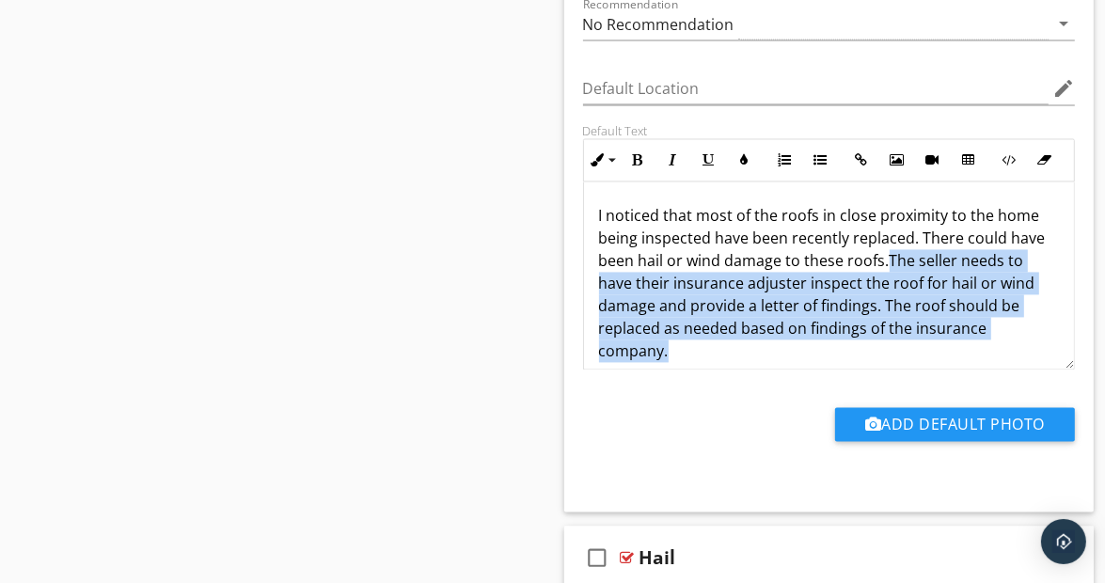
drag, startPoint x: 885, startPoint y: 230, endPoint x: 879, endPoint y: 322, distance: 92.3
click at [879, 322] on p "I noticed that most of the roofs in close proximity to the home being inspected…" at bounding box center [829, 283] width 461 height 158
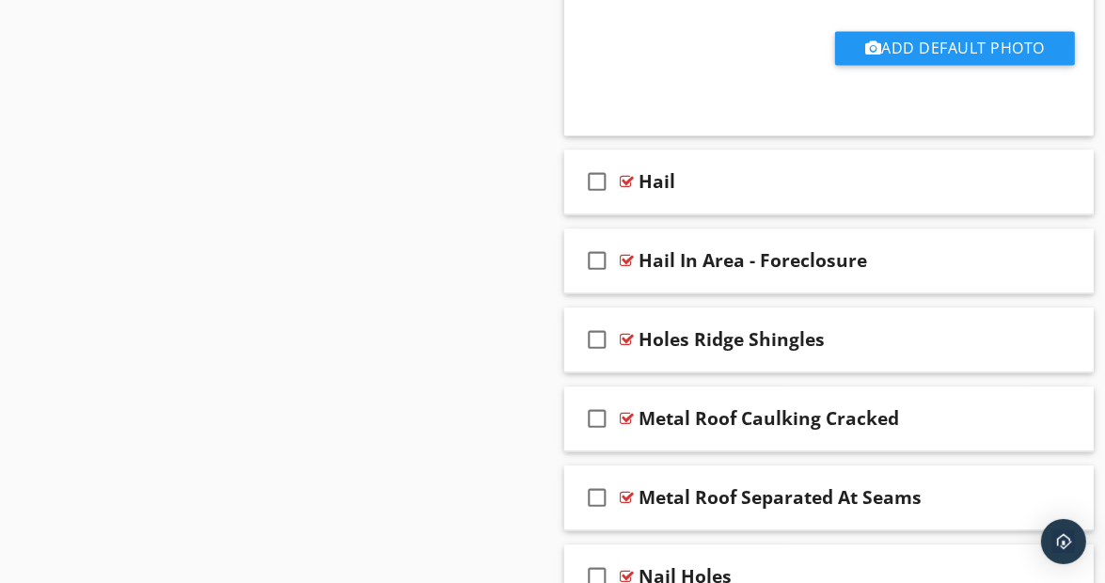
scroll to position [14380, 0]
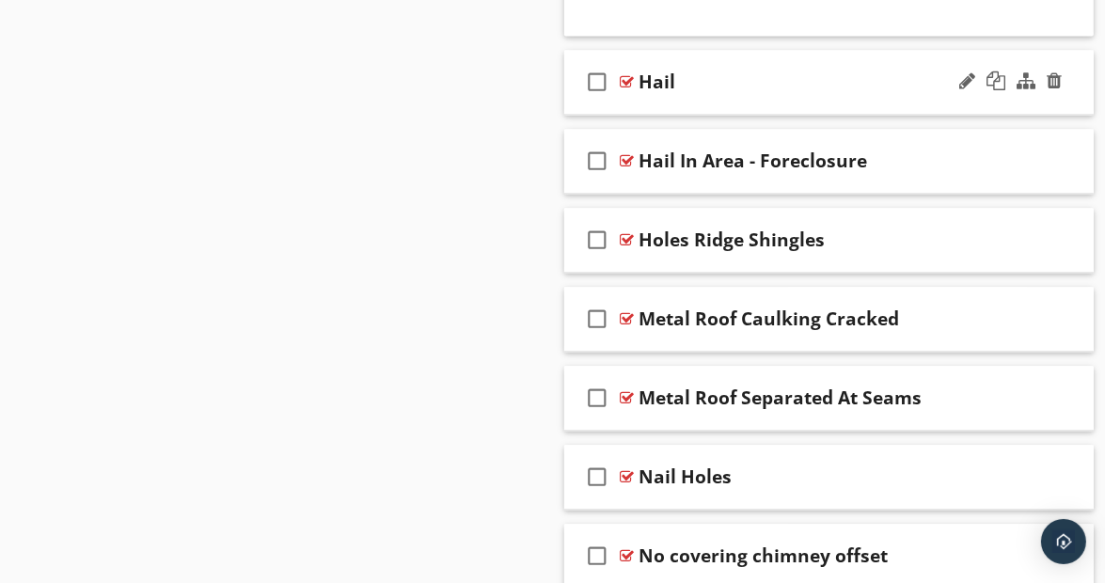
click at [1070, 69] on div "check_box_outline_blank Hail" at bounding box center [829, 82] width 530 height 65
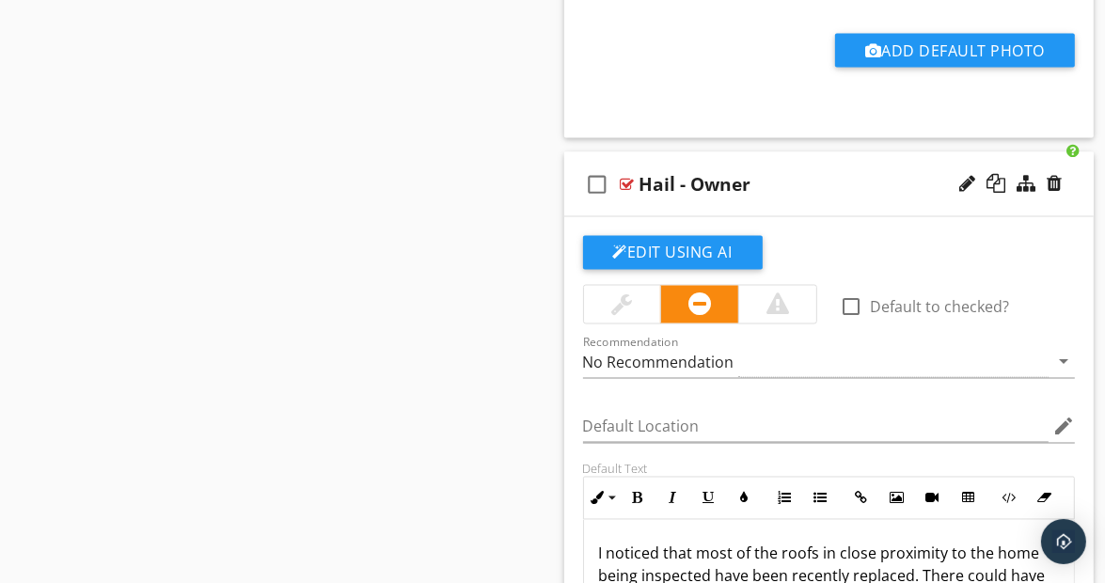
scroll to position [13588, 0]
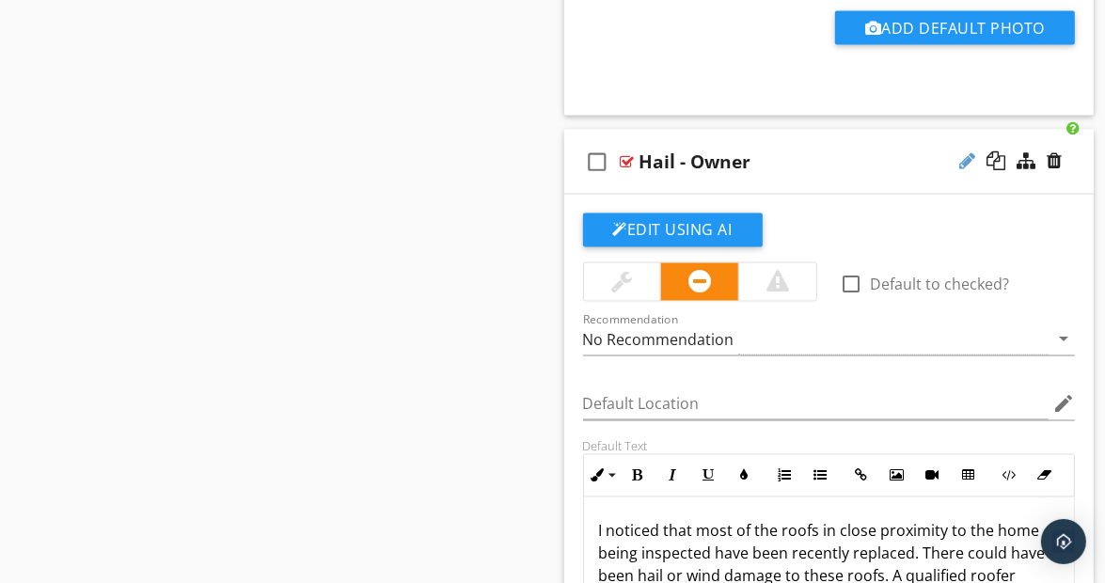
click at [960, 151] on div at bounding box center [967, 160] width 16 height 19
click at [737, 149] on input "Hail - Owner" at bounding box center [825, 164] width 370 height 31
type input "Hail"
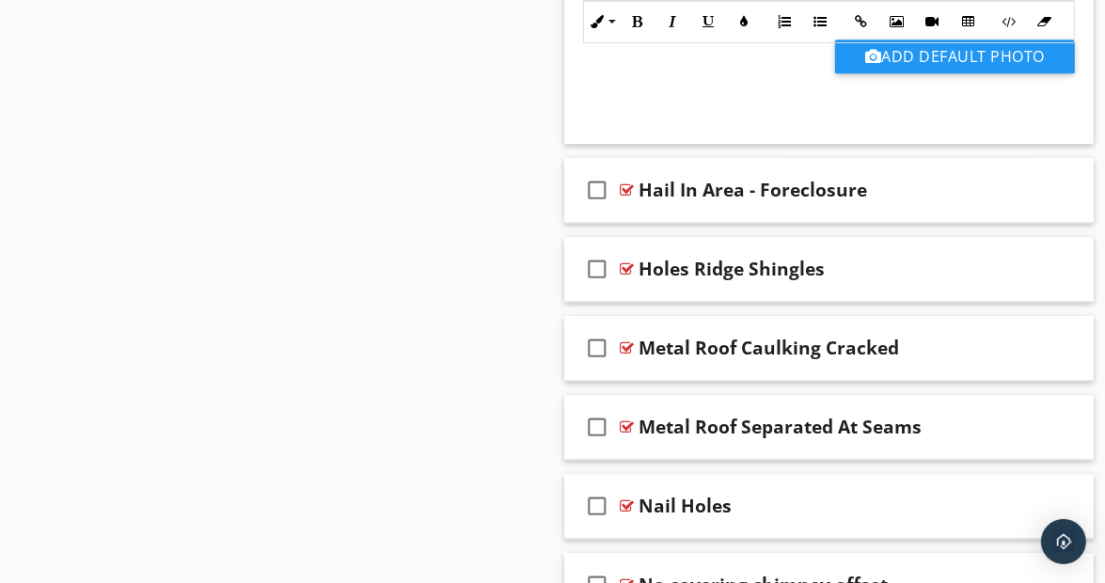
scroll to position [14995, 0]
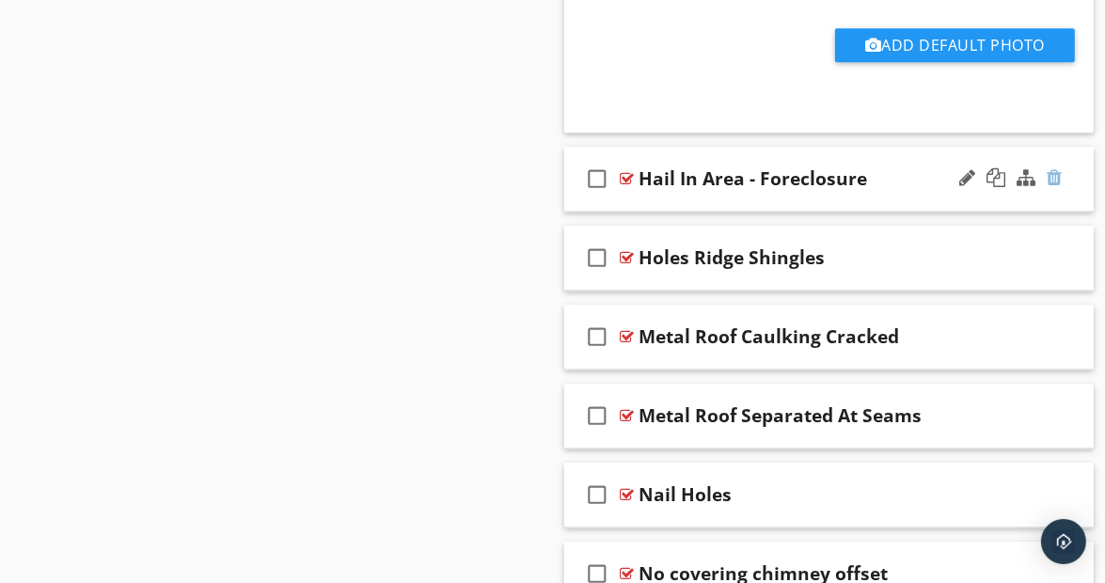
click at [1054, 168] on div at bounding box center [1054, 177] width 15 height 19
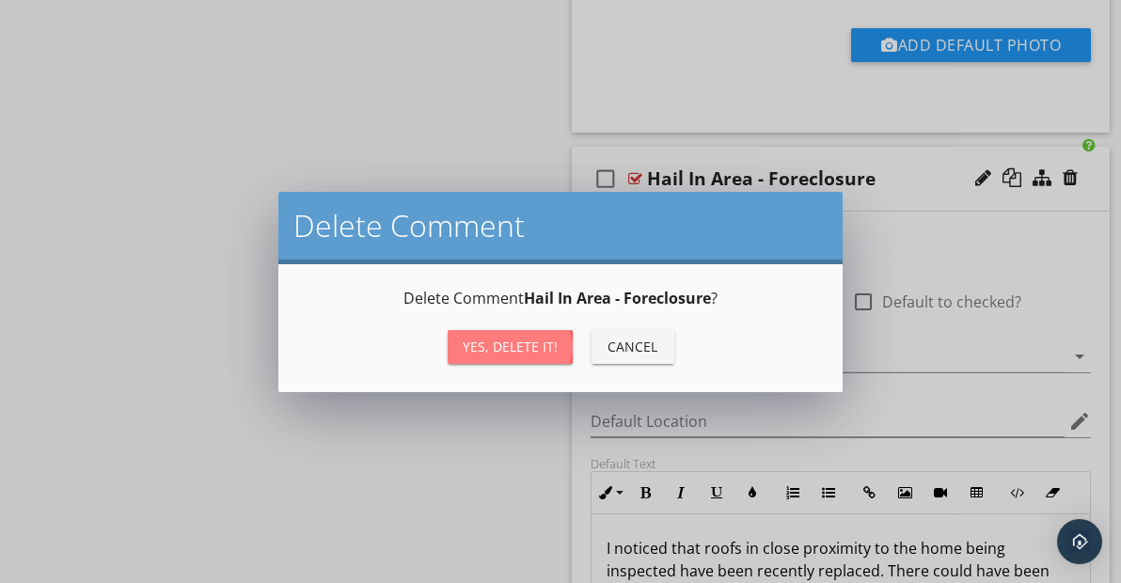
click at [527, 344] on div "Yes, Delete it!" at bounding box center [510, 347] width 95 height 20
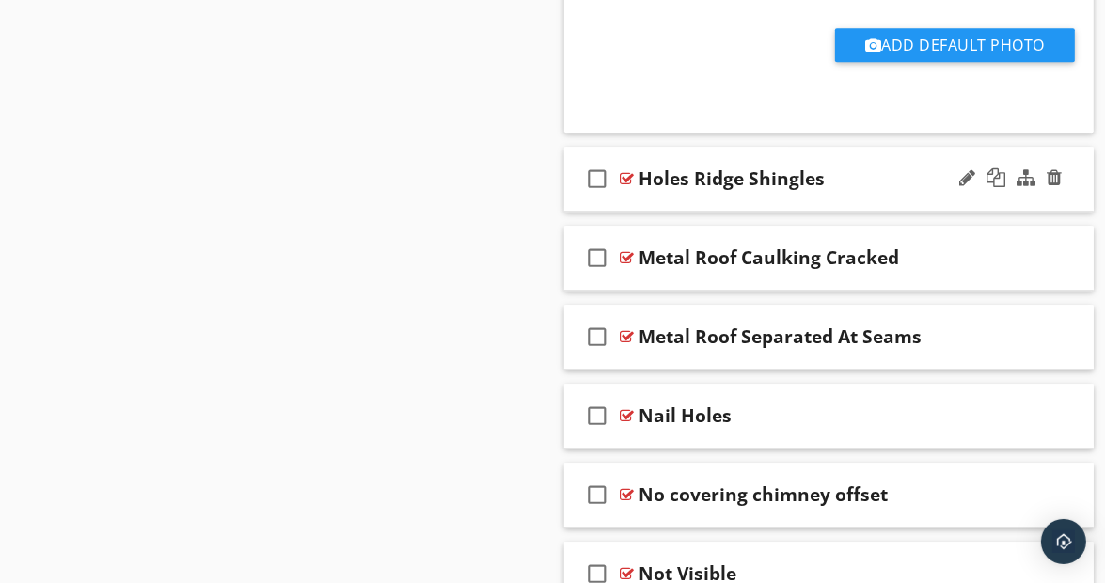
click at [1080, 164] on div "check_box_outline_blank Holes Ridge Shingles" at bounding box center [829, 179] width 530 height 65
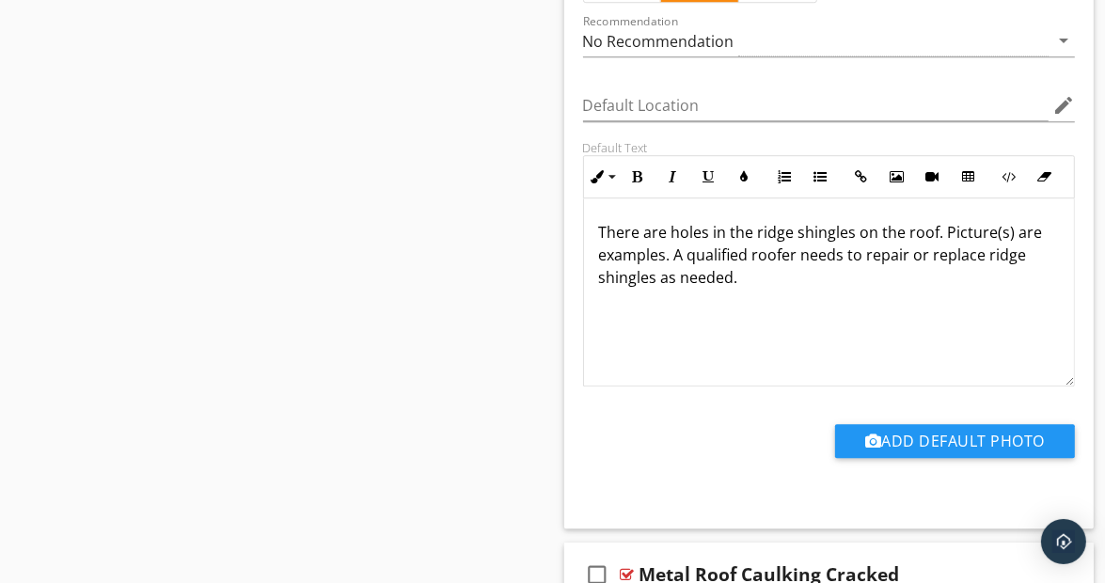
scroll to position [15405, 0]
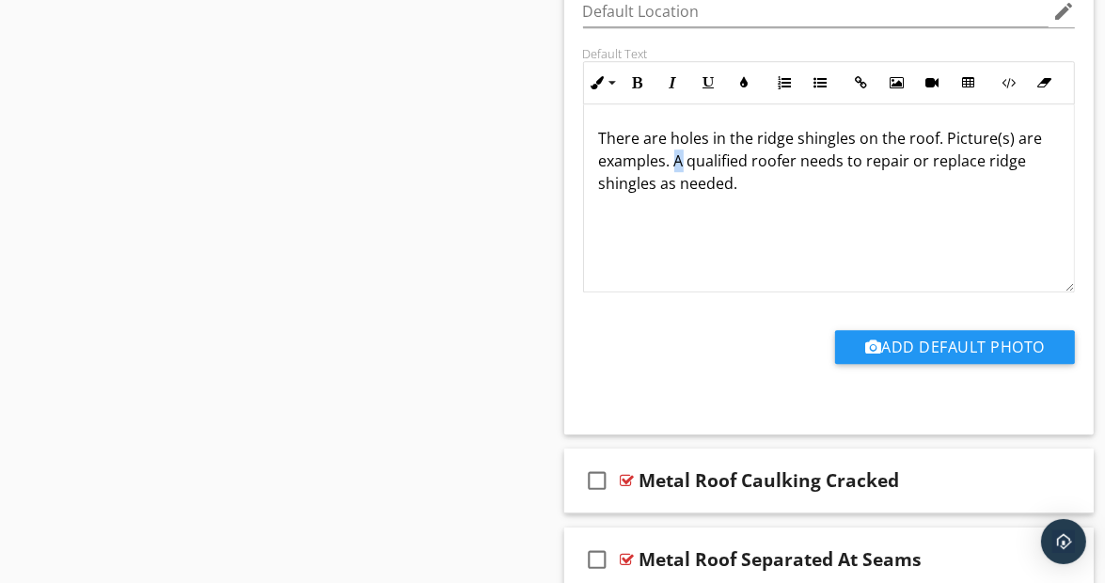
click at [681, 132] on p "There are holes in the ridge shingles on the roof. Picture(s) are examples. A q…" at bounding box center [829, 161] width 461 height 68
drag, startPoint x: 893, startPoint y: 133, endPoint x: 953, endPoint y: 142, distance: 60.9
click at [953, 142] on p "There are holes in the ridge shingles on the roof. Picture(s) are examples. Rec…" at bounding box center [829, 161] width 461 height 68
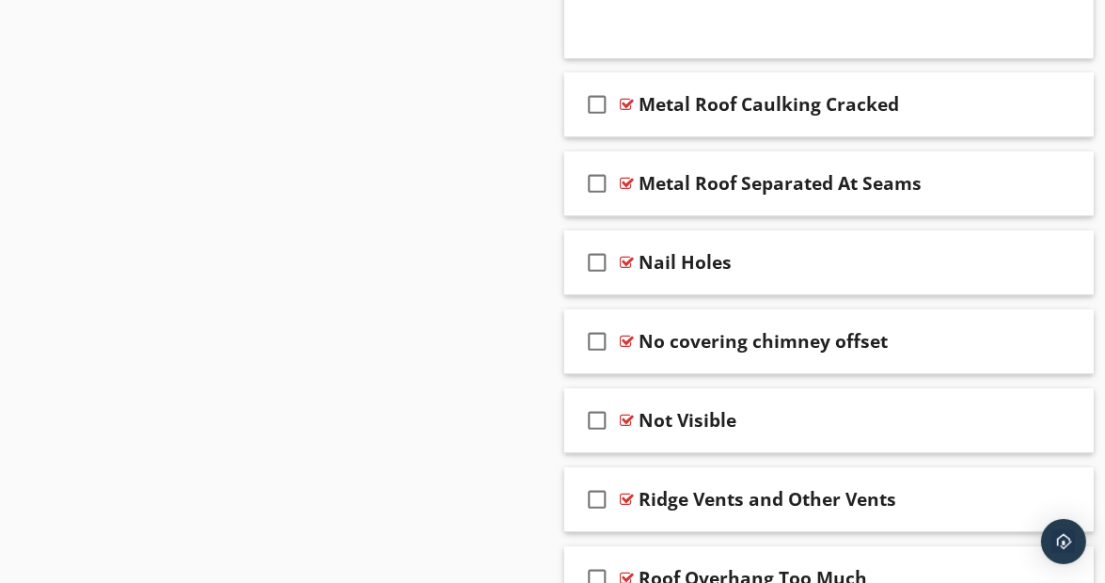
scroll to position [15806, 0]
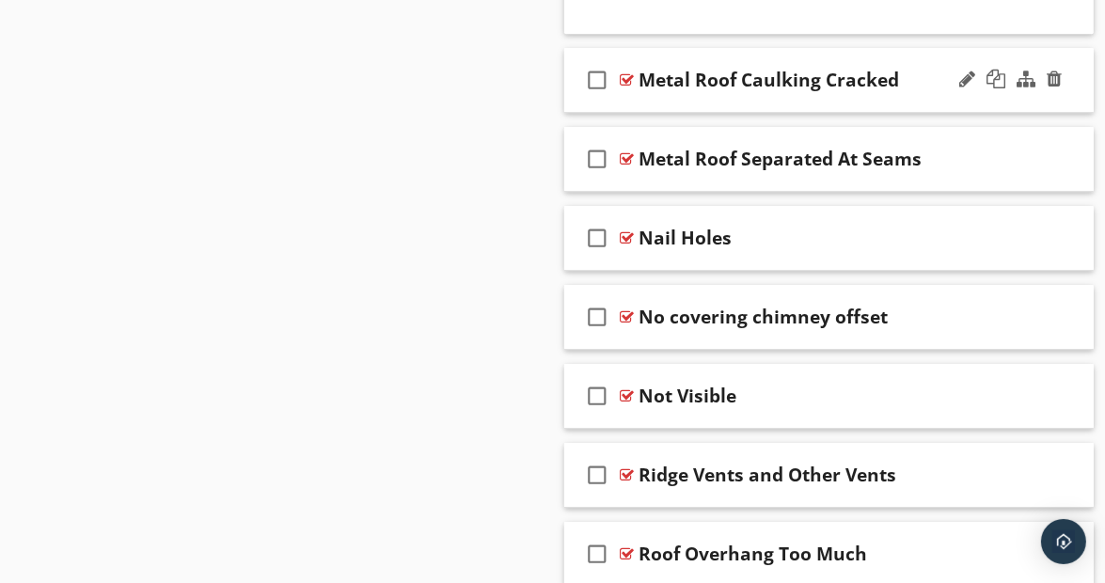
click at [1072, 63] on div "check_box_outline_blank Metal Roof Caulking Cracked" at bounding box center [829, 80] width 530 height 65
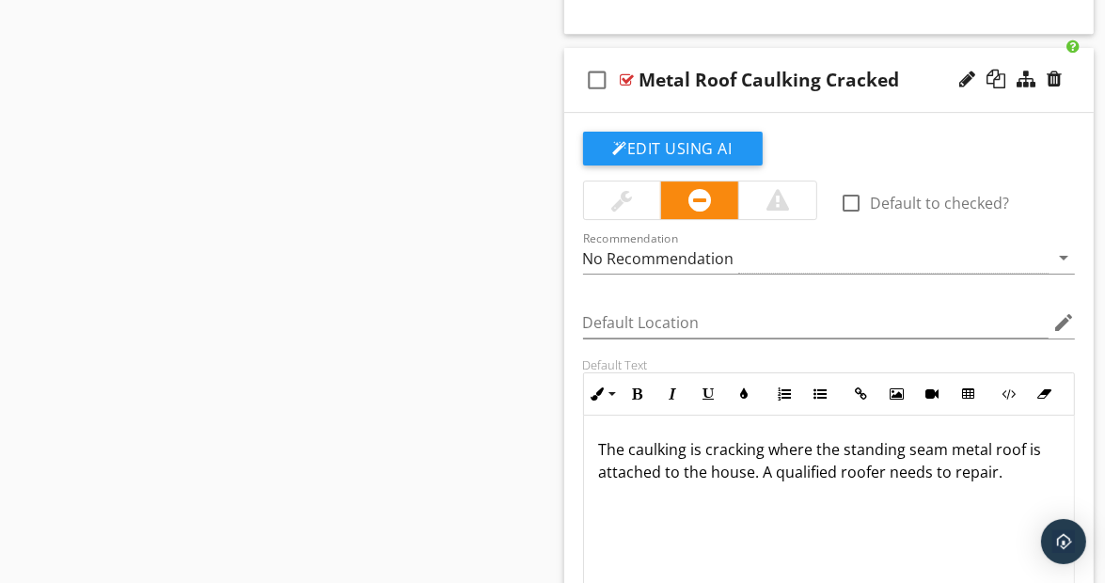
click at [762, 440] on p "The caulking is cracking where the standing seam metal roof is attached to the …" at bounding box center [829, 460] width 461 height 45
click at [984, 444] on p "The caulking is cracking where the standing seam metal roof is attached to the …" at bounding box center [829, 472] width 461 height 68
drag, startPoint x: 981, startPoint y: 442, endPoint x: 1038, endPoint y: 448, distance: 57.7
click at [1038, 448] on p "The caulking is cracking where the standing seam metal roof is attached to the …" at bounding box center [829, 472] width 461 height 68
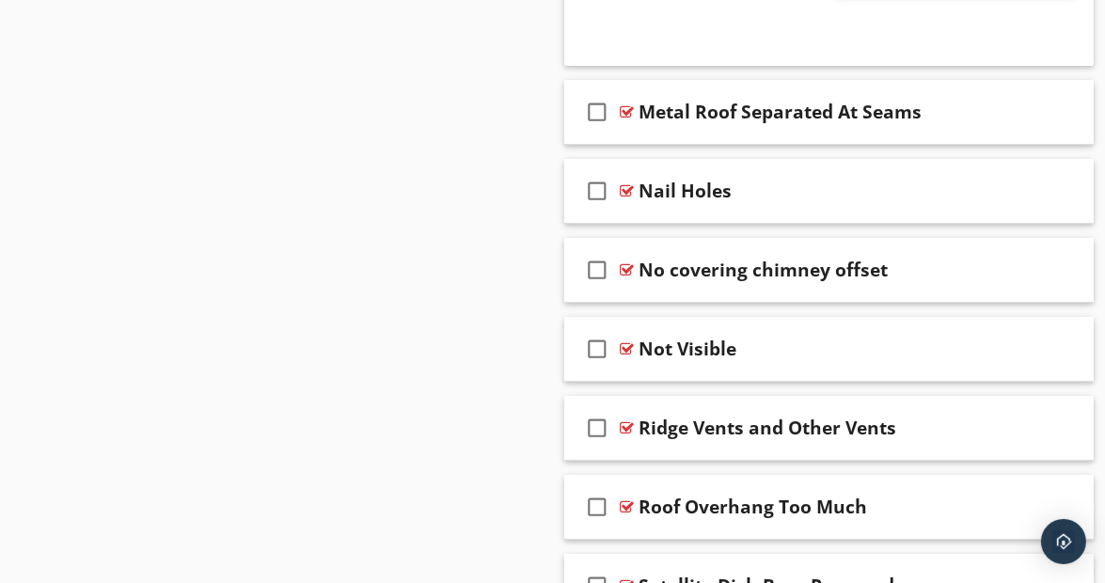
scroll to position [16496, 0]
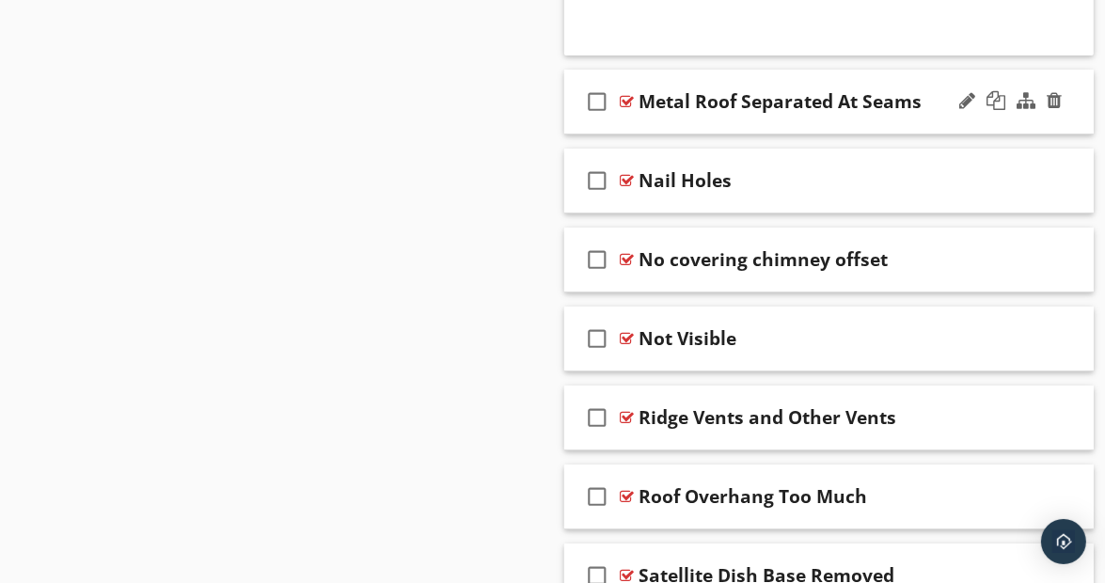
click at [1068, 77] on div "check_box_outline_blank Metal Roof Separated At Seams" at bounding box center [829, 102] width 530 height 65
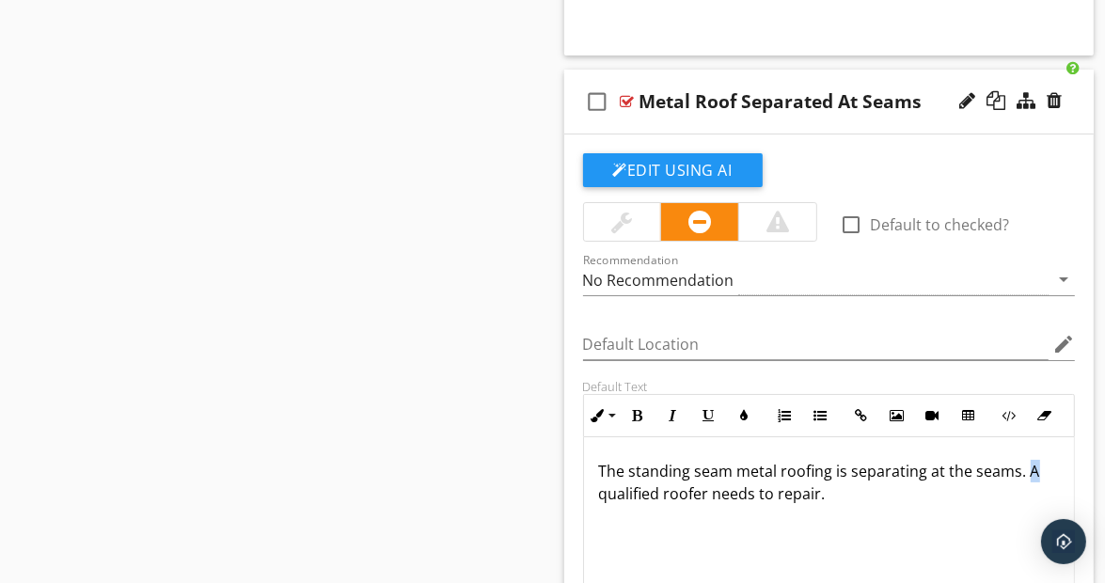
drag, startPoint x: 1023, startPoint y: 440, endPoint x: 1033, endPoint y: 441, distance: 9.5
click at [1033, 460] on p "The standing seam metal roofing is separating at the seams. A qualified roofer …" at bounding box center [829, 482] width 461 height 45
drag, startPoint x: 814, startPoint y: 465, endPoint x: 877, endPoint y: 466, distance: 63.0
click at [877, 466] on p "The standing seam metal roofing is separating at the seams. Recommend a qualifi…" at bounding box center [829, 482] width 461 height 45
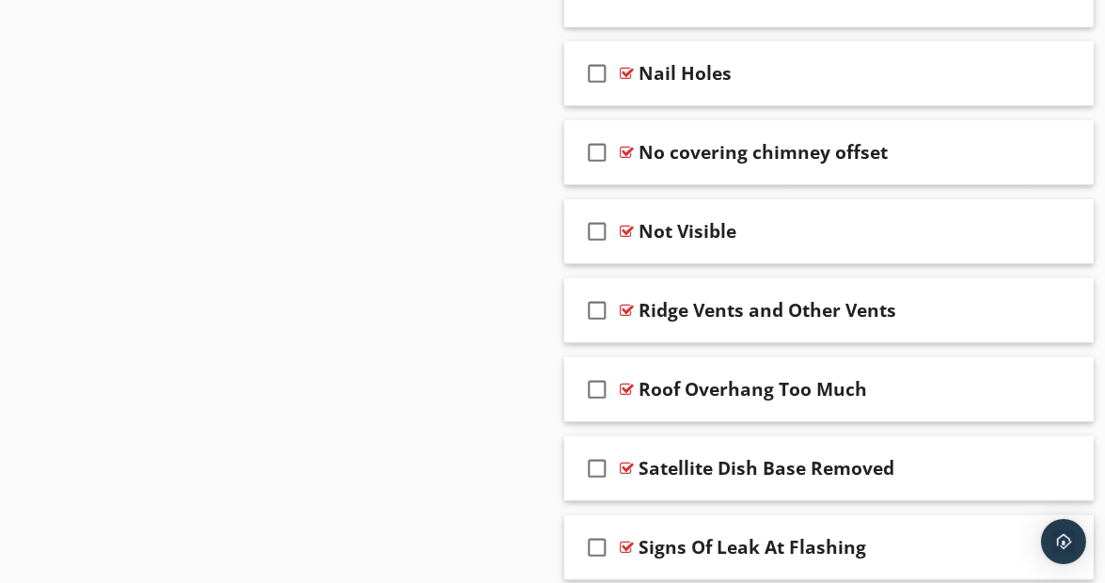
scroll to position [17173, 0]
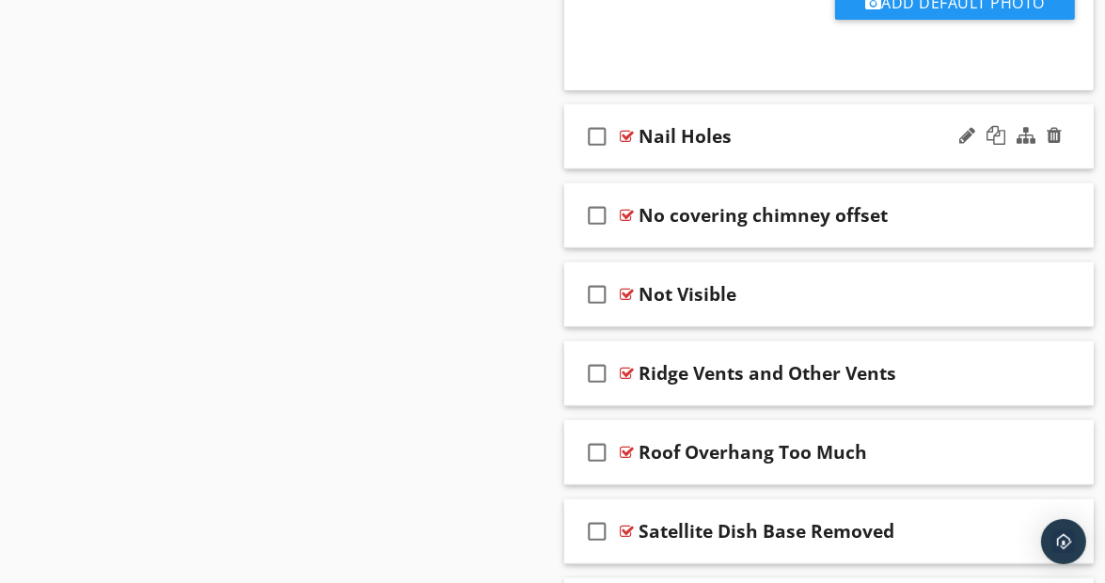
click at [1072, 115] on div "check_box_outline_blank Nail Holes" at bounding box center [829, 136] width 530 height 65
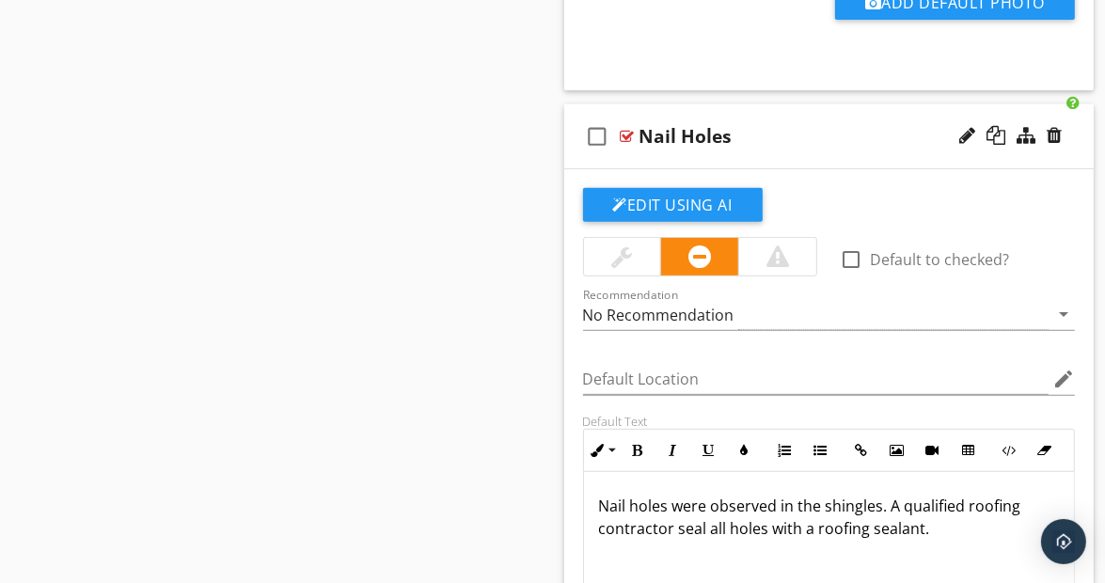
click at [673, 495] on p "Nail holes were observed in the shingles. A qualified roofing contractor seal a…" at bounding box center [829, 517] width 461 height 45
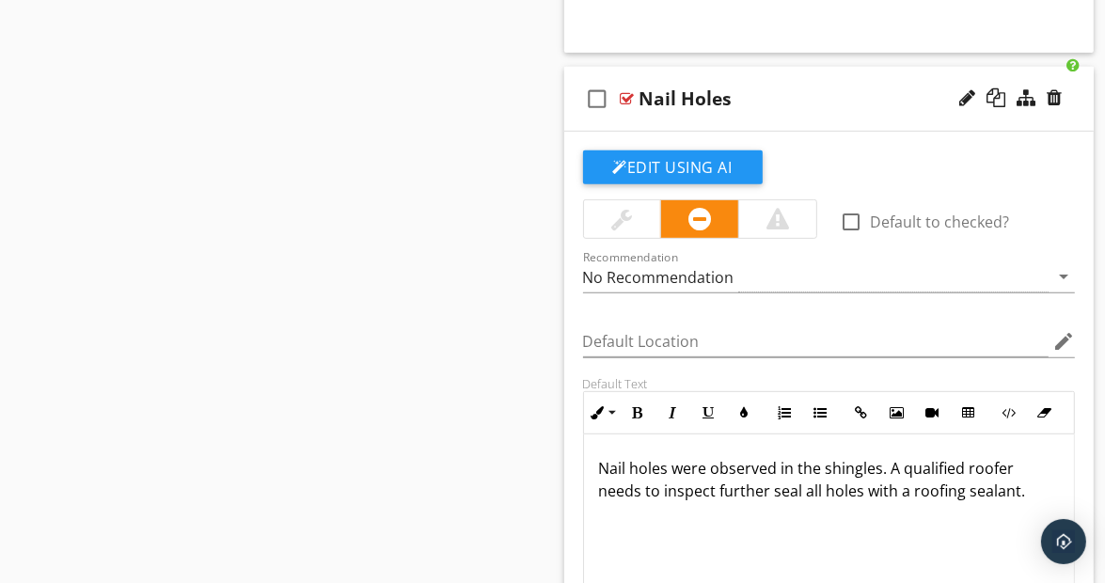
scroll to position [17286, 0]
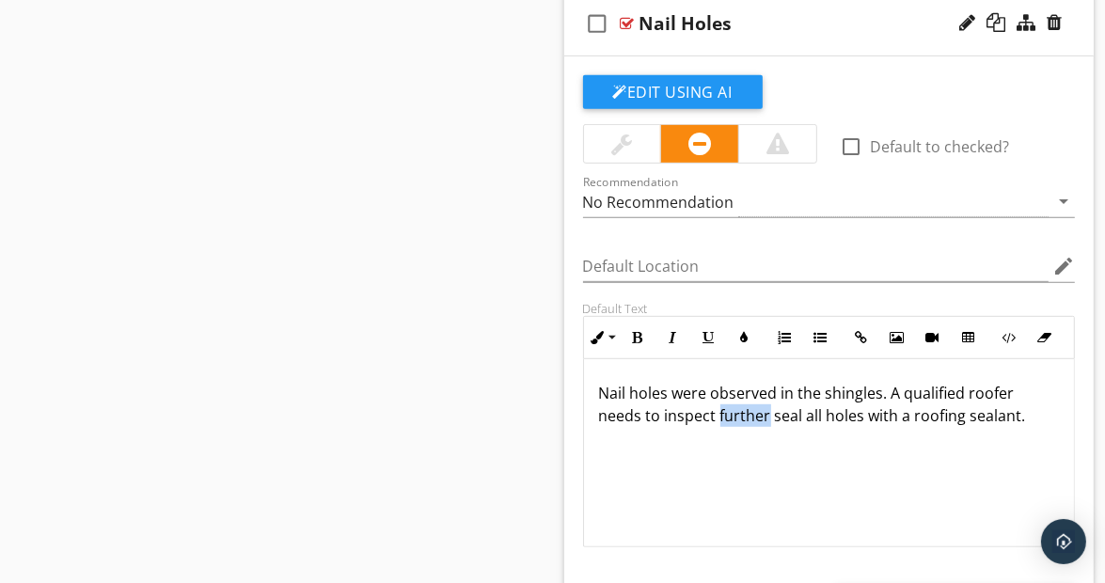
drag, startPoint x: 719, startPoint y: 380, endPoint x: 767, endPoint y: 381, distance: 48.0
click at [767, 382] on p "Nail holes were observed in the shingles. A qualified roofer needs to inspect f…" at bounding box center [829, 404] width 461 height 45
click at [917, 382] on p "Nail holes were observed in the shingles. A qualified roofer needs to inspect e…" at bounding box center [829, 416] width 461 height 68
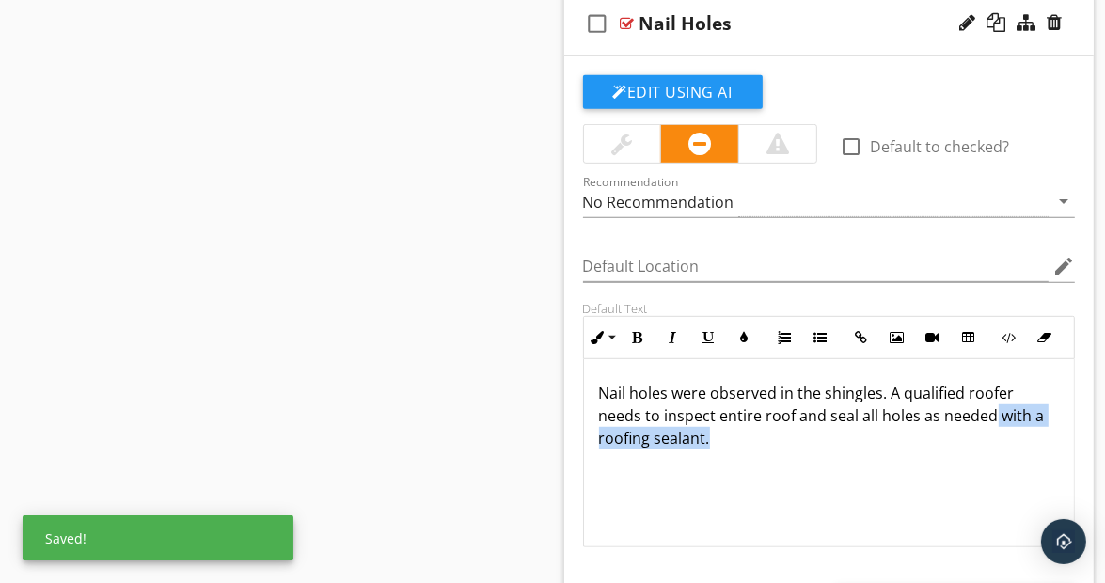
drag, startPoint x: 990, startPoint y: 384, endPoint x: 993, endPoint y: 395, distance: 11.6
click at [993, 395] on p "Nail holes were observed in the shingles. A qualified roofer needs to inspect e…" at bounding box center [829, 416] width 461 height 68
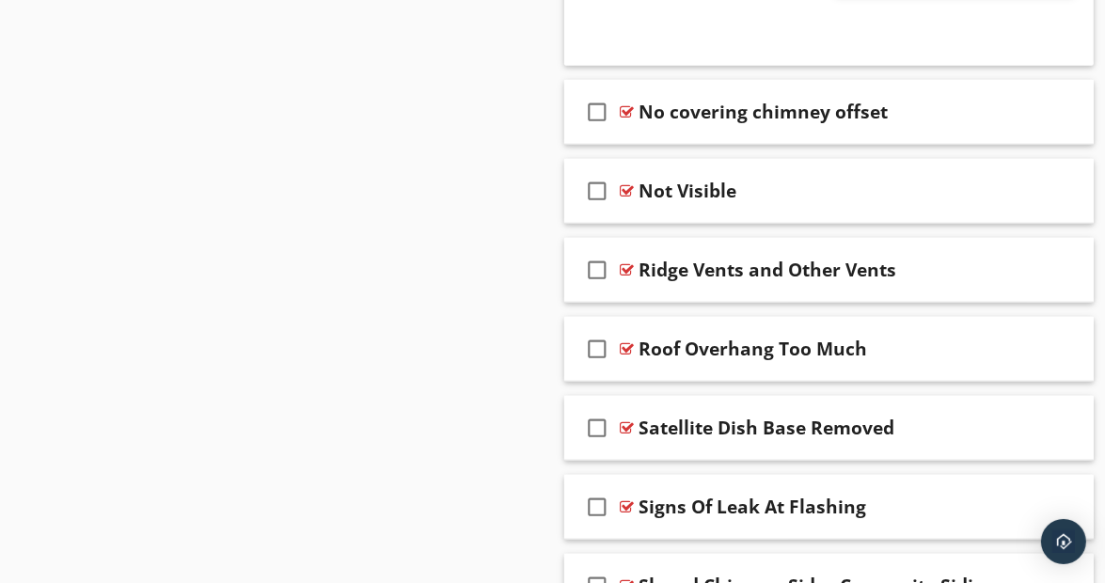
scroll to position [17925, 0]
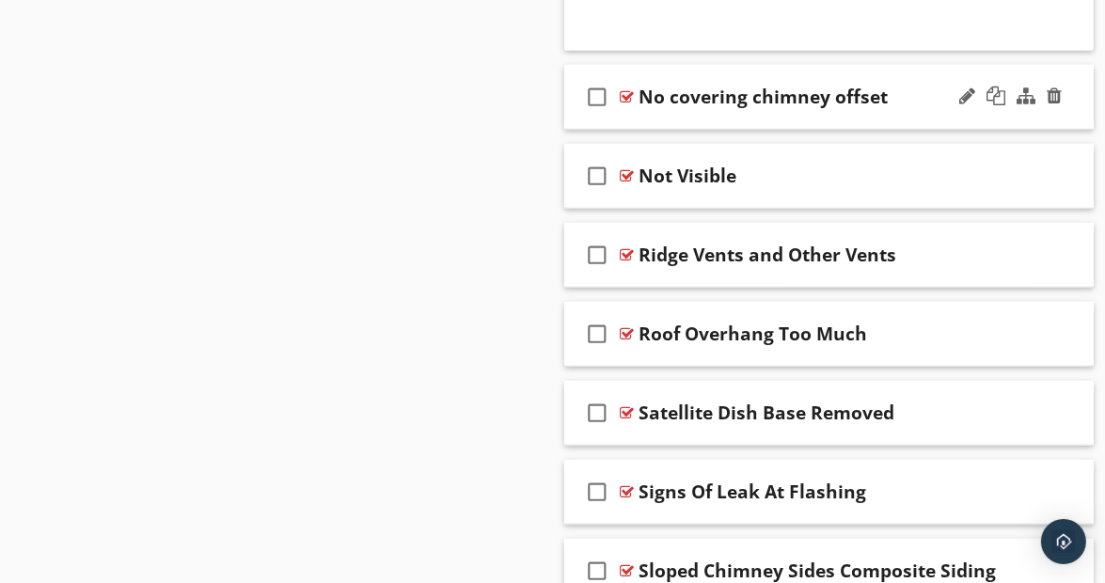
click at [1077, 73] on div "check_box_outline_blank No covering chimney offset" at bounding box center [829, 97] width 530 height 65
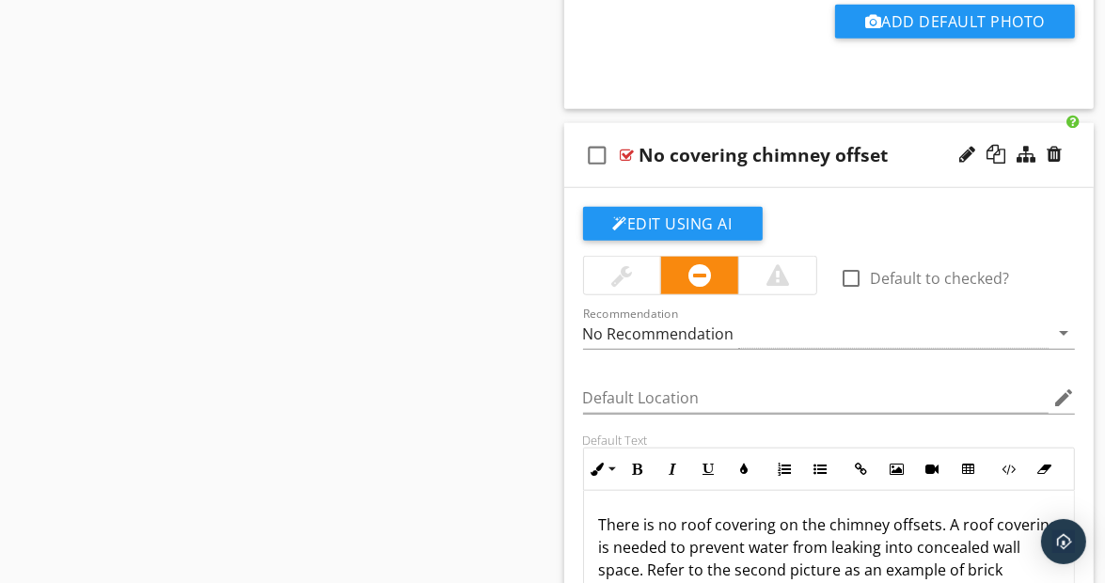
scroll to position [17800, 0]
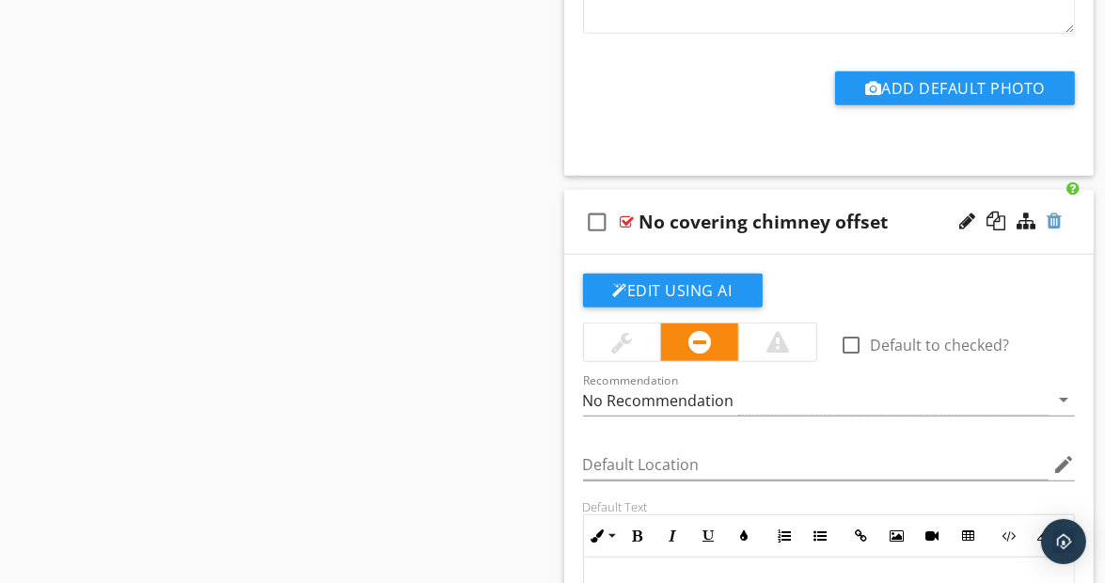
click at [1053, 212] on div at bounding box center [1054, 221] width 15 height 19
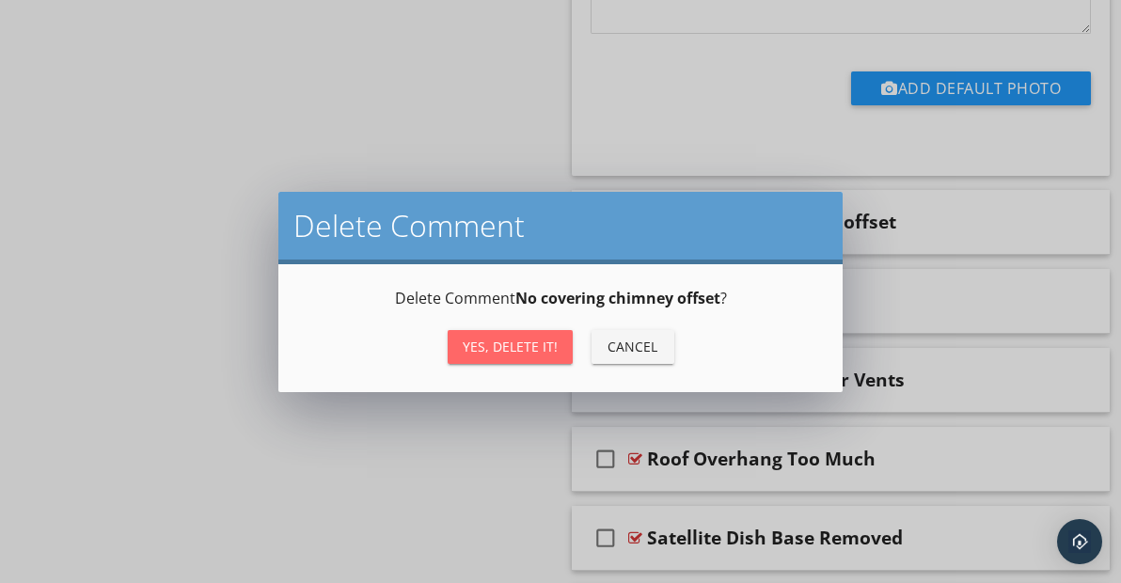
drag, startPoint x: 530, startPoint y: 345, endPoint x: 524, endPoint y: 395, distance: 50.3
click at [524, 395] on div "Delete Comment Delete Comment No covering chimney offset ? Yes, Delete it! Canc…" at bounding box center [560, 291] width 1121 height 583
click at [620, 340] on div "Cancel" at bounding box center [633, 347] width 53 height 20
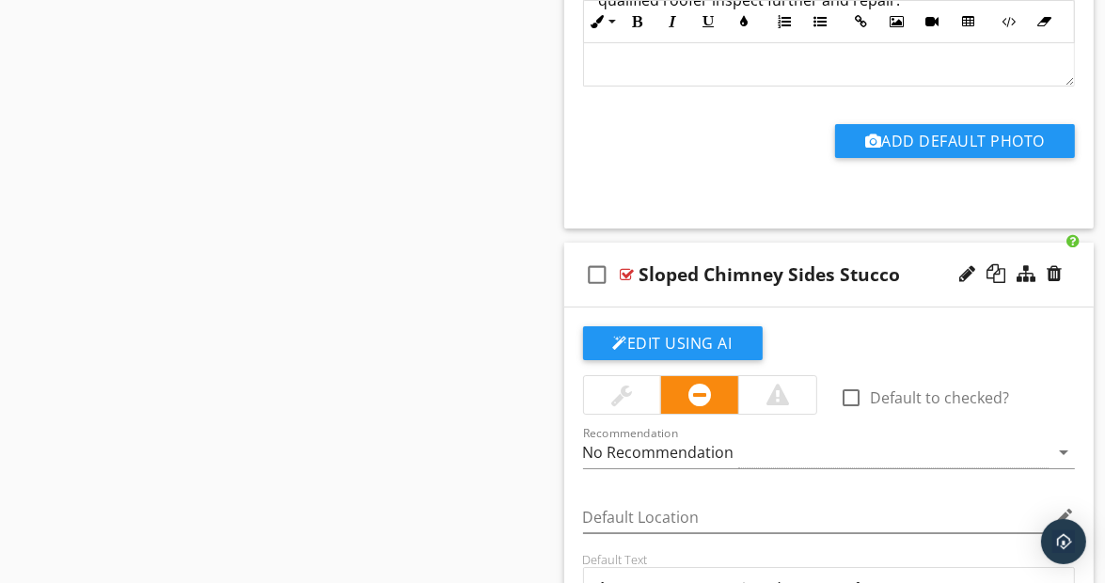
scroll to position [10621, 0]
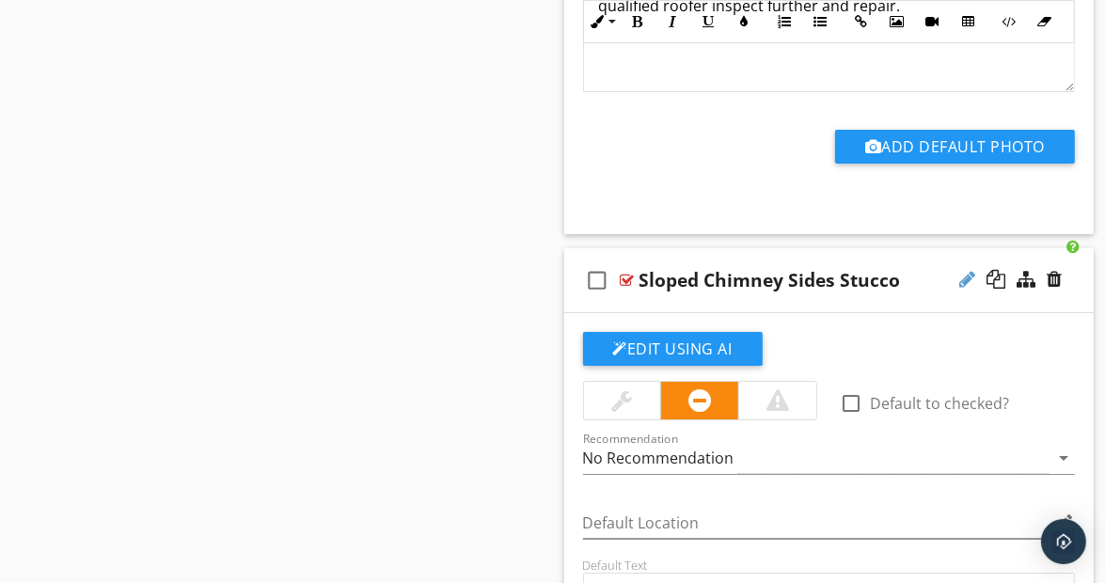
click at [968, 270] on div at bounding box center [967, 279] width 16 height 19
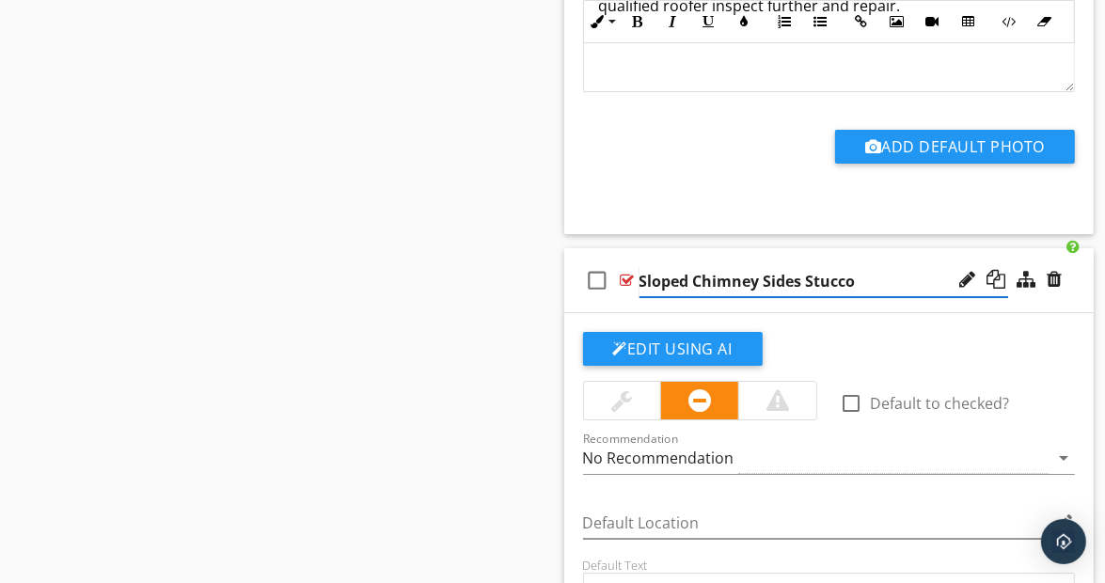
click at [866, 267] on input "Sloped Chimney Sides Stucco" at bounding box center [825, 281] width 370 height 31
type input "Sloped Chimney Sides"
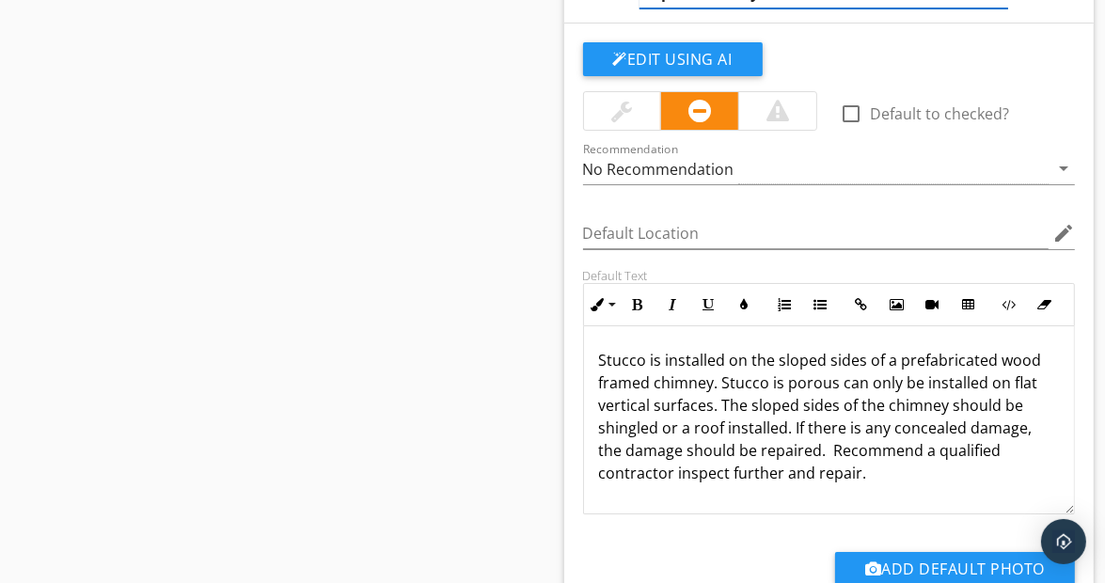
scroll to position [10936, 0]
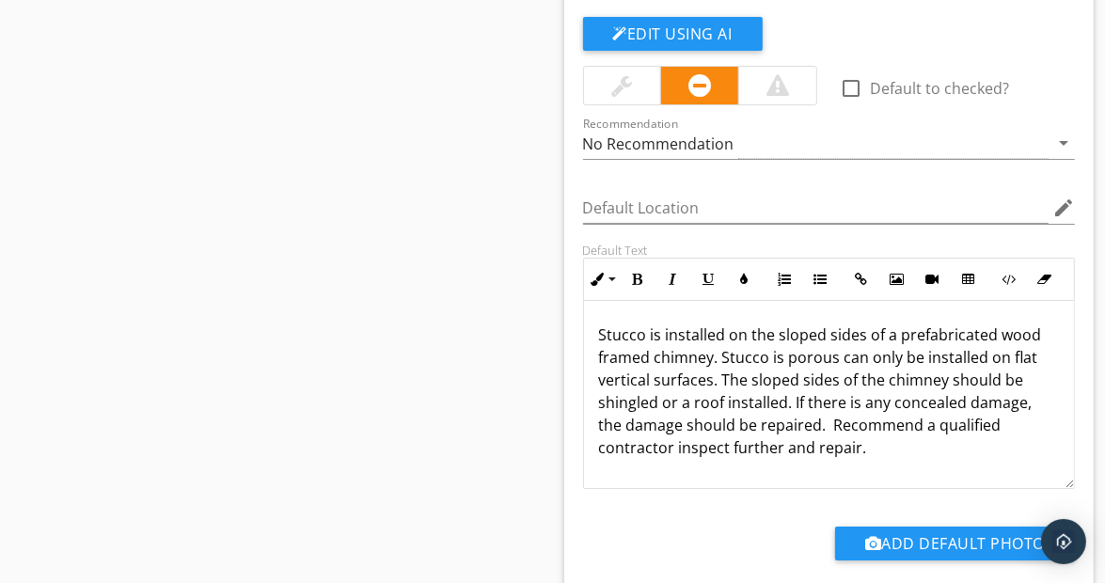
click at [799, 344] on p "Stucco is installed on the sloped sides of a prefabricated wood framed chimney.…" at bounding box center [829, 391] width 461 height 135
drag, startPoint x: 595, startPoint y: 314, endPoint x: 781, endPoint y: 314, distance: 185.3
click at [781, 314] on div "Stucco is installed on the sloped sides of a prefabricated wood framed chimney.…" at bounding box center [829, 395] width 491 height 188
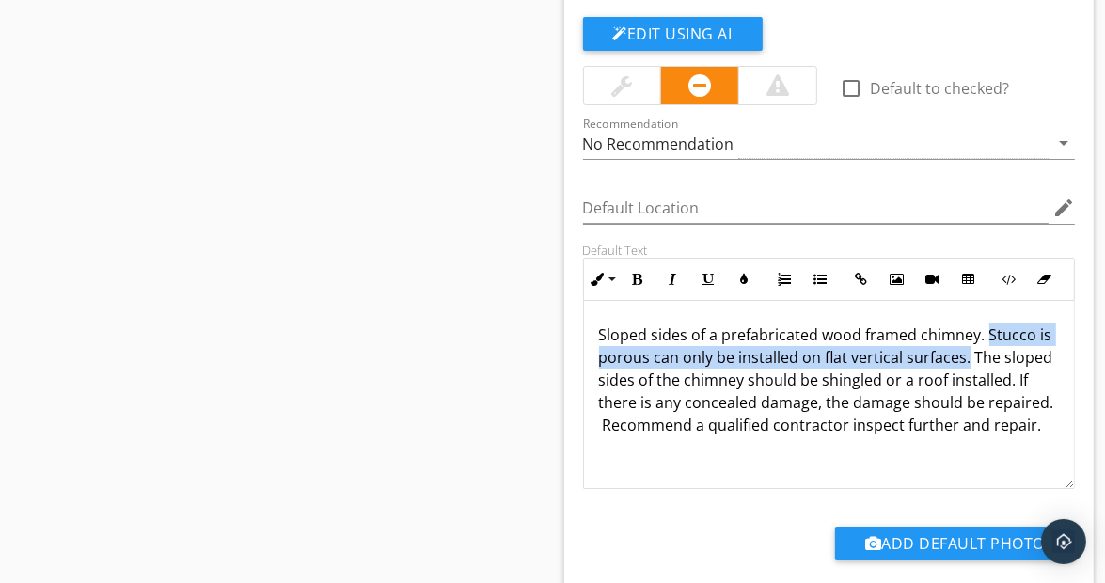
drag, startPoint x: 984, startPoint y: 311, endPoint x: 978, endPoint y: 340, distance: 29.7
click at [978, 340] on p "Sloped sides of a prefabricated wood framed chimney. Stucco is porous can only …" at bounding box center [829, 380] width 461 height 113
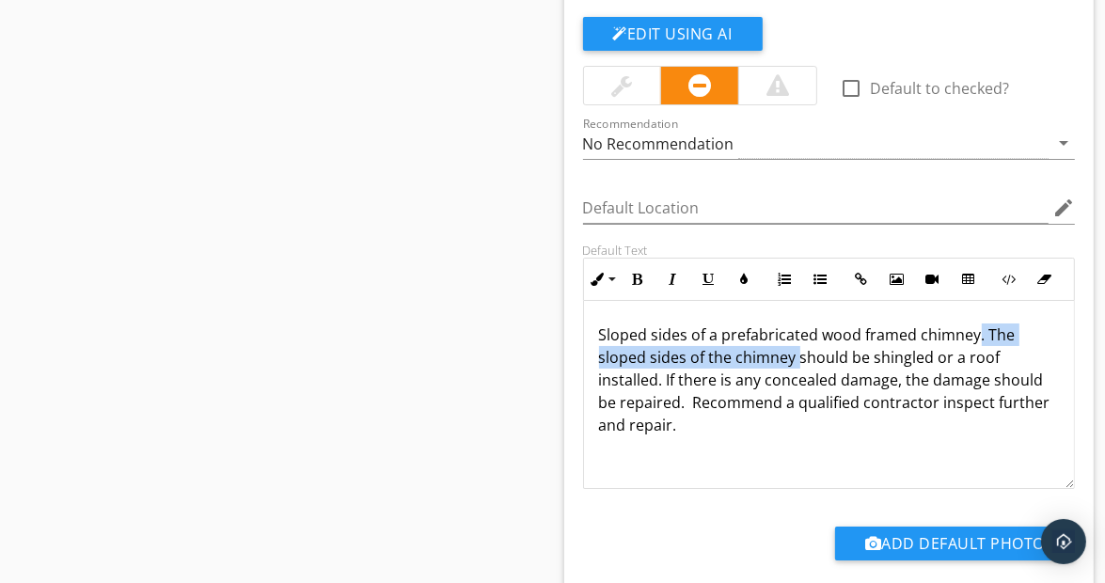
drag, startPoint x: 974, startPoint y: 318, endPoint x: 796, endPoint y: 342, distance: 180.4
click at [796, 342] on p "Sloped sides of a prefabricated wood framed chimney. The sloped sides of the ch…" at bounding box center [829, 380] width 461 height 113
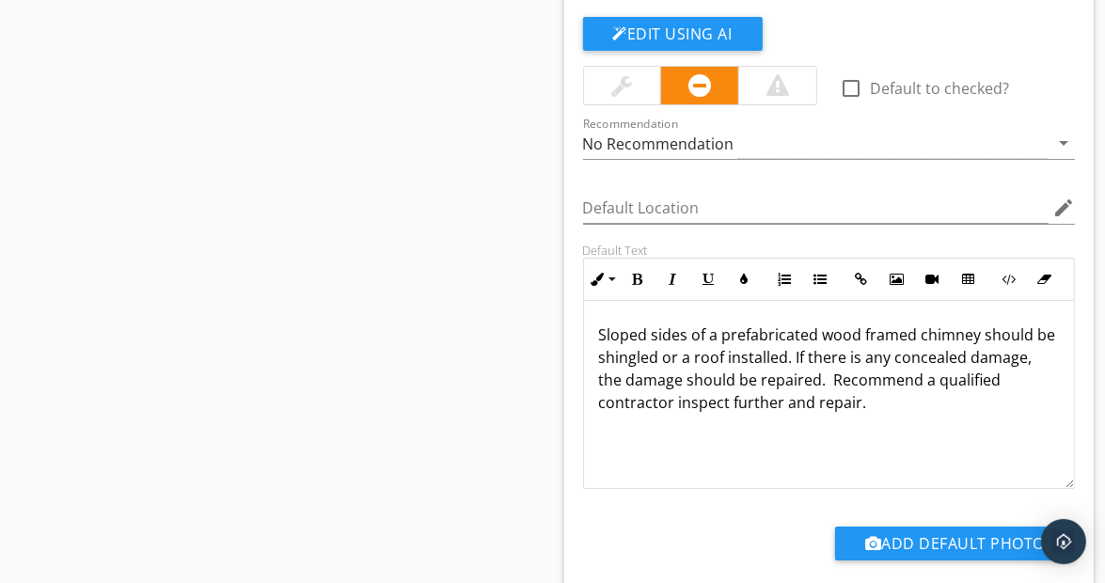
click at [713, 336] on p "Sloped sides of a prefabricated wood framed chimney should be shingled or a roo…" at bounding box center [829, 369] width 461 height 90
click at [704, 337] on p "Sloped sides of a prefabricated wood framed chimney should be shingled or a roo…" at bounding box center [829, 369] width 461 height 90
click at [752, 335] on p "Sloped sides of a prefabricated wood framed chimney should be shingled or have …" at bounding box center [829, 369] width 461 height 90
click at [598, 319] on div "Sloped sides of a prefabricated wood framed chimney should be shingled or have …" at bounding box center [829, 395] width 491 height 188
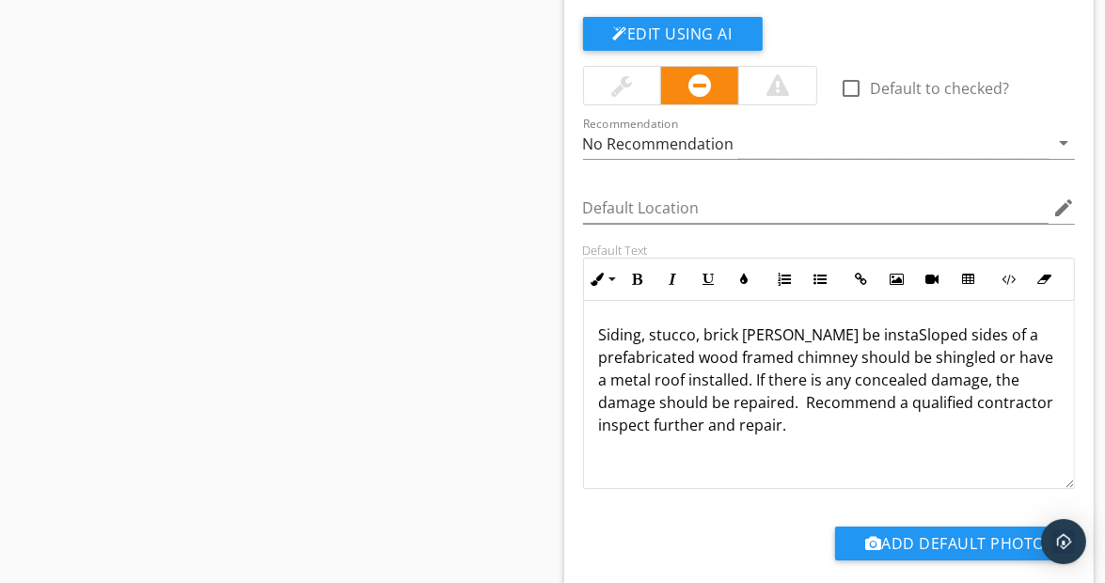
click at [753, 324] on p "Siding, stucco, brick [PERSON_NAME] be instaSloped sides of a prefabricated woo…" at bounding box center [829, 380] width 461 height 113
click at [700, 324] on p "Siding, stucco, brick cannot be instaSloped sides of a prefabricated wood frame…" at bounding box center [829, 380] width 461 height 113
click at [865, 324] on p "Siding, stucco, or brick cannot be instaSloped sides of a prefabricated wood fr…" at bounding box center [829, 380] width 461 height 113
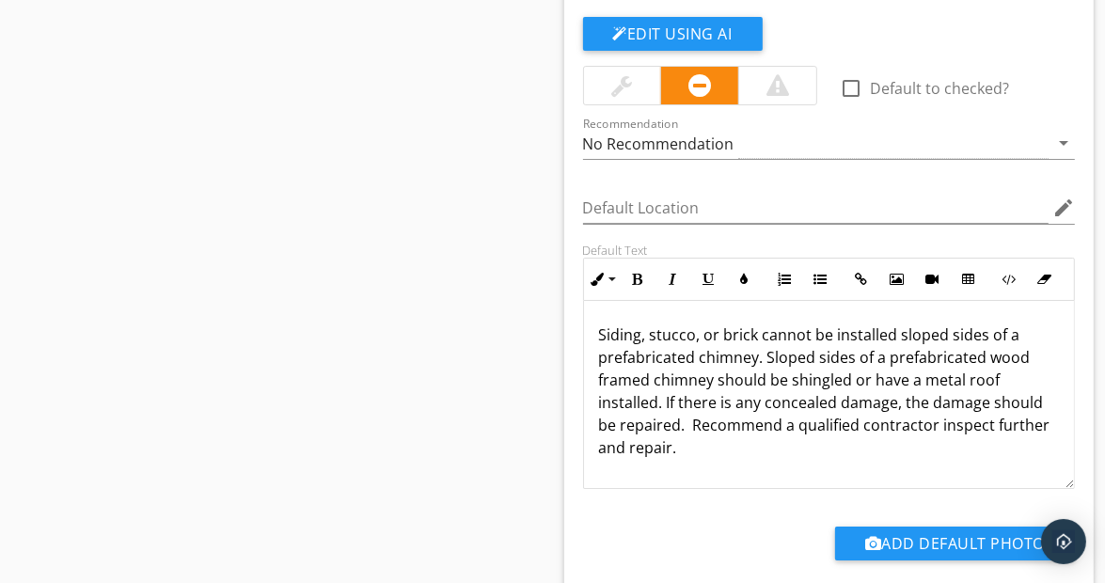
click at [754, 324] on p "Siding, stucco, or brick cannot be installed sloped sides of a prefabricated ch…" at bounding box center [829, 391] width 461 height 135
click at [701, 324] on p "Siding, stucco, brick cannot be installed sloped sides of a prefabricated chimn…" at bounding box center [829, 391] width 461 height 135
click at [736, 324] on p "Siding, stucco, brick cannot be installed sloped sides of a prefabricated chimn…" at bounding box center [829, 391] width 461 height 135
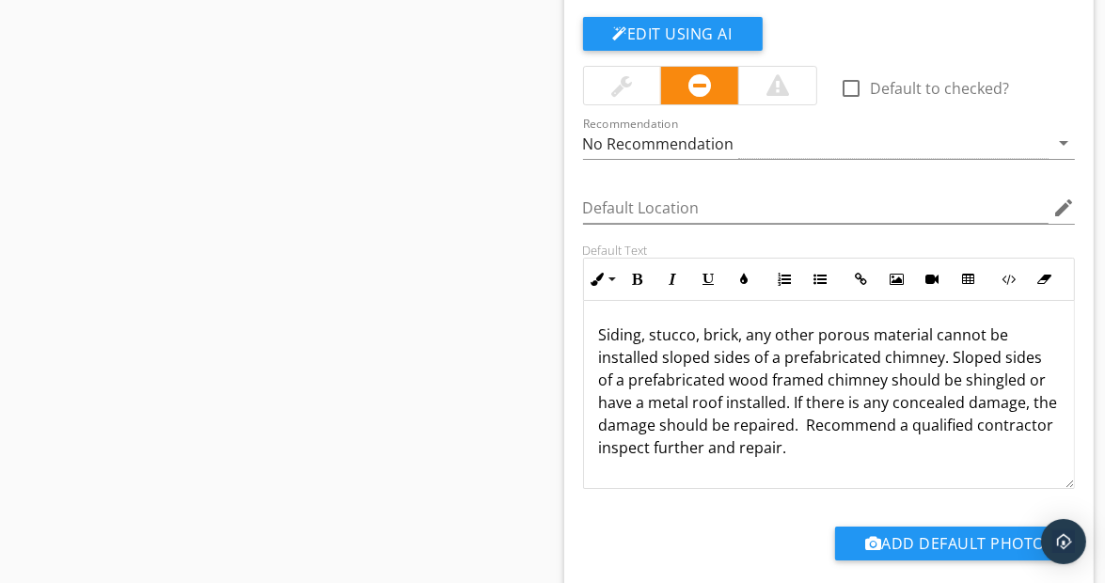
click at [949, 337] on p "Siding, stucco, brick, any other porous material cannot be installed sloped sid…" at bounding box center [829, 391] width 461 height 135
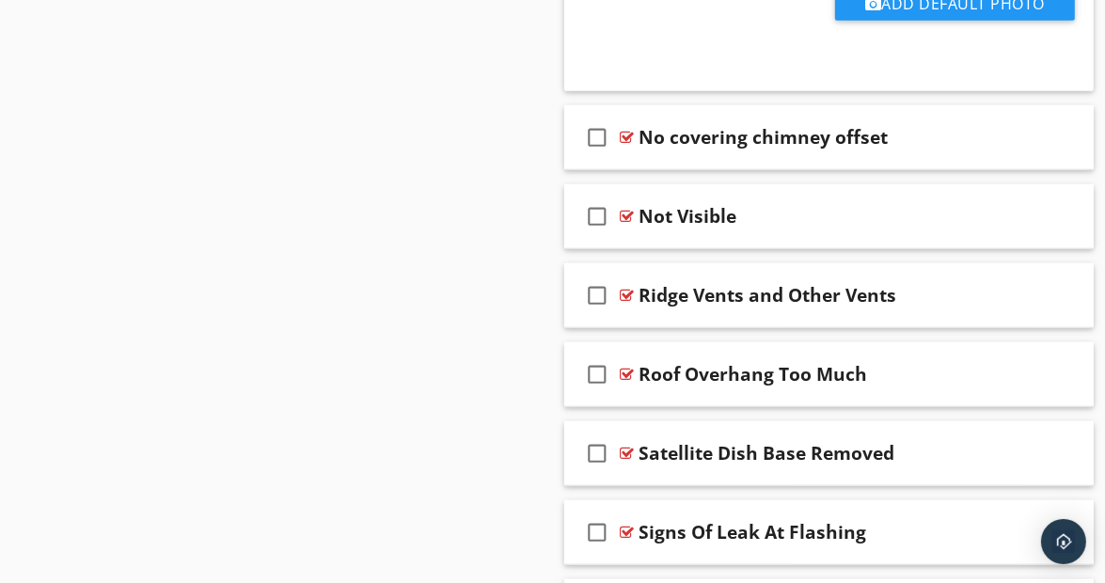
scroll to position [17888, 0]
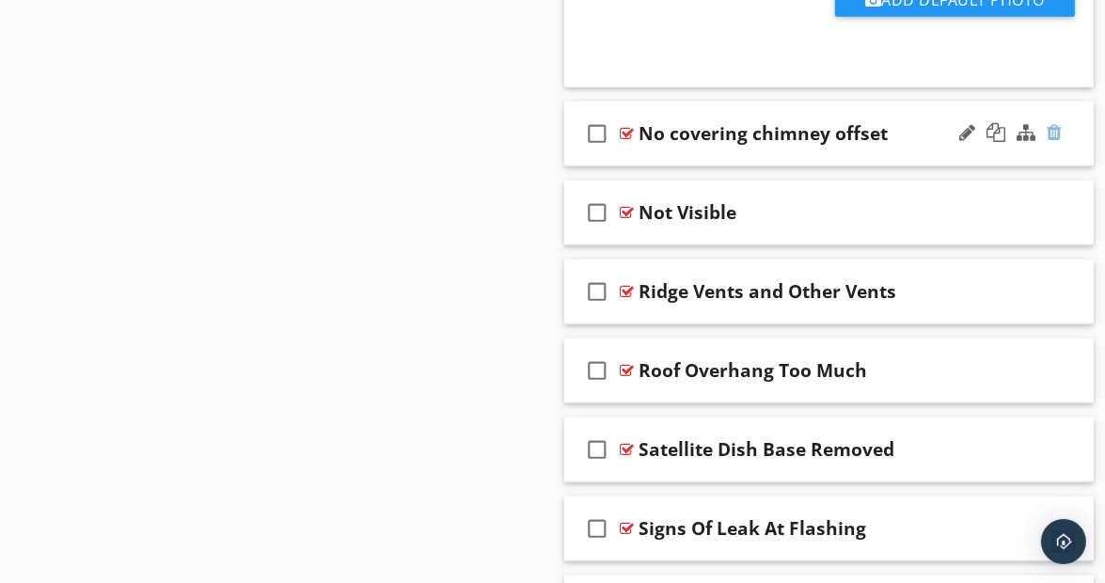
click at [1050, 123] on div at bounding box center [1054, 132] width 15 height 19
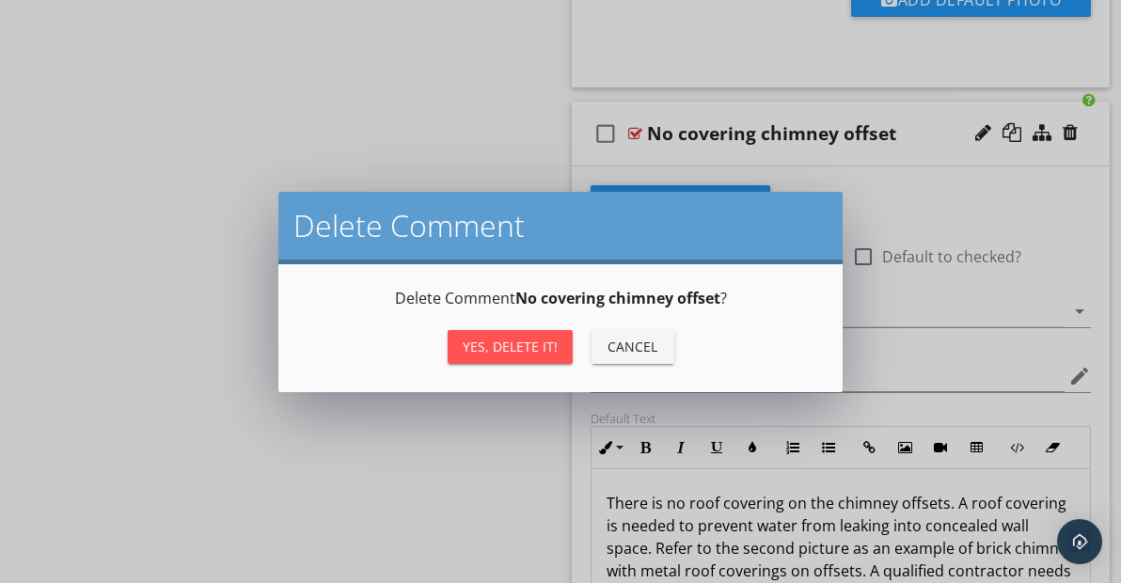
click at [513, 346] on div "Yes, Delete it!" at bounding box center [510, 347] width 95 height 20
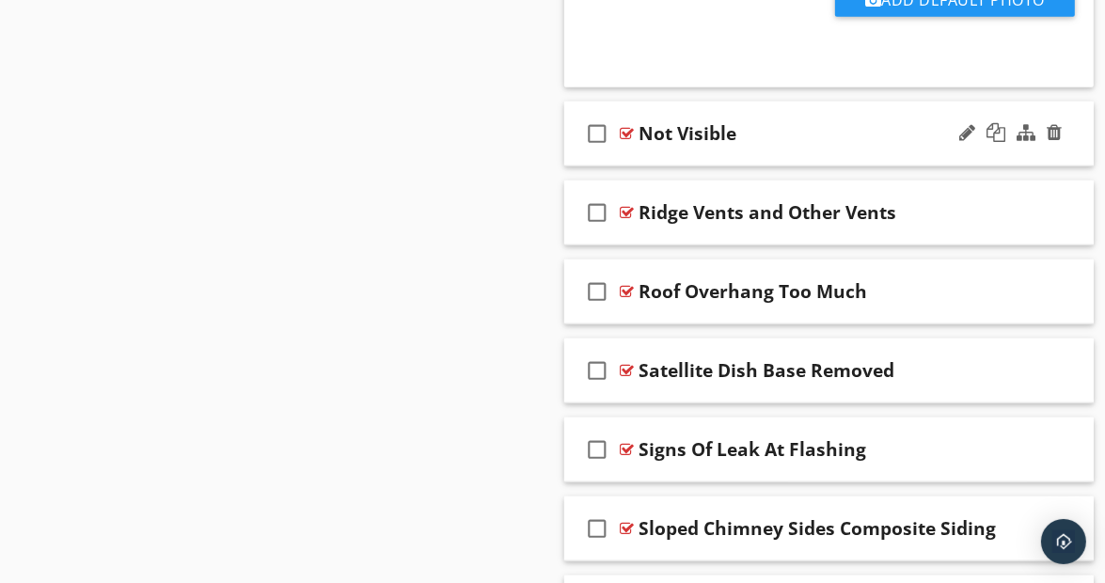
click at [1072, 114] on div "check_box_outline_blank Not Visible" at bounding box center [829, 134] width 530 height 65
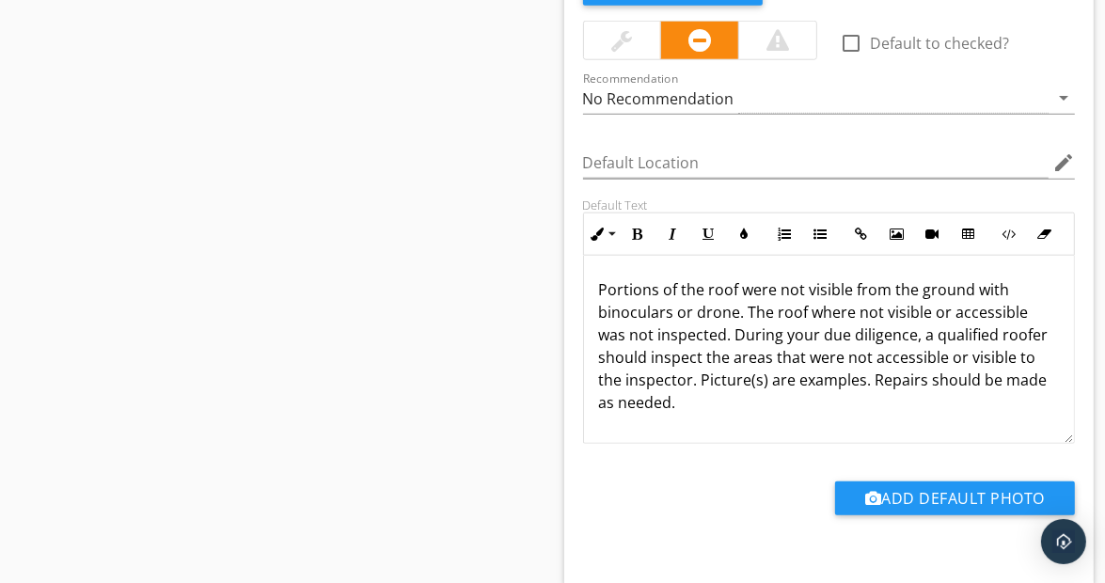
scroll to position [18035, 0]
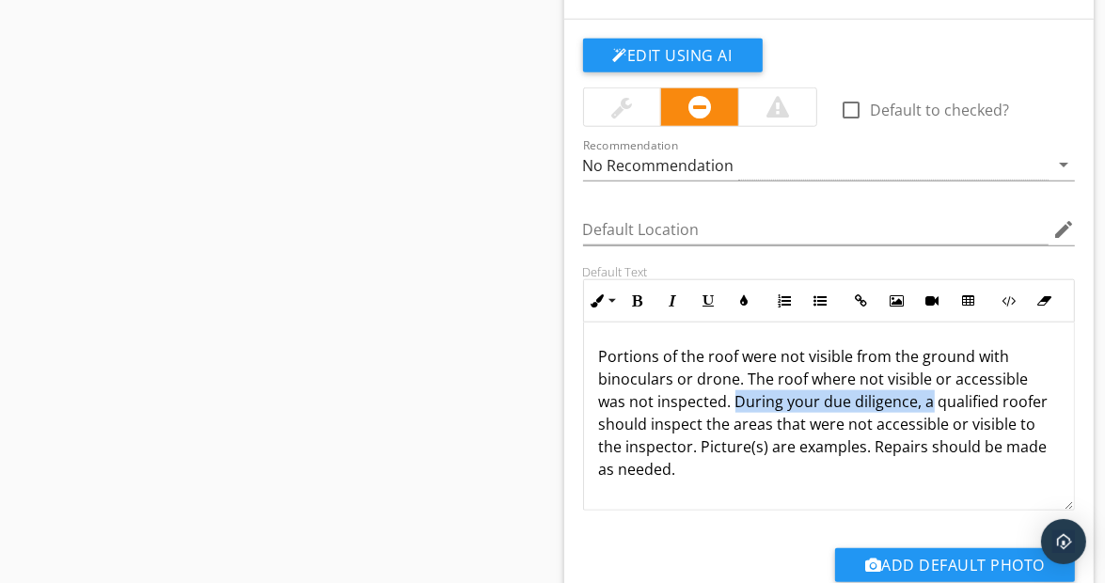
drag, startPoint x: 736, startPoint y: 363, endPoint x: 929, endPoint y: 372, distance: 193.9
click at [929, 372] on p "Portions of the roof were not visible from the ground with binoculars or drone.…" at bounding box center [829, 412] width 461 height 135
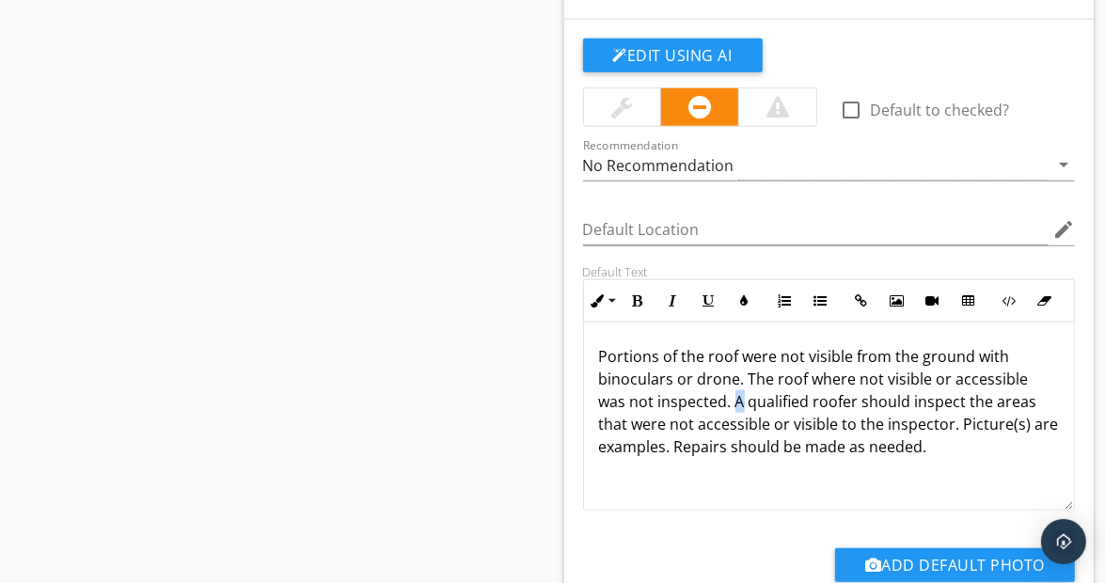
click at [742, 364] on p "Portions of the roof were not visible from the ground with binoculars or drone.…" at bounding box center [829, 401] width 461 height 113
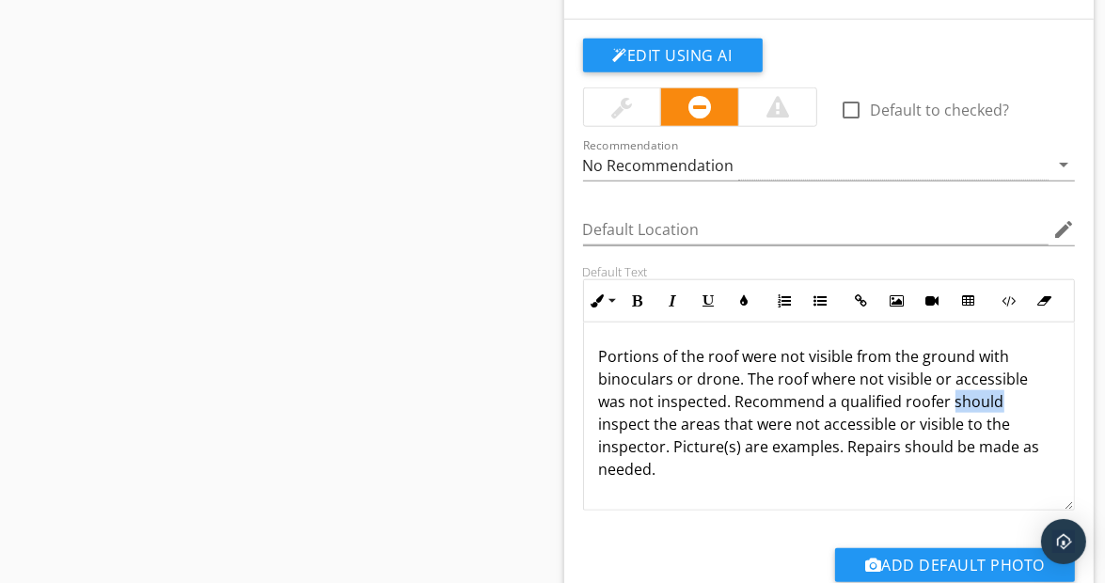
drag, startPoint x: 950, startPoint y: 366, endPoint x: 1003, endPoint y: 372, distance: 53.1
click at [1003, 372] on p "Portions of the roof were not visible from the ground with binoculars or drone.…" at bounding box center [829, 412] width 461 height 135
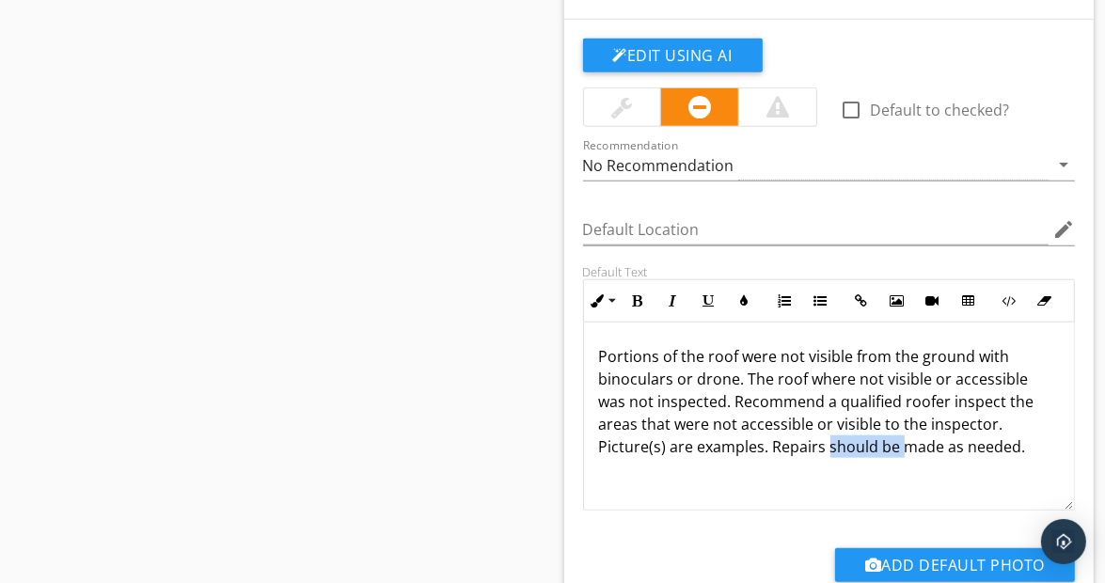
drag, startPoint x: 826, startPoint y: 411, endPoint x: 903, endPoint y: 416, distance: 77.3
click at [903, 416] on p "Portions of the roof were not visible from the ground with binoculars or drone.…" at bounding box center [829, 401] width 461 height 113
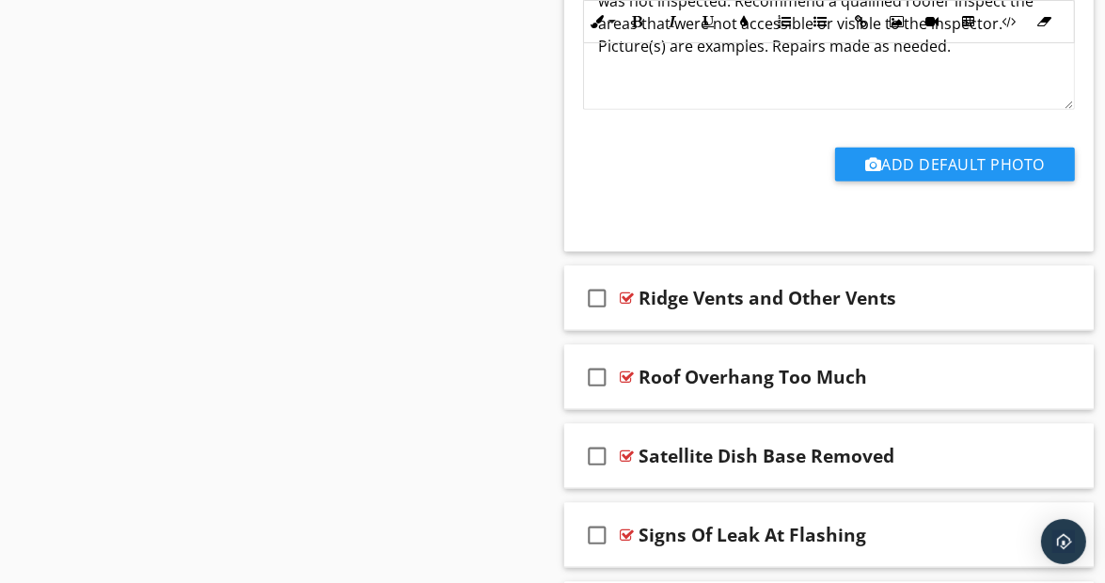
scroll to position [18473, 0]
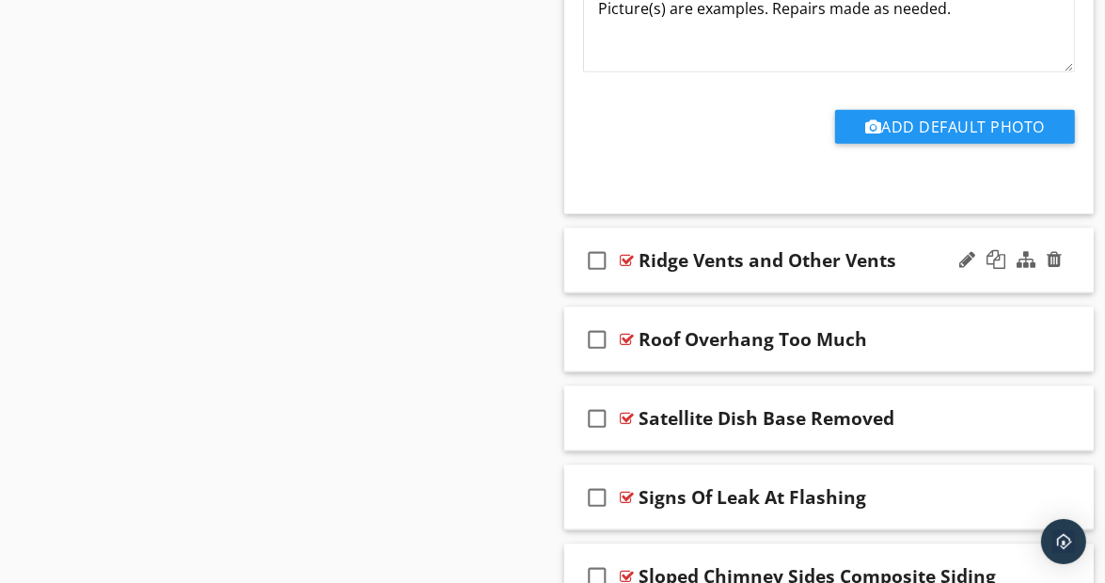
click at [1075, 238] on div "check_box_outline_blank Ridge Vents and Other Vents" at bounding box center [829, 261] width 530 height 65
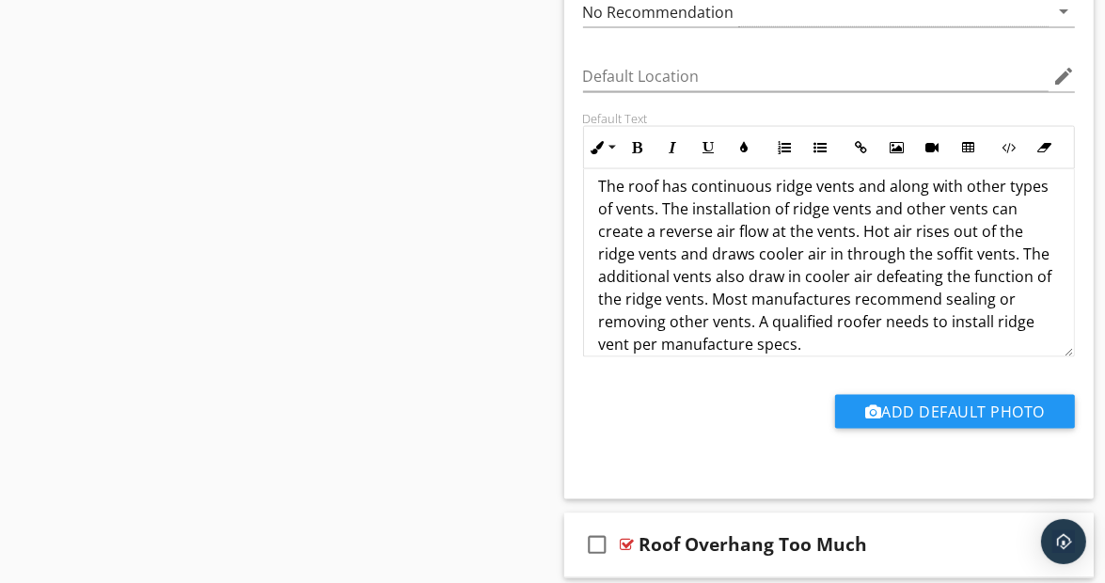
scroll to position [38, 0]
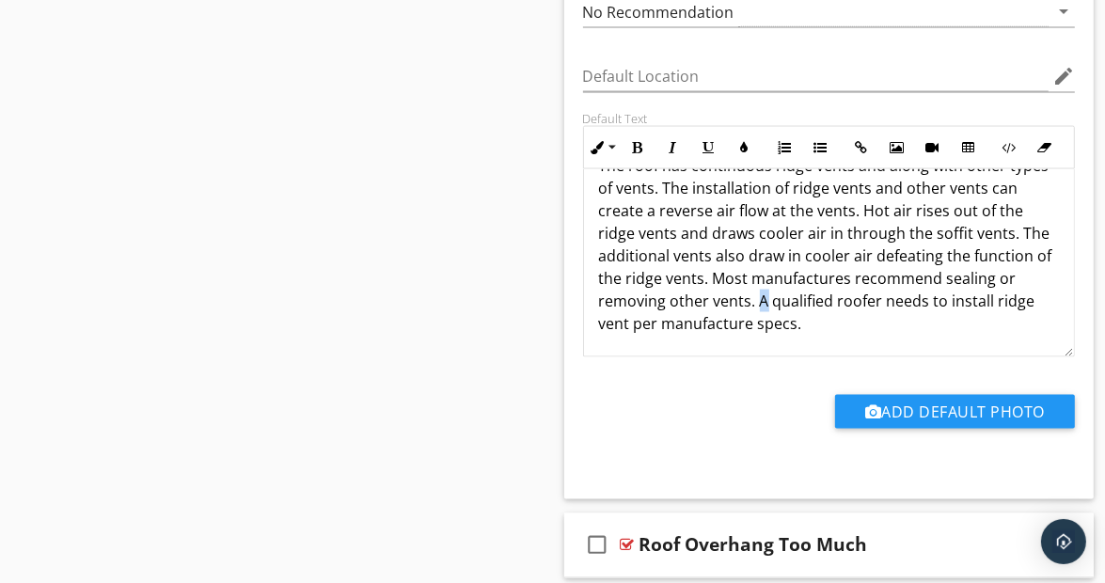
click at [762, 263] on p "The roof has continuous ridge vents and along with other types of vents. The in…" at bounding box center [829, 244] width 461 height 181
drag, startPoint x: 975, startPoint y: 264, endPoint x: 1042, endPoint y: 265, distance: 66.8
click at [1042, 265] on p "The roof has continuous ridge vents and along with other types of vents. The in…" at bounding box center [829, 244] width 461 height 181
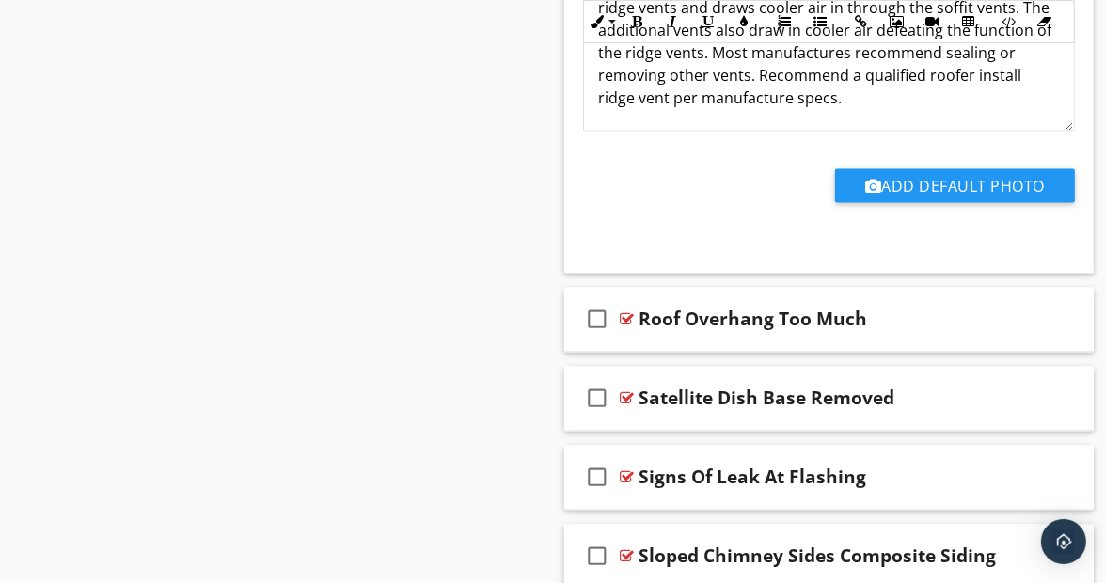
scroll to position [19188, 0]
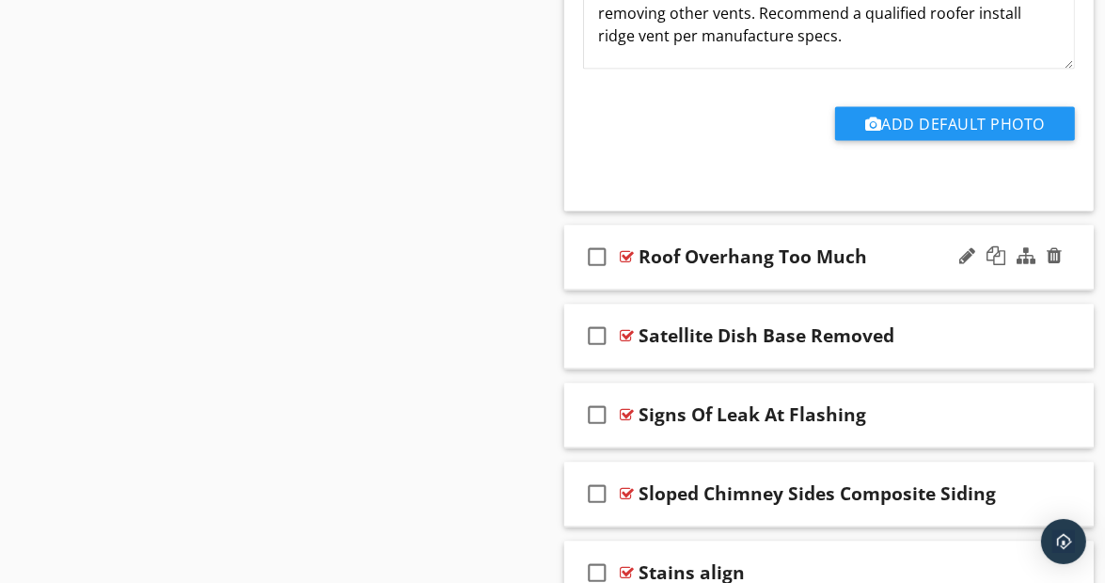
click at [1078, 231] on div "check_box_outline_blank Roof Overhang Too Much" at bounding box center [829, 258] width 530 height 65
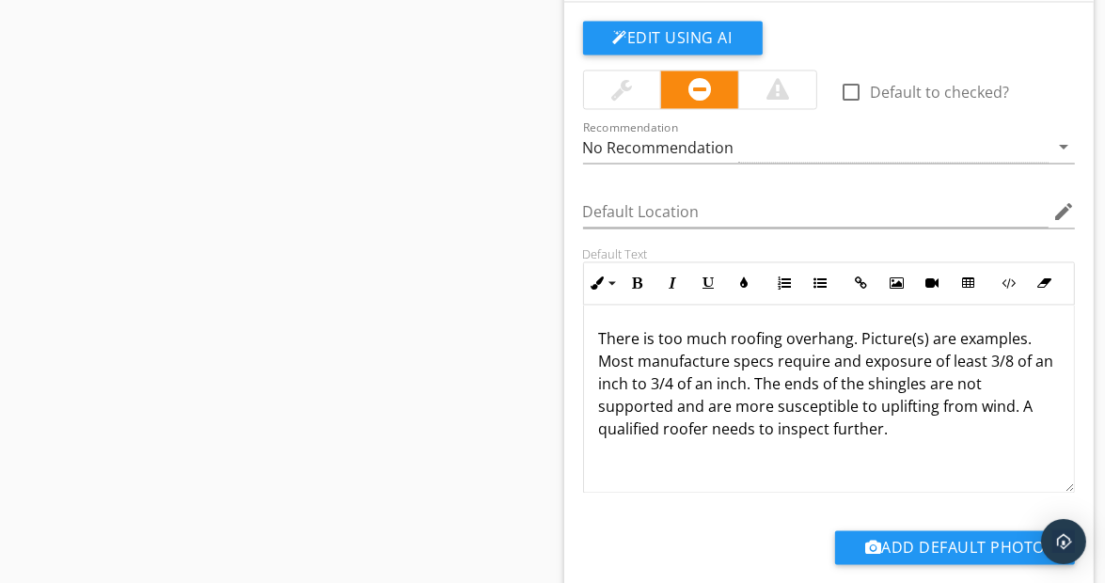
scroll to position [19527, 0]
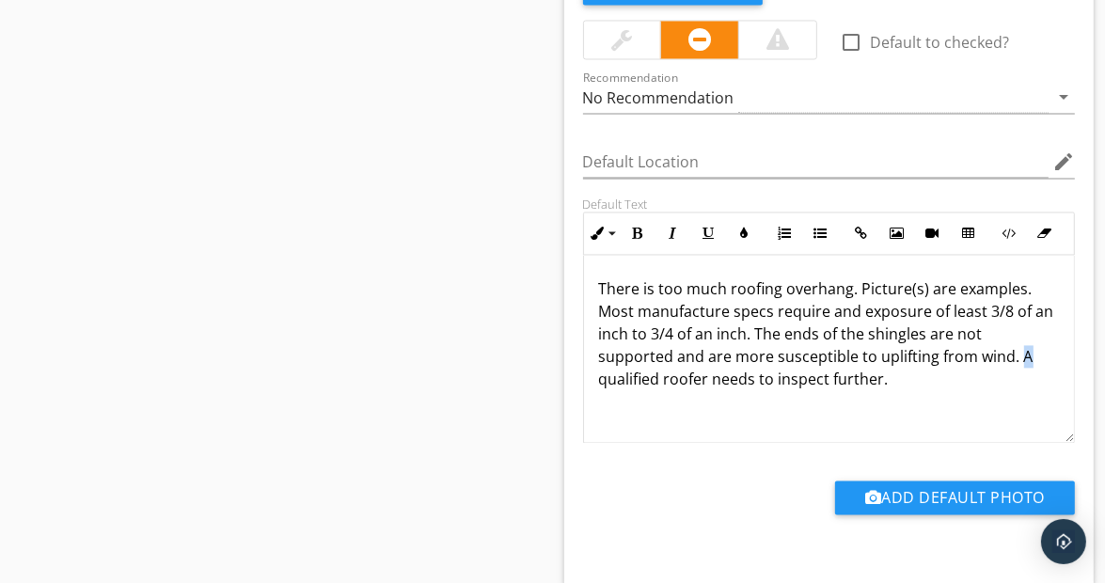
drag, startPoint x: 1017, startPoint y: 320, endPoint x: 1027, endPoint y: 320, distance: 10.3
click at [1028, 320] on p "There is too much roofing overhang. Picture(s) are examples. Most manufacture s…" at bounding box center [829, 333] width 461 height 113
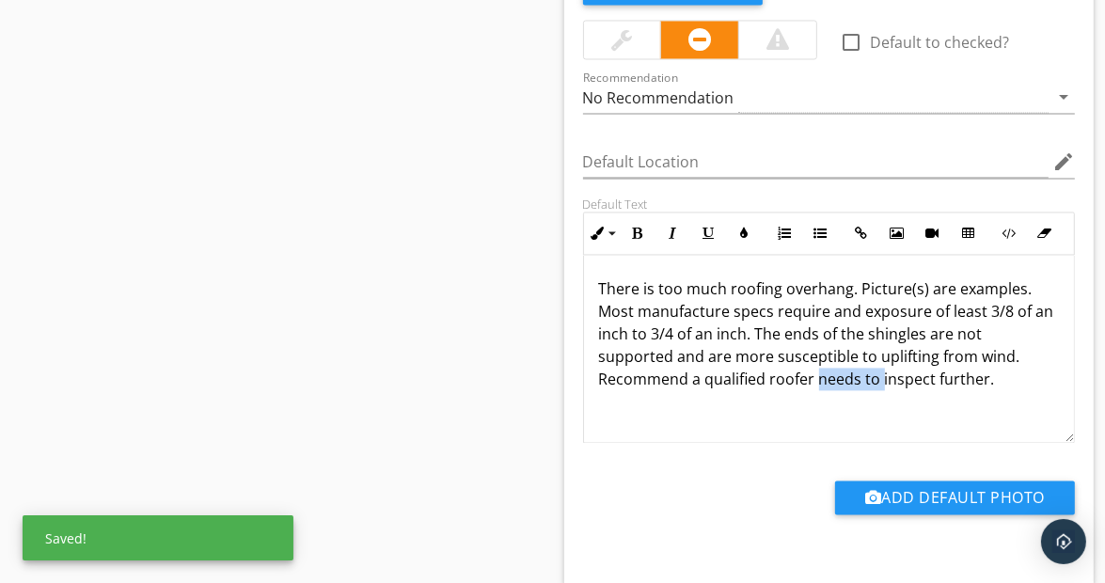
drag, startPoint x: 817, startPoint y: 340, endPoint x: 882, endPoint y: 344, distance: 65.0
click at [882, 344] on p "There is too much roofing overhang. Picture(s) are examples. Most manufacture s…" at bounding box center [829, 333] width 461 height 113
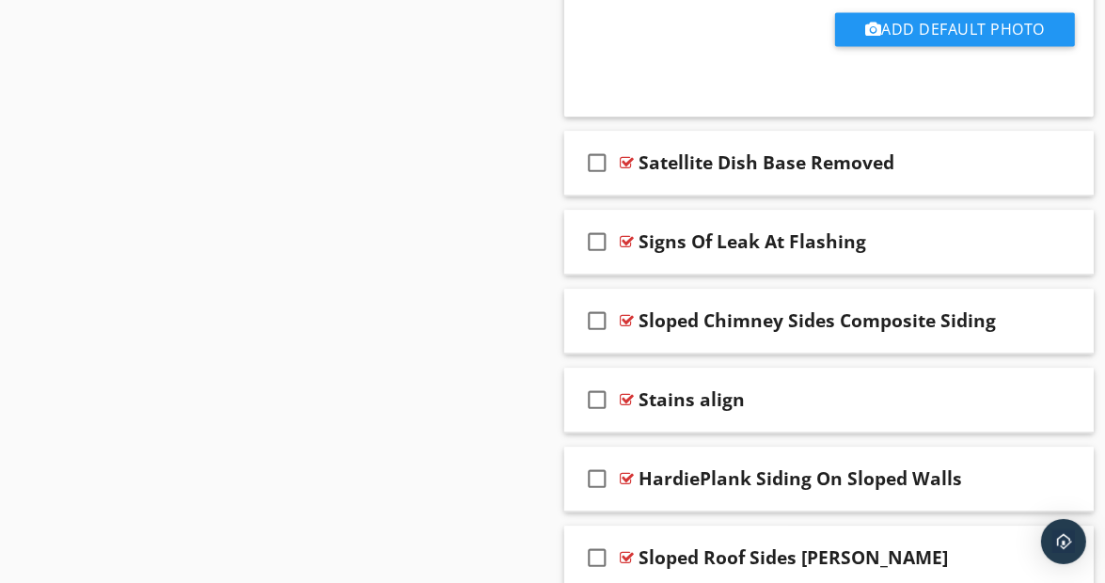
scroll to position [20034, 0]
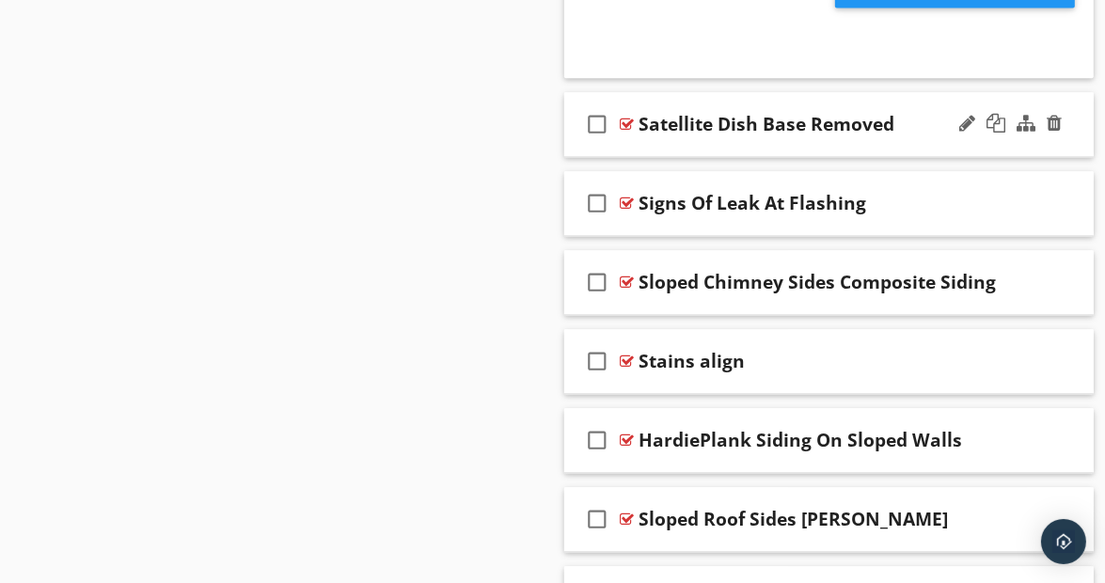
click at [1074, 94] on div "check_box_outline_blank Satellite Dish Base Removed" at bounding box center [829, 124] width 530 height 65
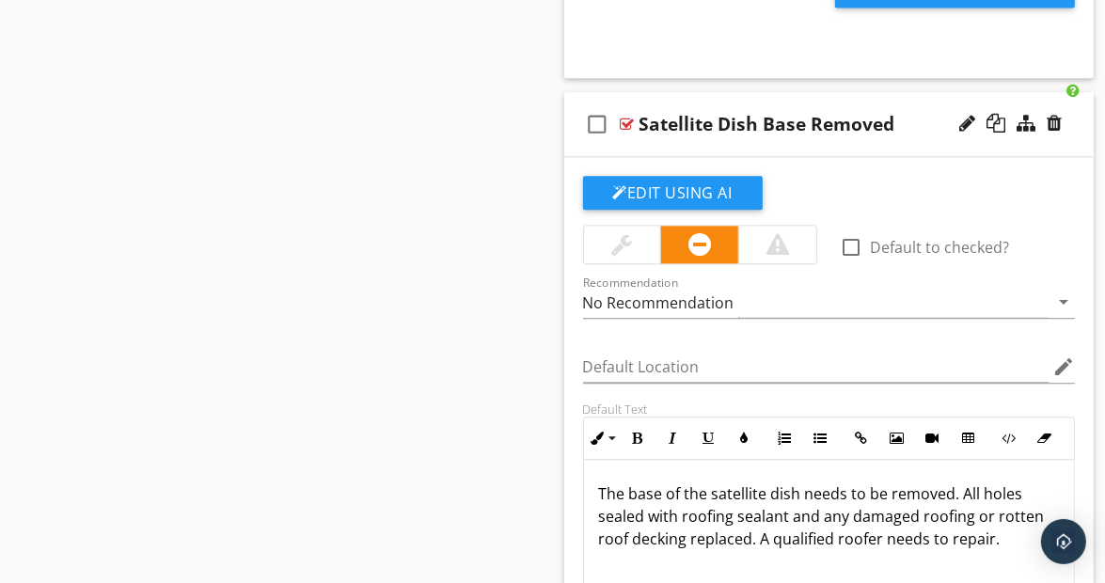
click at [1074, 94] on div "check_box_outline_blank Satellite Dish Base Removed" at bounding box center [829, 124] width 530 height 65
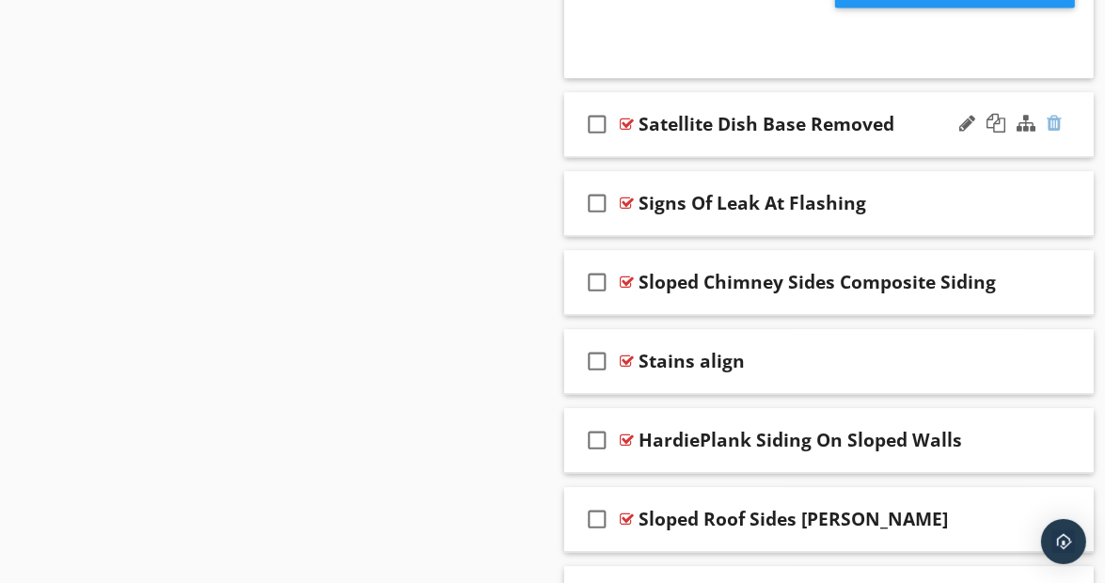
click at [1054, 114] on div at bounding box center [1054, 123] width 15 height 19
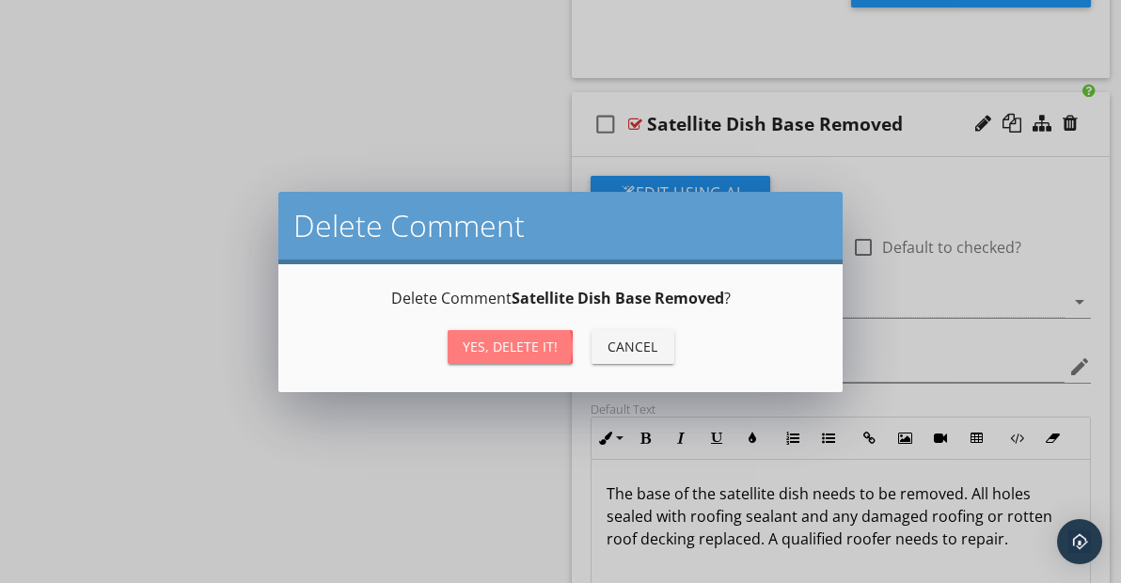
click at [509, 350] on div "Yes, Delete it!" at bounding box center [510, 347] width 95 height 20
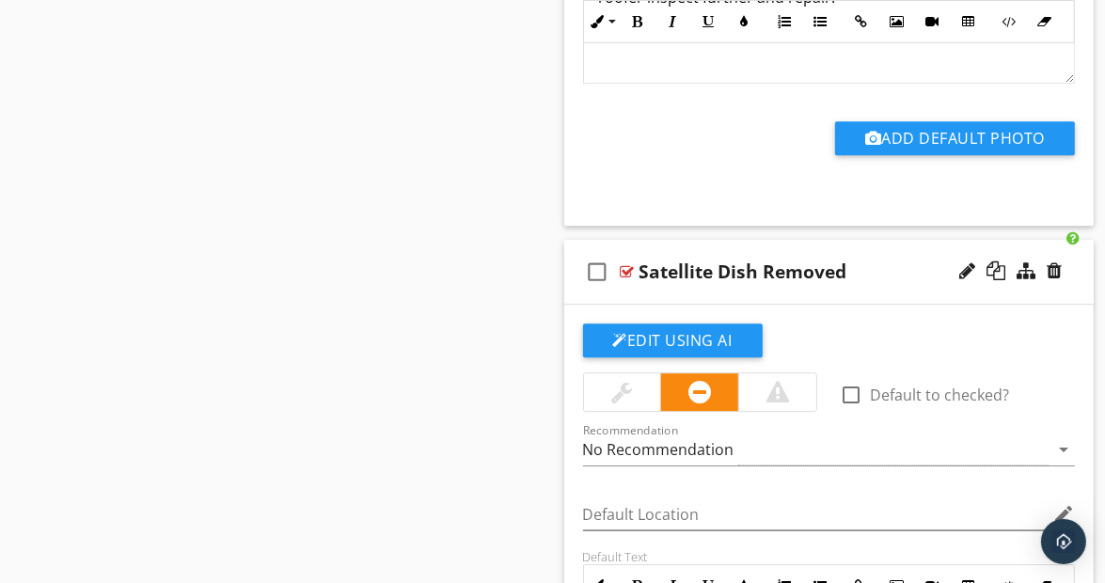
scroll to position [9919, 0]
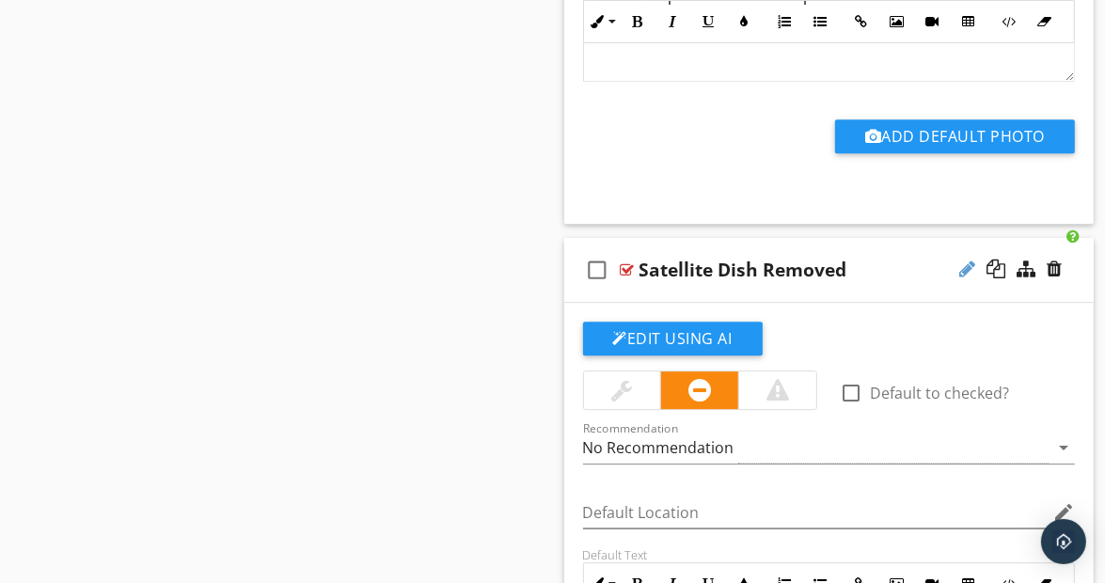
click at [966, 260] on div at bounding box center [967, 269] width 16 height 19
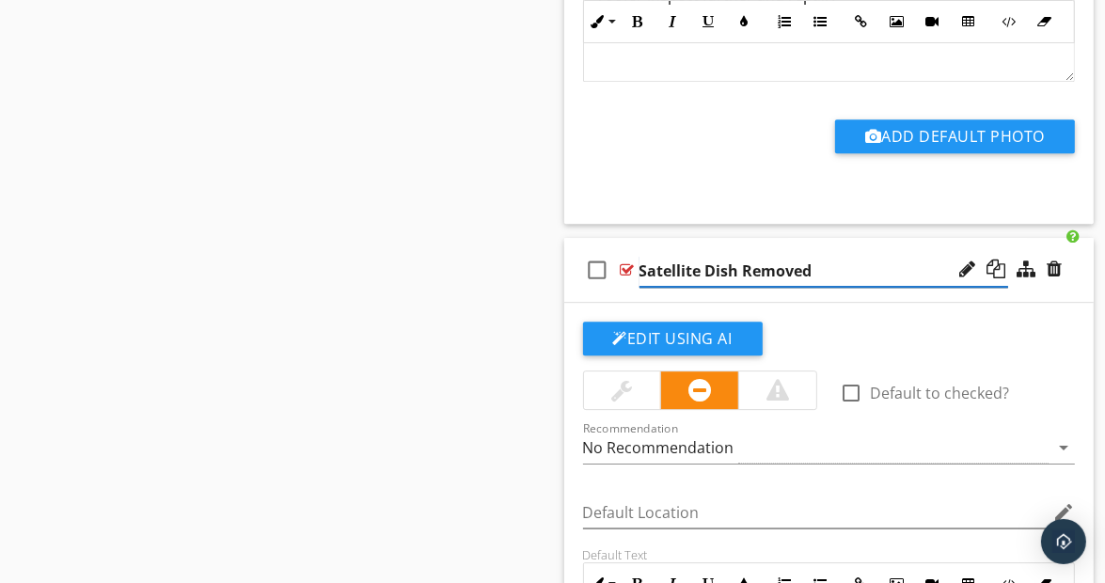
click at [744, 256] on input "Satellite Dish Removed" at bounding box center [825, 271] width 370 height 31
click at [758, 256] on input "Satellite Dish O Base Removed" at bounding box center [825, 271] width 370 height 31
click at [752, 256] on input "Satellite Dish O Base Removed" at bounding box center [825, 271] width 370 height 31
type input "Satellite Dish Or Base Removed"
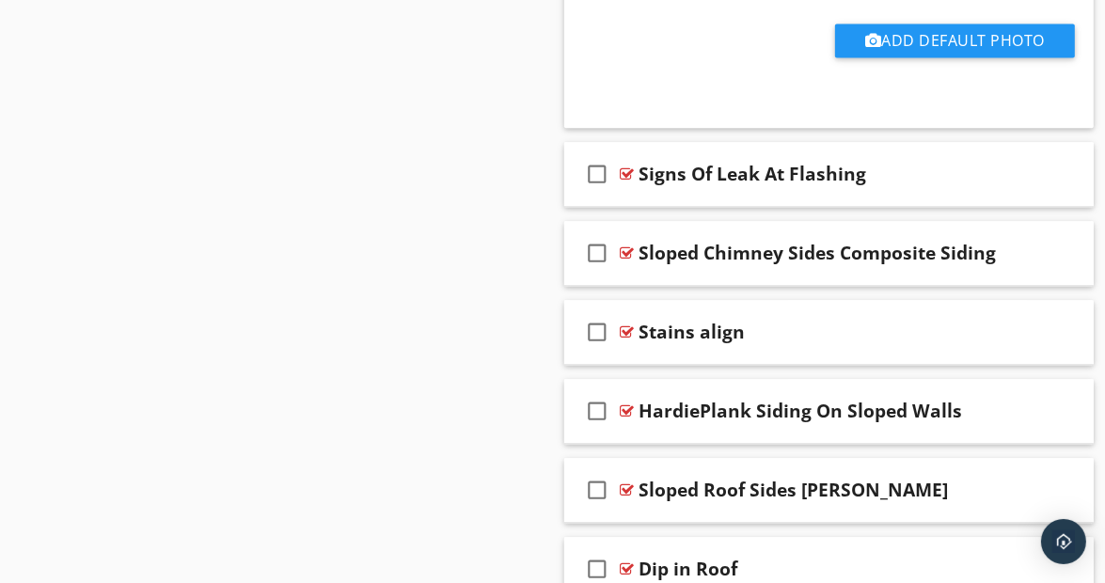
scroll to position [19987, 0]
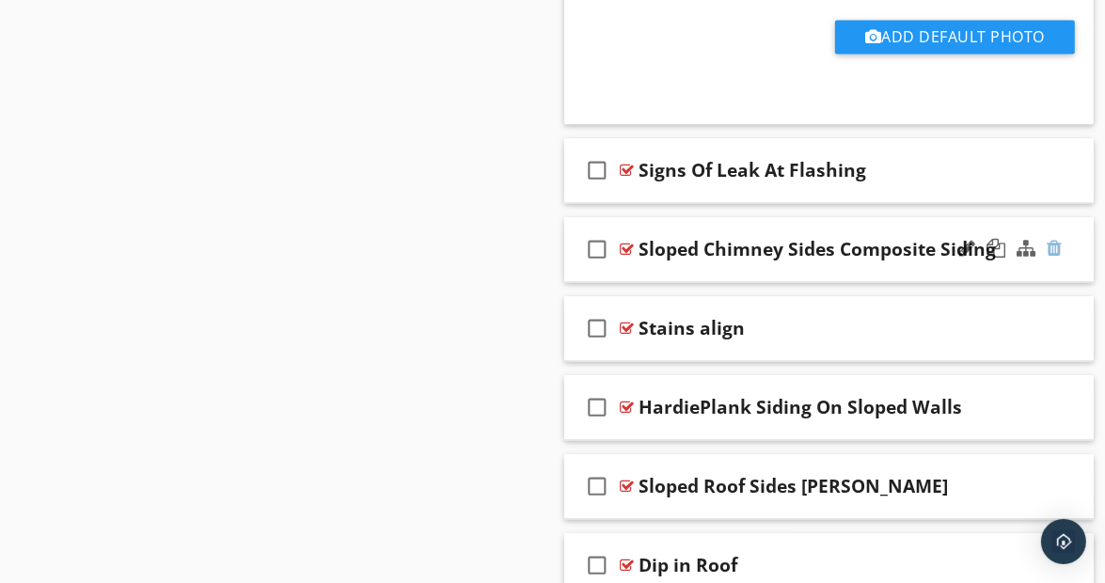
click at [1055, 239] on div at bounding box center [1054, 248] width 15 height 19
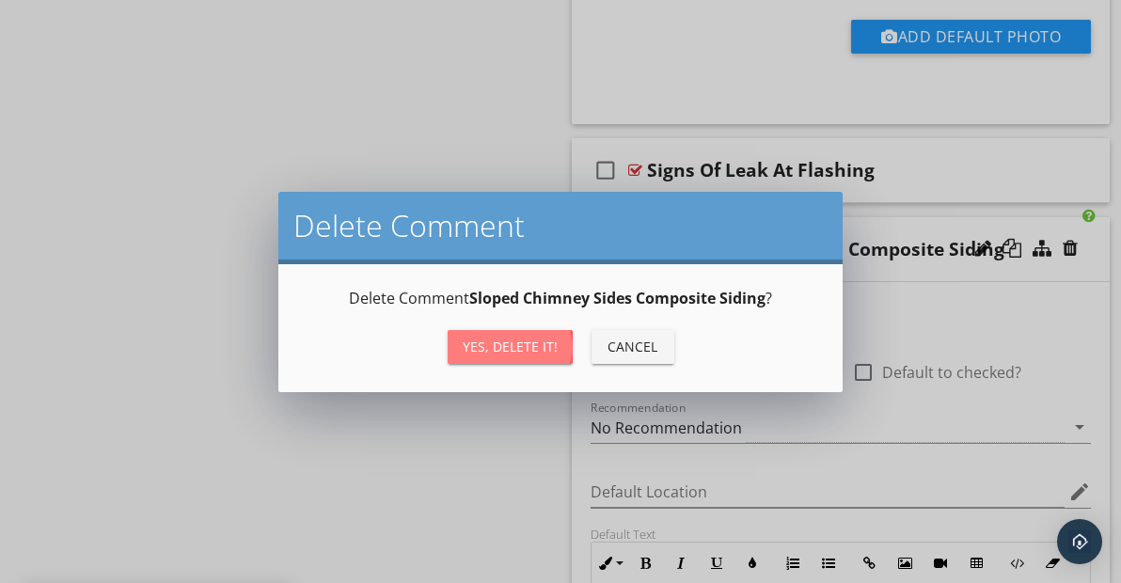
click at [532, 340] on div "Yes, Delete it!" at bounding box center [510, 347] width 95 height 20
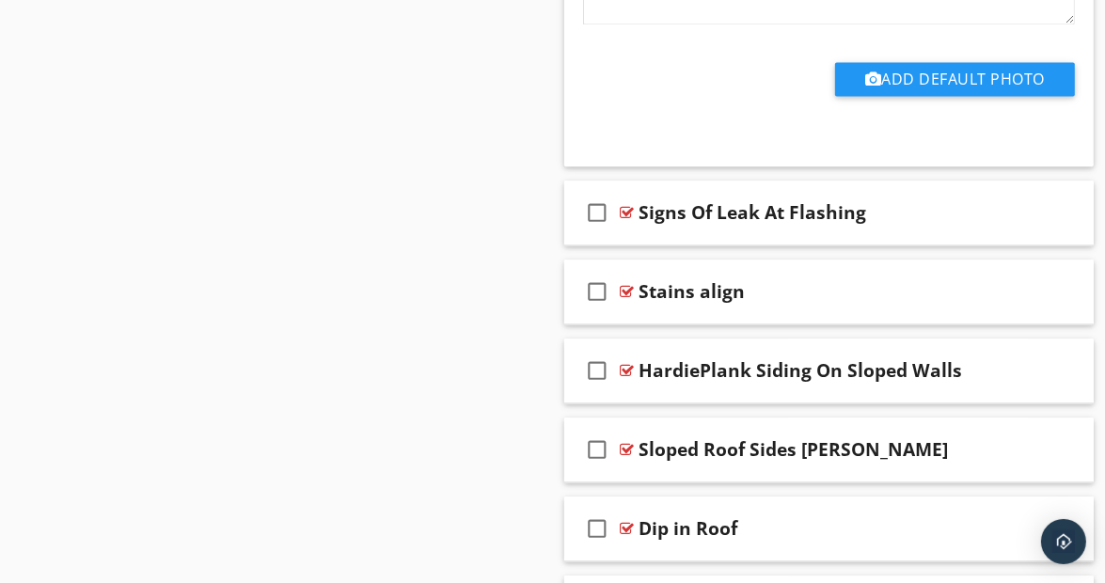
scroll to position [19959, 0]
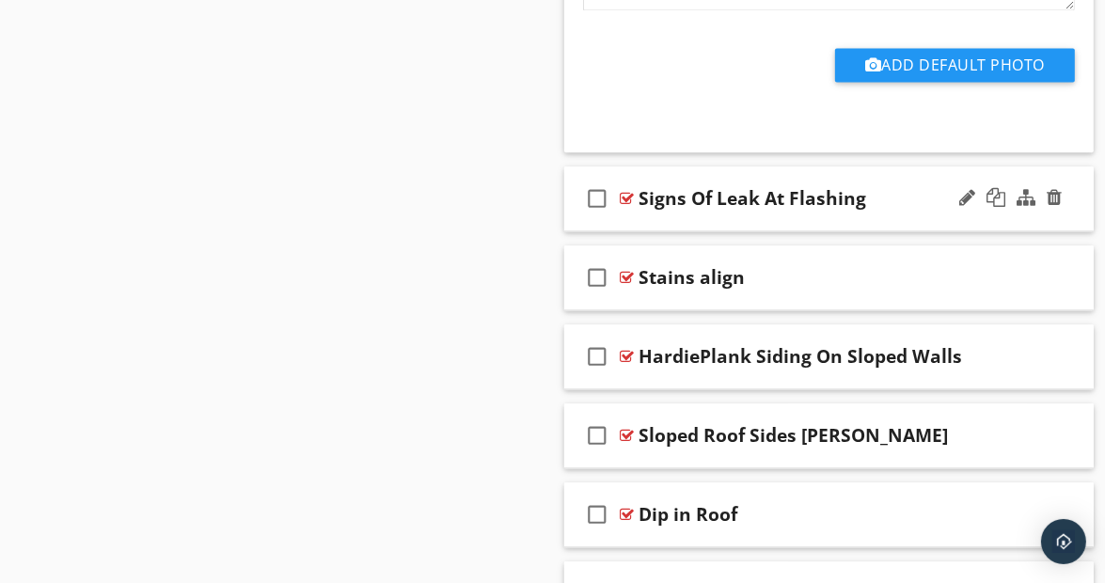
click at [1067, 169] on div "check_box_outline_blank Signs Of Leak At Flashing" at bounding box center [829, 198] width 530 height 65
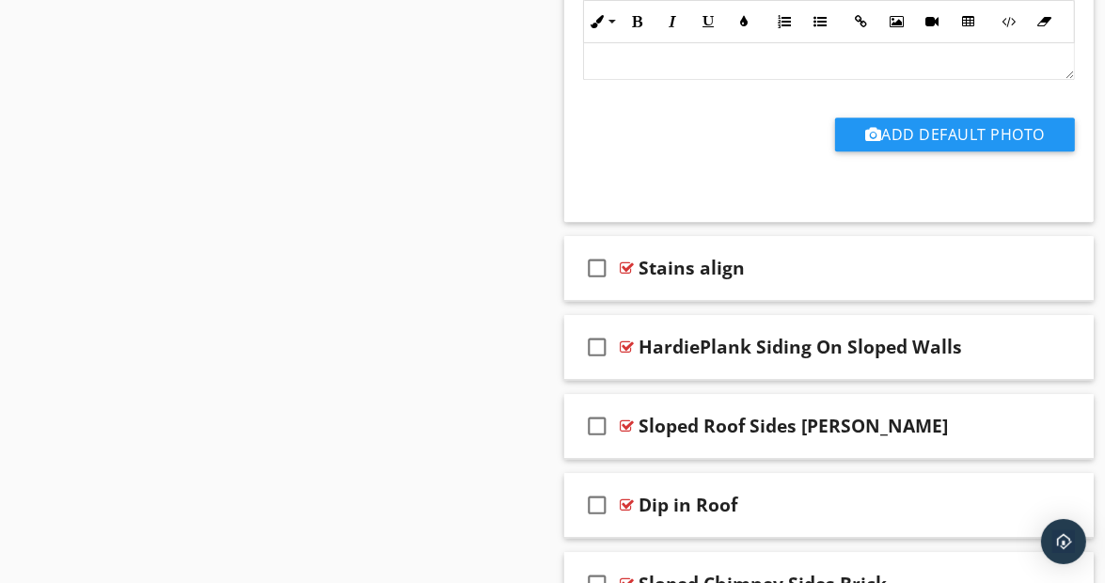
scroll to position [20627, 0]
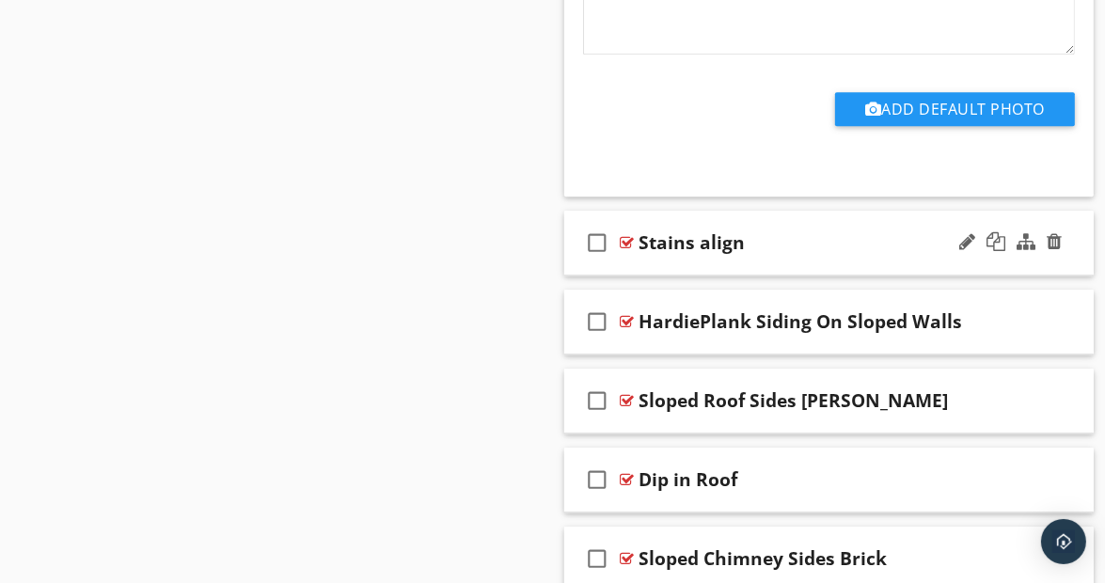
click at [1067, 213] on div "check_box_outline_blank Stains align" at bounding box center [829, 243] width 530 height 65
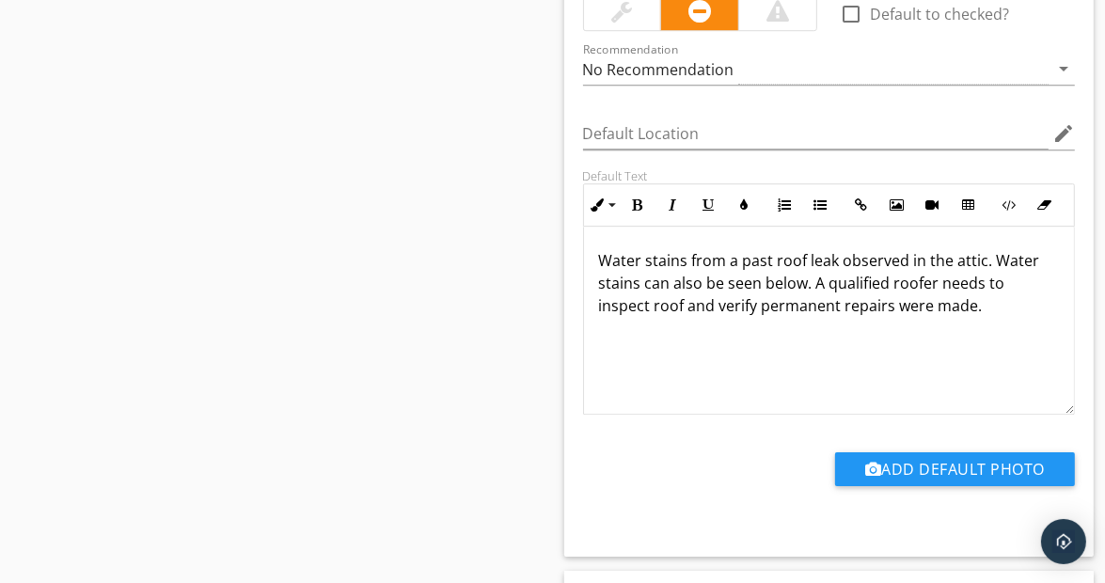
scroll to position [21029, 0]
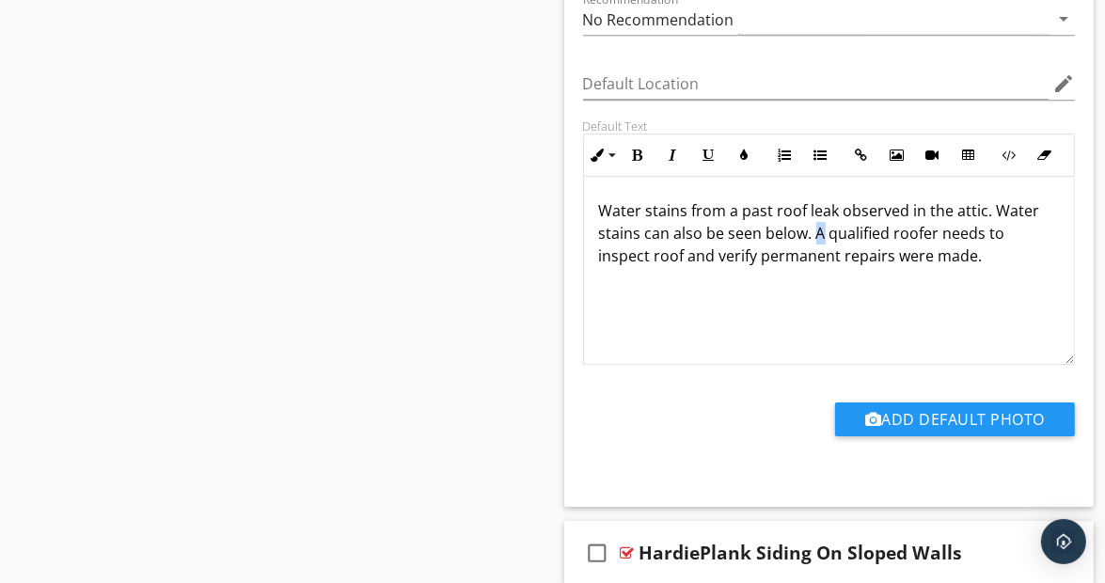
click at [822, 199] on p "Water stains from a past roof leak observed in the attic. Water stains can also…" at bounding box center [829, 233] width 461 height 68
drag, startPoint x: 600, startPoint y: 216, endPoint x: 662, endPoint y: 215, distance: 62.1
click at [662, 215] on p "Water stains from a past roof leak observed in the attic. Water stains can also…" at bounding box center [829, 233] width 461 height 68
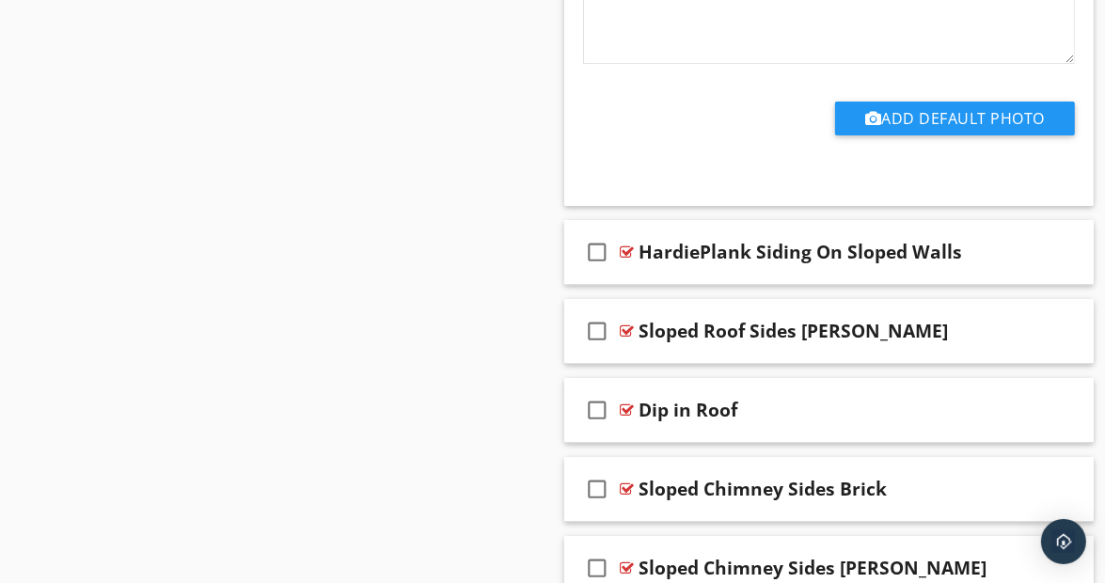
scroll to position [21386, 0]
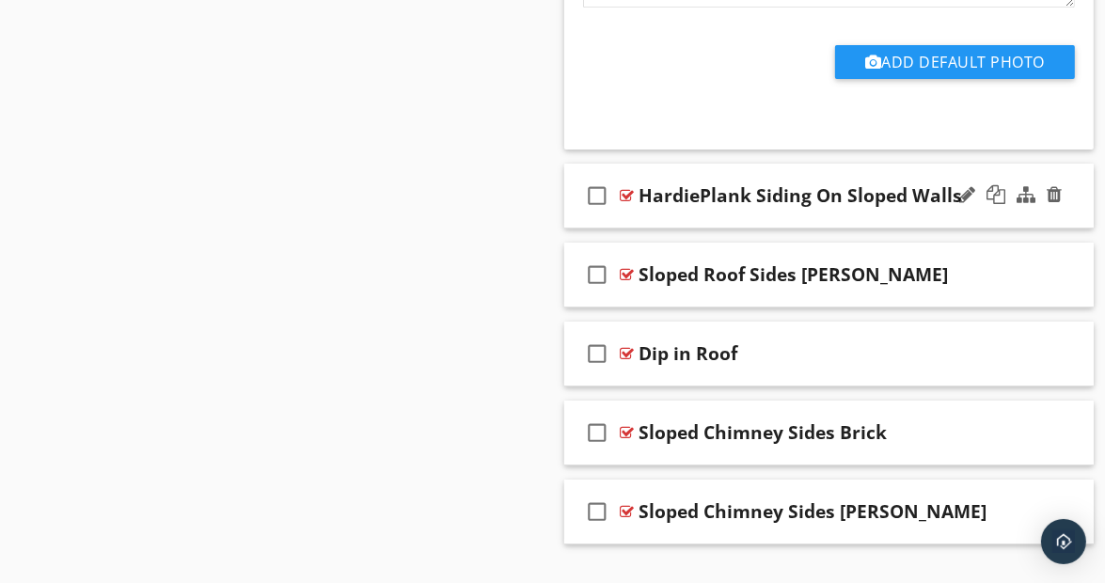
click at [1068, 164] on div "check_box_outline_blank HardiePlank Siding On Sloped Walls" at bounding box center [829, 196] width 530 height 65
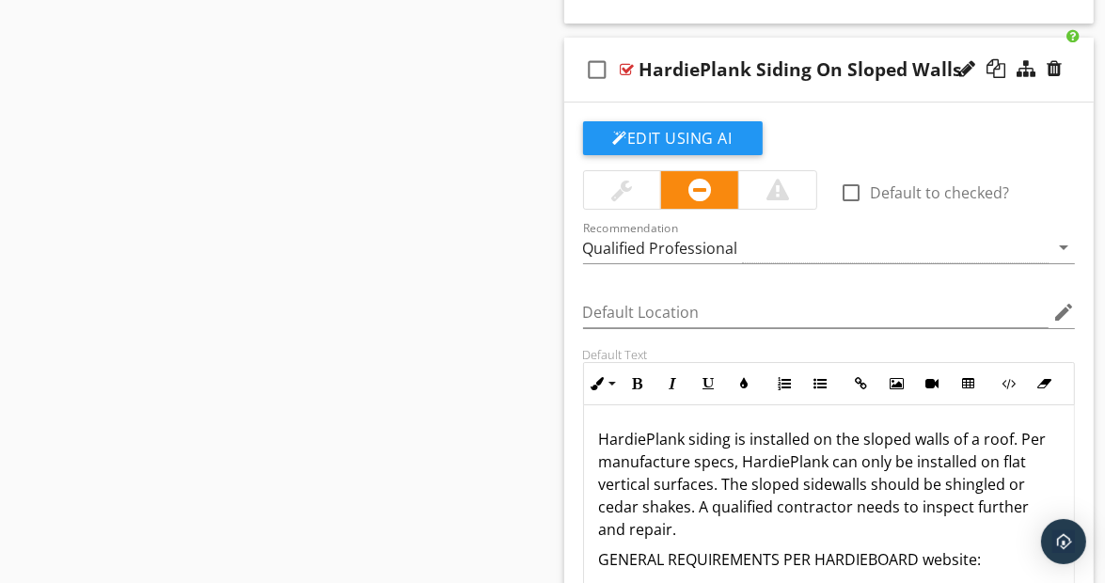
scroll to position [21512, 0]
drag, startPoint x: 910, startPoint y: 399, endPoint x: 944, endPoint y: 398, distance: 34.8
click at [944, 428] on p "HardiePlank siding is installed on the sloped walls of a roof. Per manufacture …" at bounding box center [829, 484] width 461 height 113
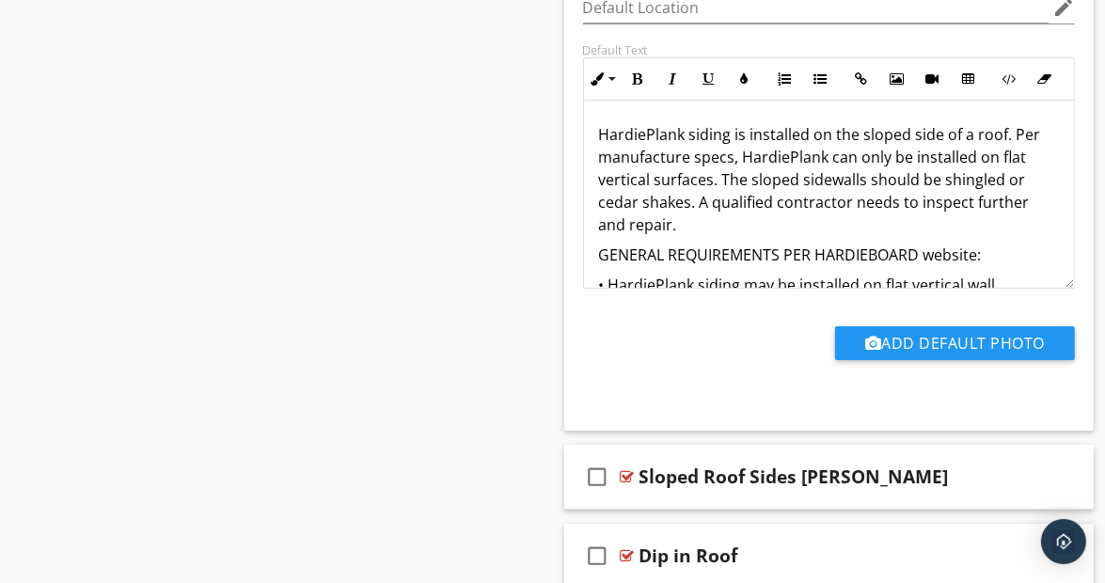
scroll to position [21848, 0]
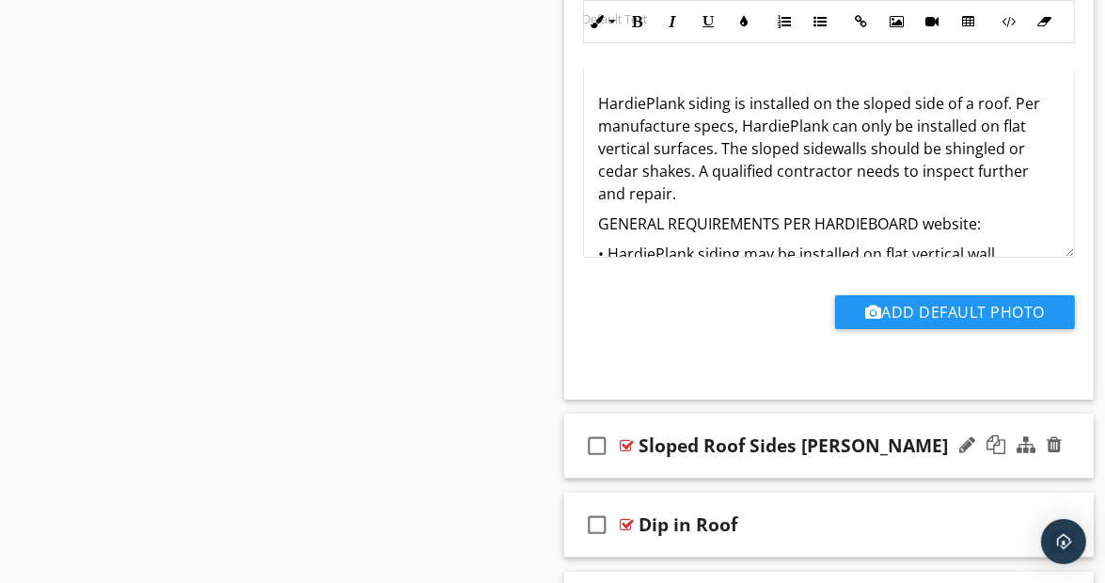
click at [1071, 414] on div "check_box_outline_blank Sloped Roof Sides [PERSON_NAME]" at bounding box center [829, 446] width 530 height 65
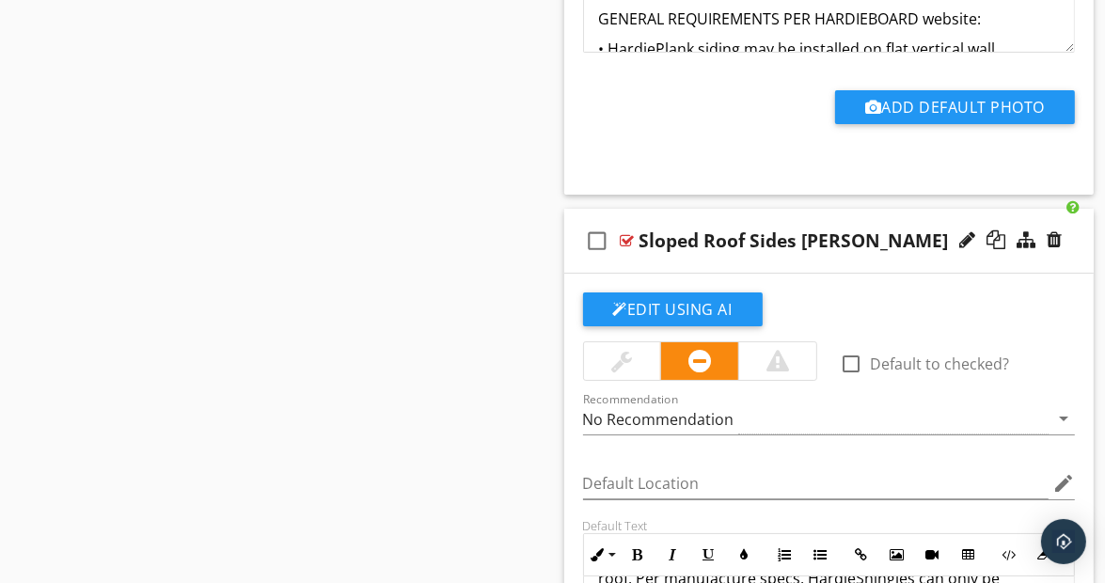
scroll to position [22101, 0]
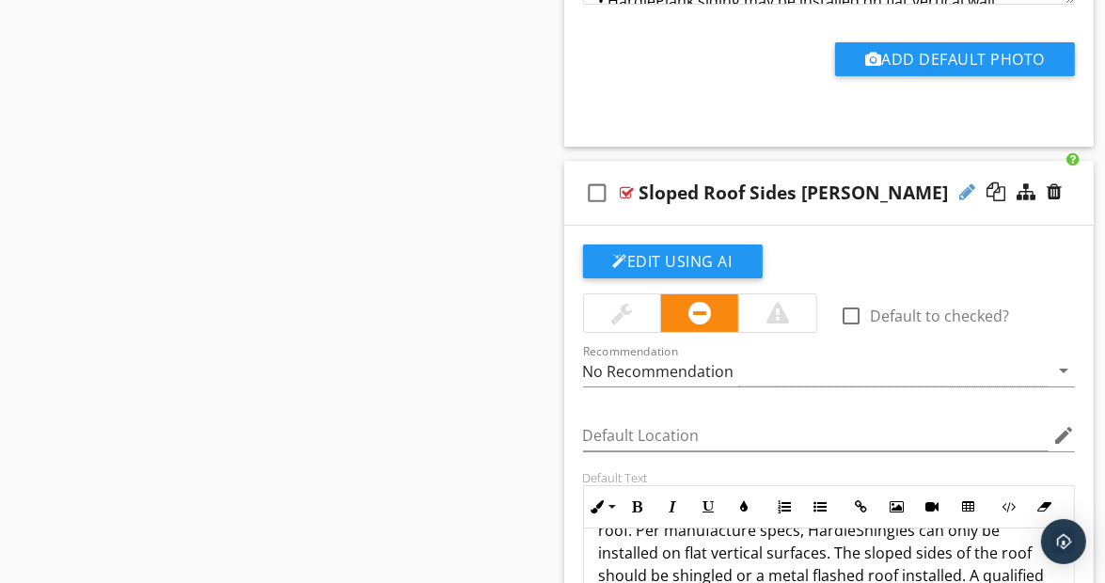
click at [963, 182] on div at bounding box center [967, 191] width 16 height 19
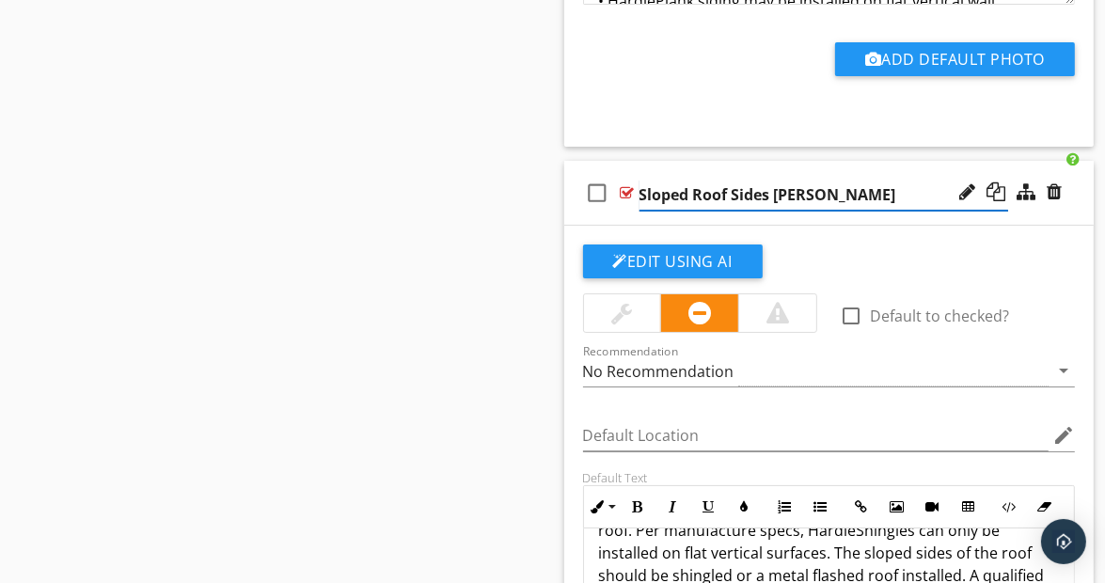
click at [777, 180] on input "Sloped Roof Sides [PERSON_NAME]" at bounding box center [825, 195] width 370 height 31
type input "Sloped Roof Sides Not [PERSON_NAME]"
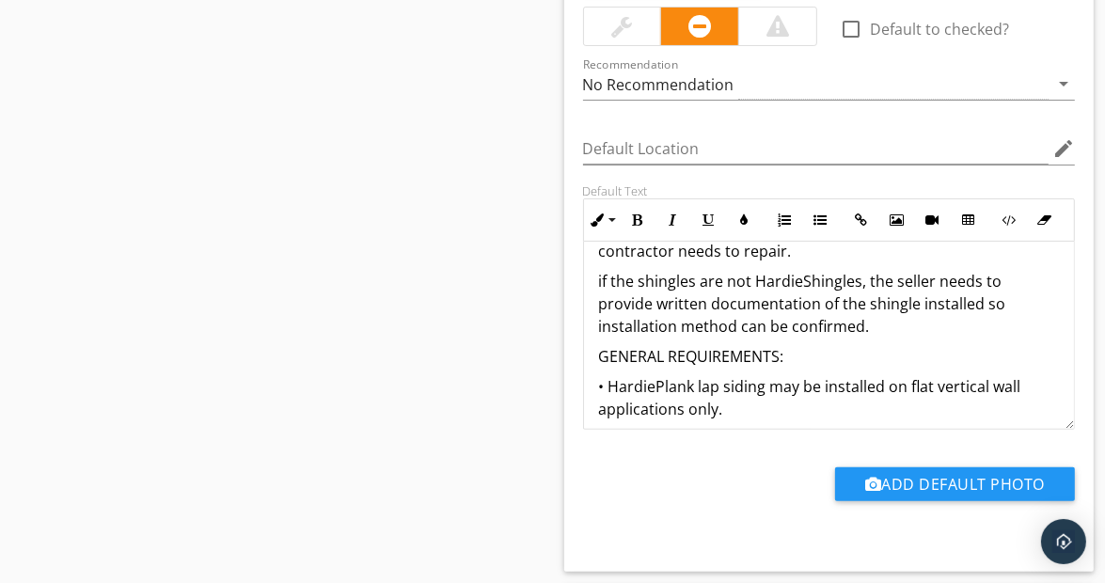
scroll to position [114, 0]
click at [868, 271] on p "if the shingles are not HardieShingles, the seller needs to provide written doc…" at bounding box center [829, 305] width 461 height 68
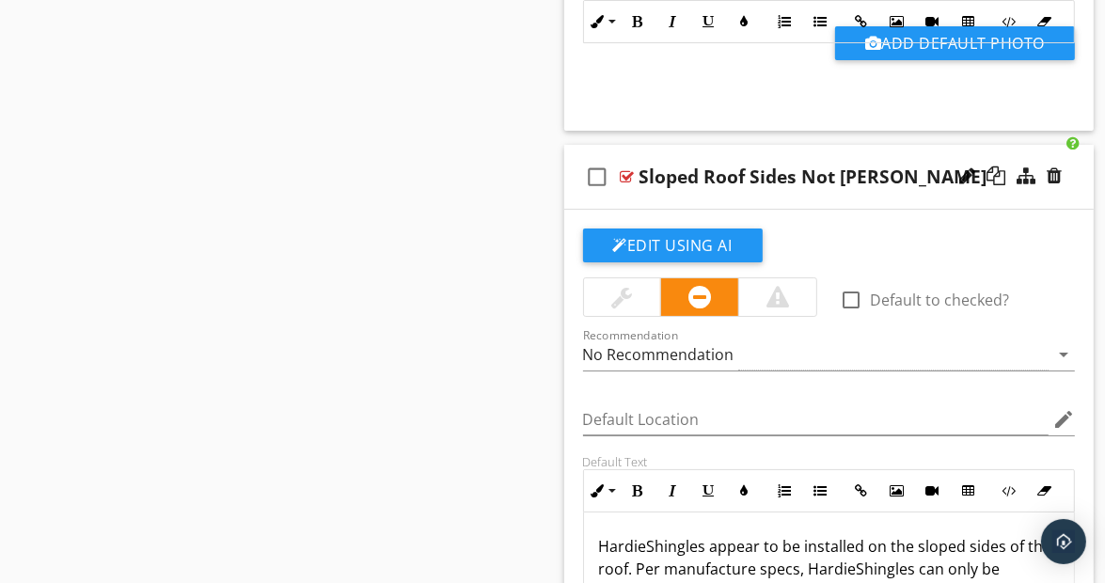
scroll to position [21847, 0]
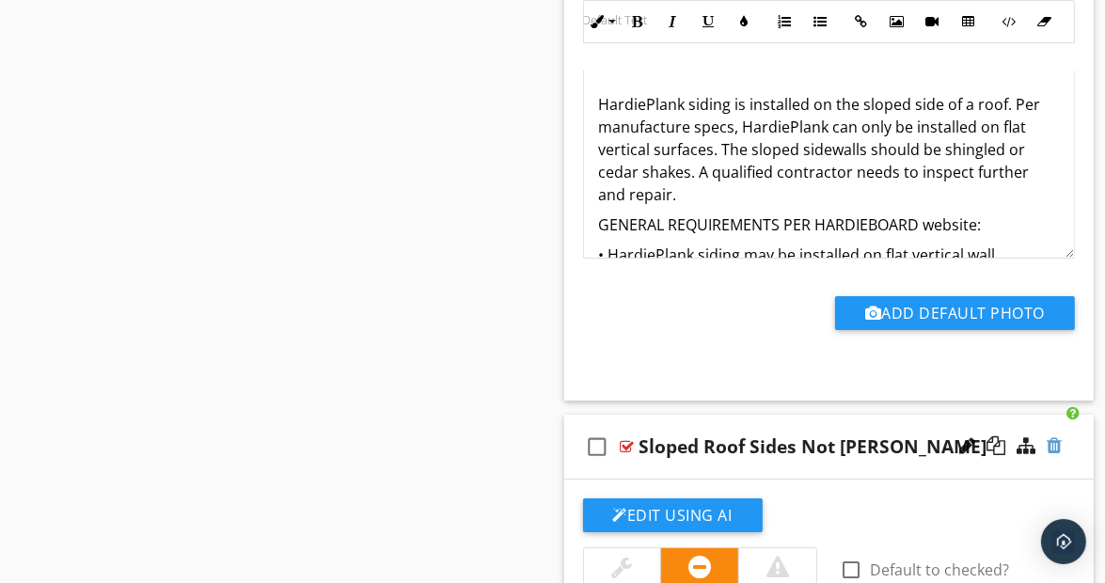
click at [1051, 436] on div at bounding box center [1054, 445] width 15 height 19
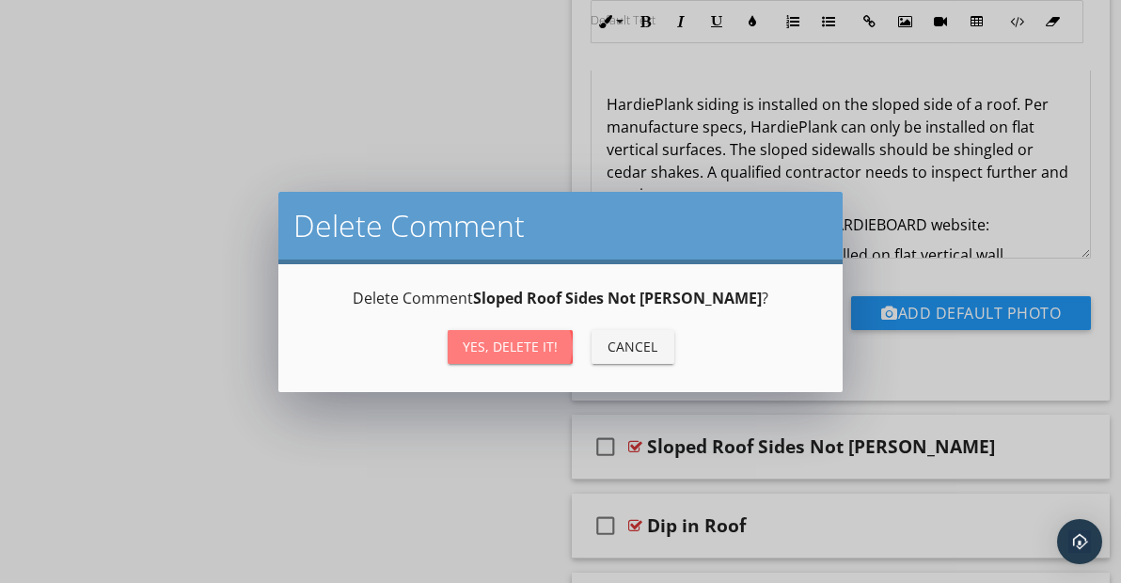
click at [535, 342] on div "Yes, Delete it!" at bounding box center [510, 347] width 95 height 20
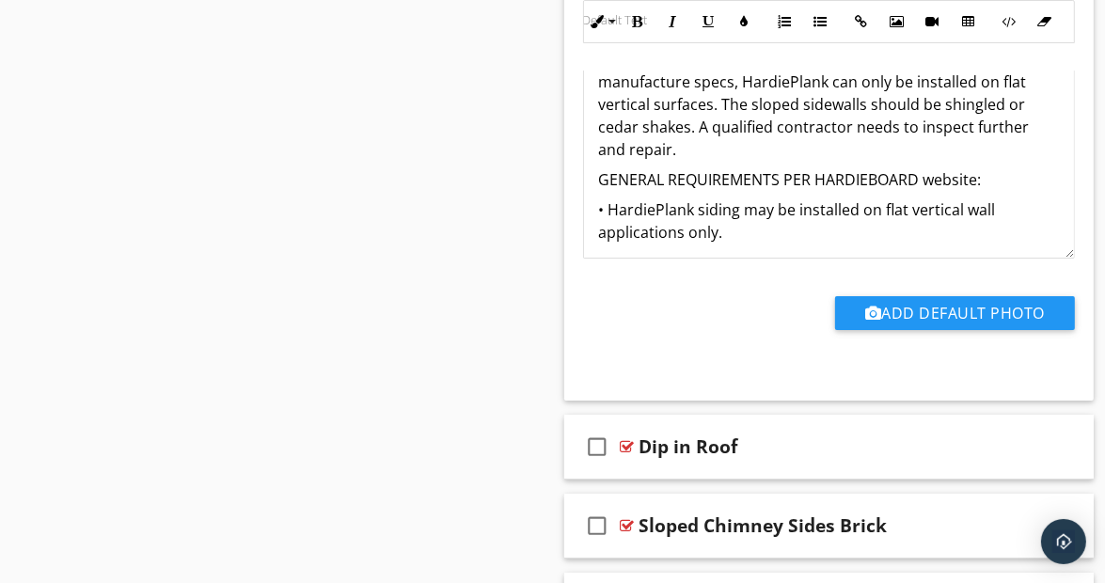
scroll to position [53, 0]
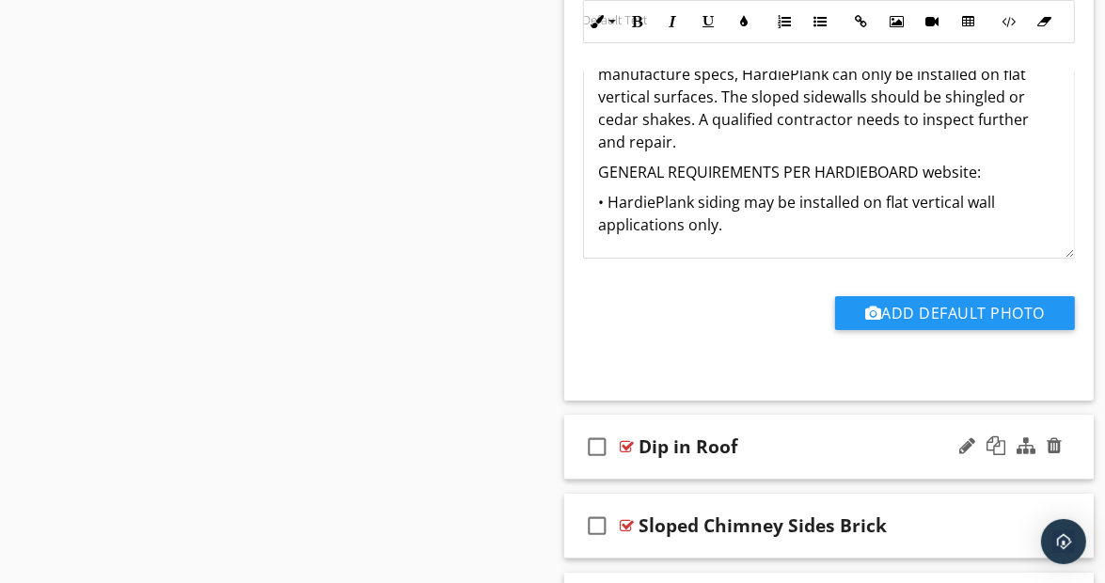
click at [1080, 421] on div "check_box_outline_blank Dip in Roof" at bounding box center [829, 447] width 530 height 65
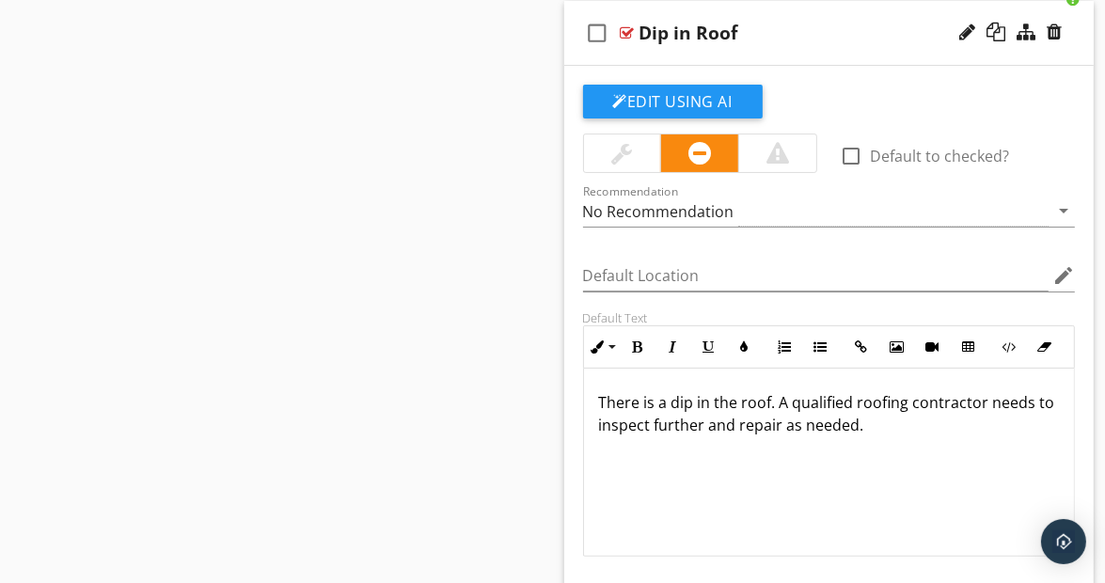
scroll to position [22387, 0]
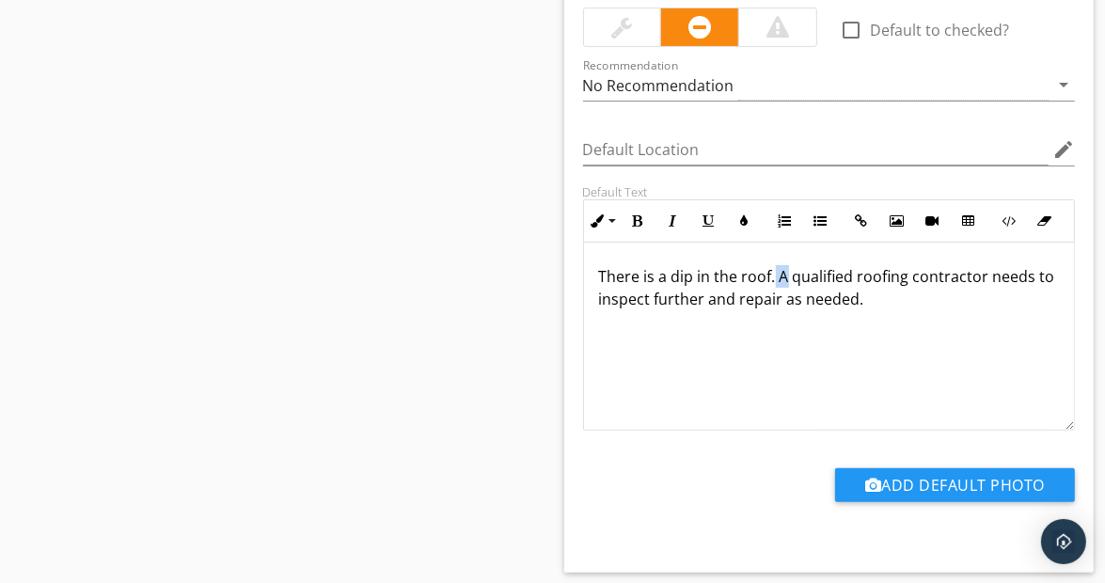
drag, startPoint x: 775, startPoint y: 233, endPoint x: 785, endPoint y: 234, distance: 10.4
click at [785, 265] on p "There is a dip in the roof. A qualified roofing contractor needs to inspect fur…" at bounding box center [829, 287] width 461 height 45
drag, startPoint x: 976, startPoint y: 235, endPoint x: 996, endPoint y: 237, distance: 19.8
click at [996, 265] on p "There is a dip in the roof. Recommend a qualified roofing contractor needs to i…" at bounding box center [829, 287] width 461 height 45
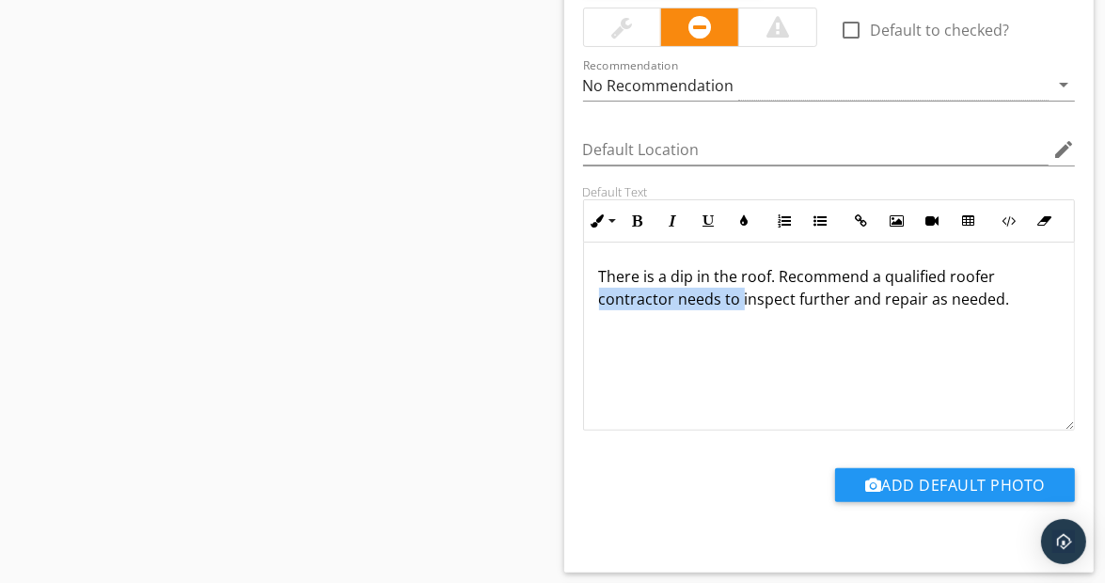
drag, startPoint x: 598, startPoint y: 260, endPoint x: 739, endPoint y: 273, distance: 141.7
click at [739, 273] on div "There is a dip in the roof. Recommend a qualified roofer contractor needs to in…" at bounding box center [829, 337] width 491 height 188
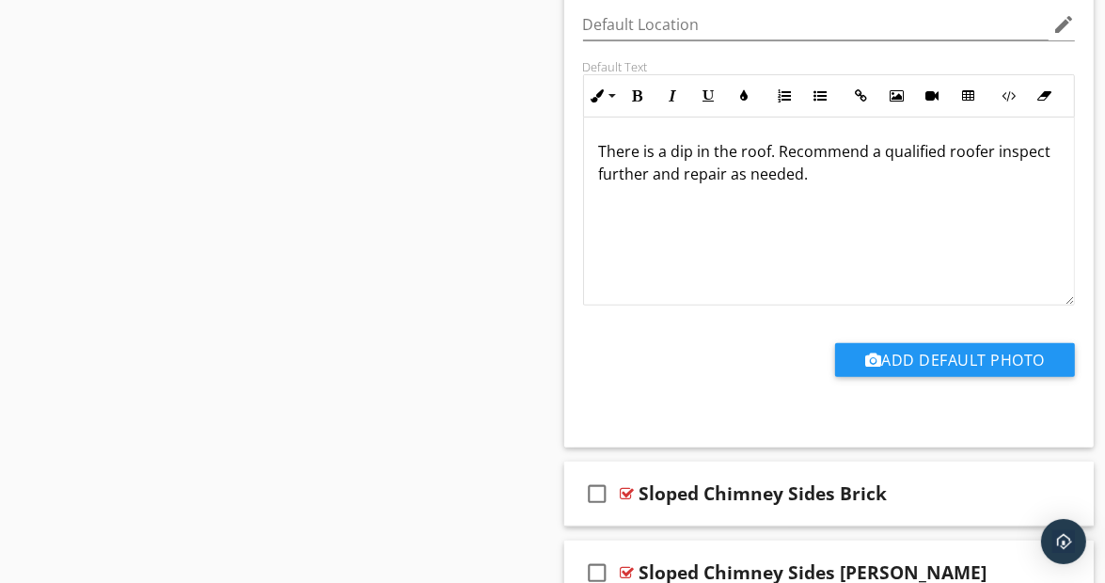
scroll to position [22571, 0]
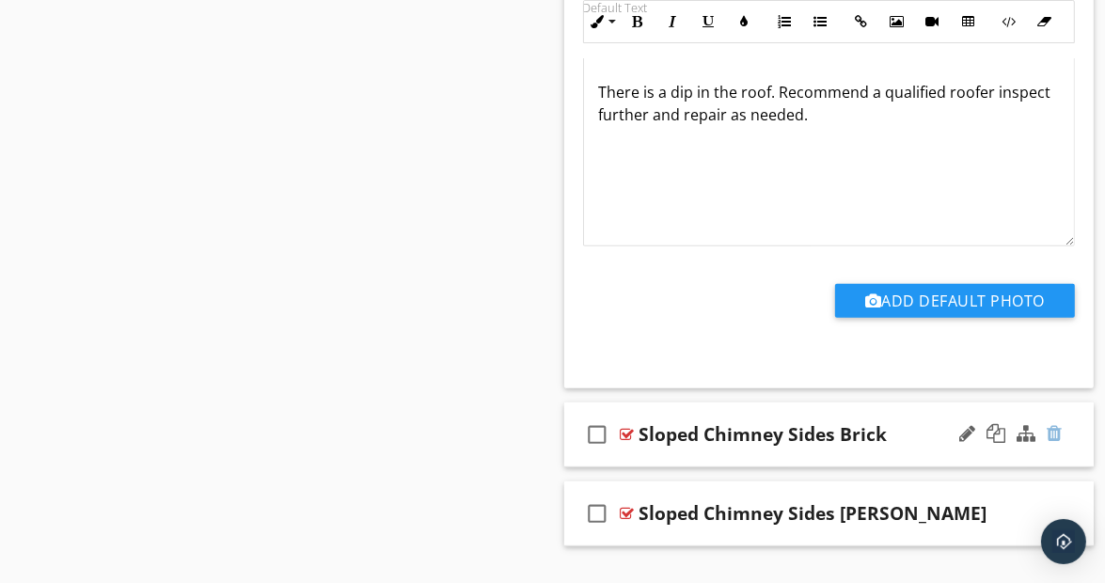
click at [1054, 424] on div at bounding box center [1054, 433] width 15 height 19
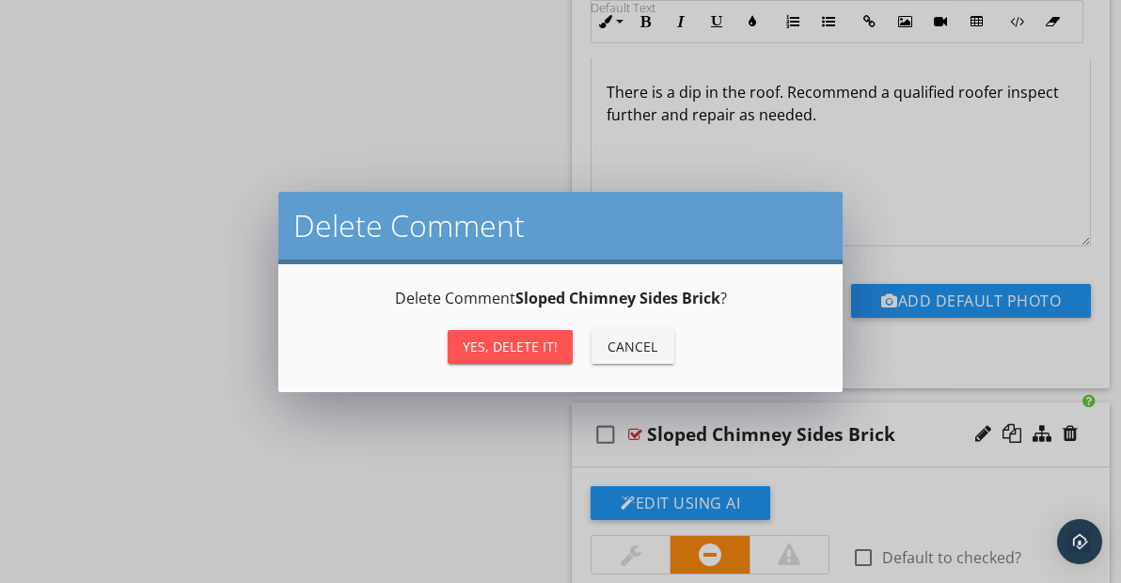
click at [540, 333] on button "Yes, Delete it!" at bounding box center [510, 347] width 125 height 34
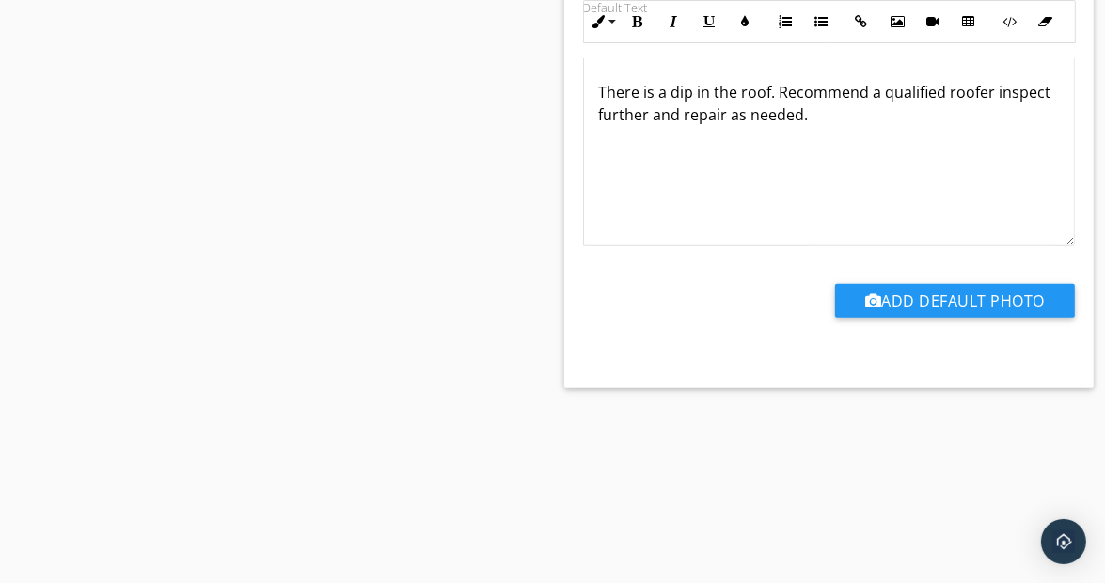
scroll to position [22492, 0]
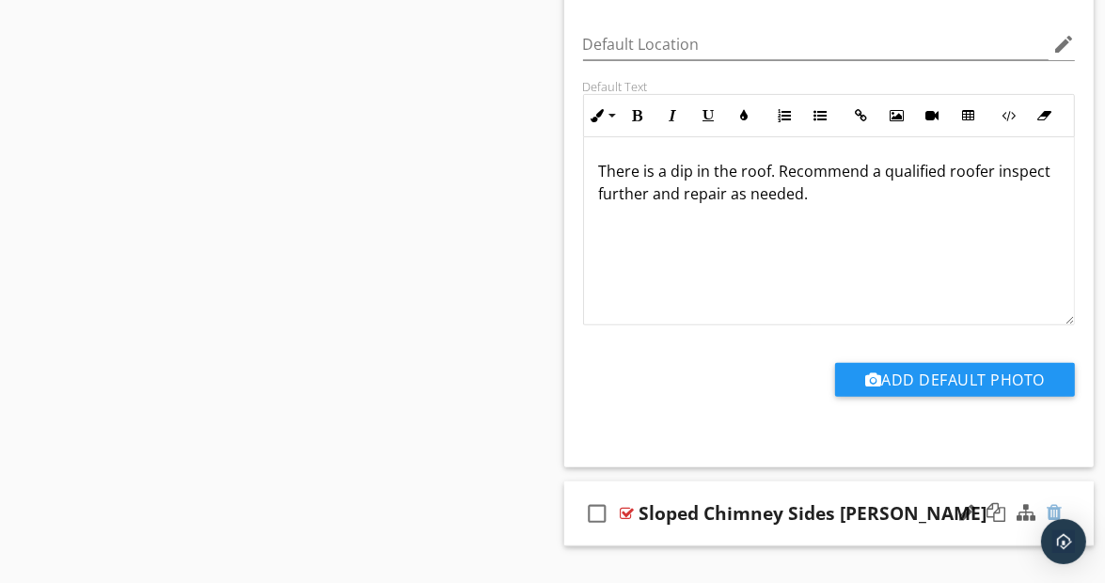
click at [1055, 503] on div at bounding box center [1054, 512] width 15 height 19
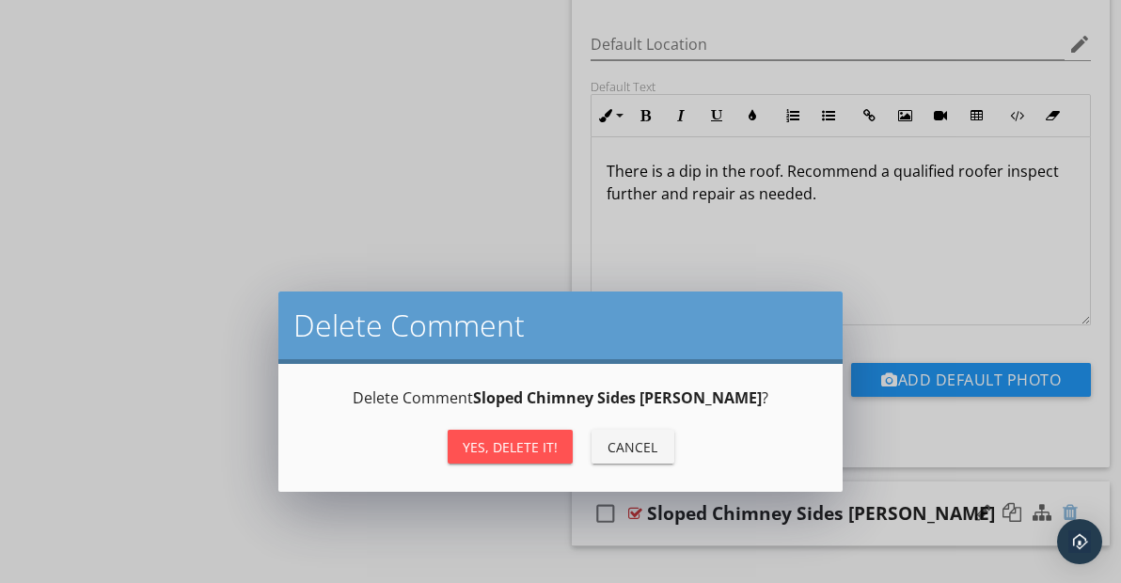
click at [1055, 465] on div "Delete Comment Delete Comment Sloped Chimney Sides [PERSON_NAME] ? Yes, Delete …" at bounding box center [560, 291] width 1121 height 583
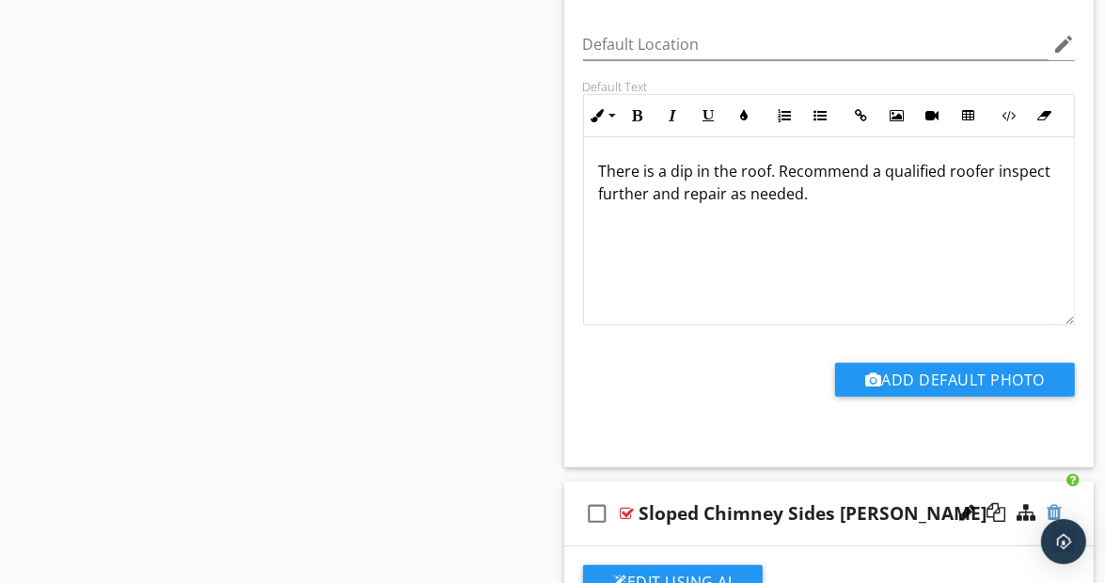
click at [1053, 503] on div at bounding box center [1054, 512] width 15 height 19
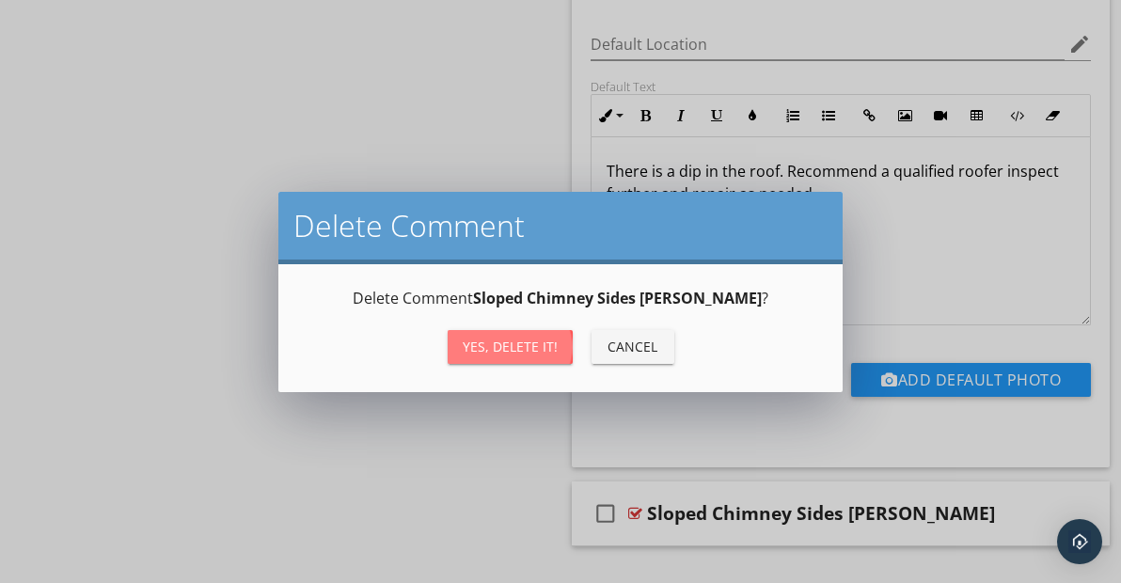
click at [510, 347] on div "Yes, Delete it!" at bounding box center [510, 347] width 95 height 20
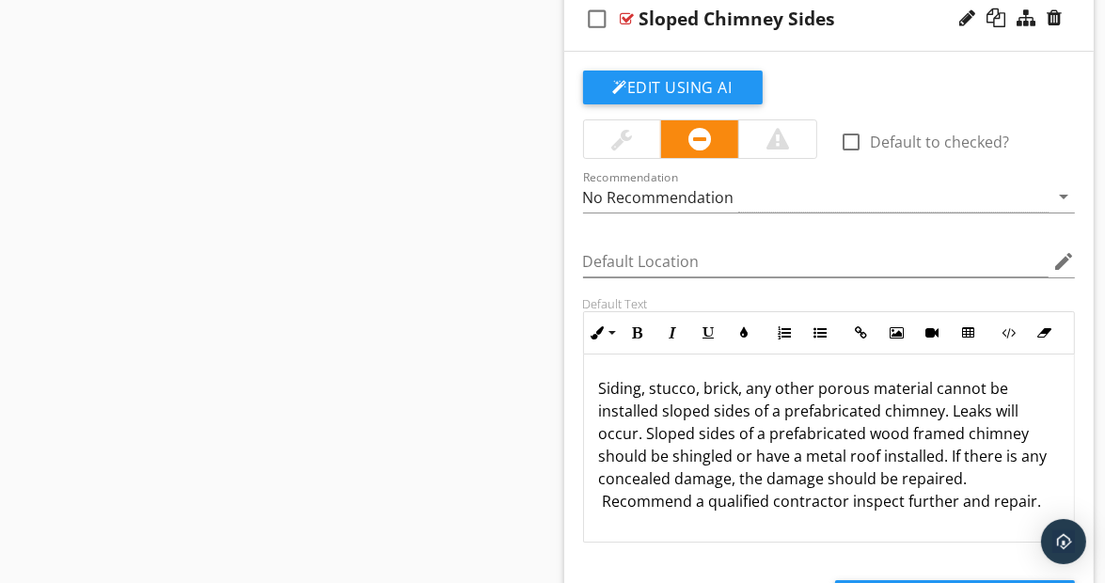
scroll to position [10897, 0]
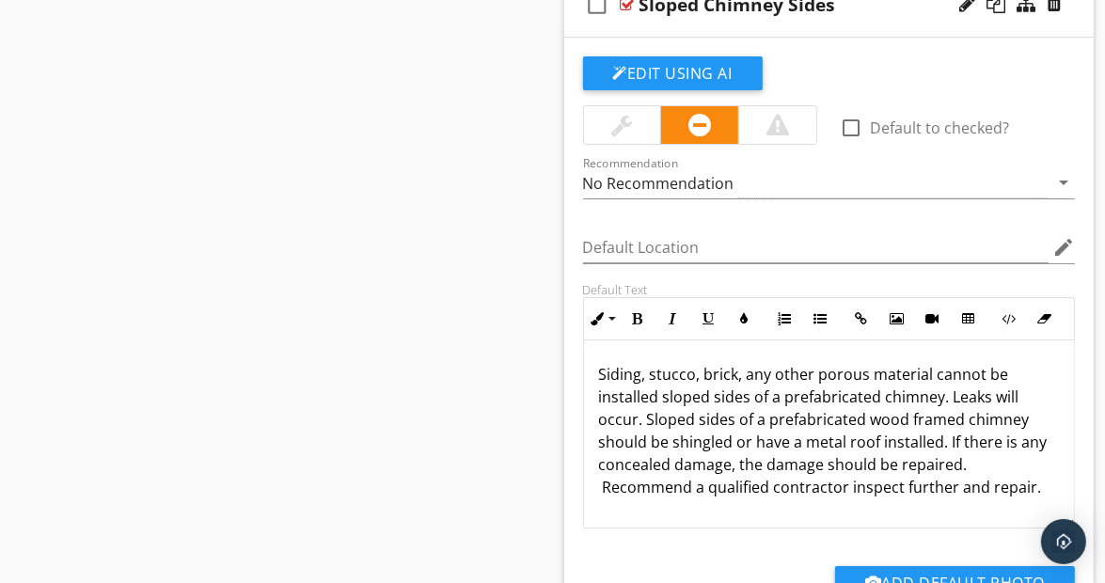
click at [646, 363] on p "Siding, stucco, brick, any other porous material cannot be installed sloped sid…" at bounding box center [829, 430] width 461 height 135
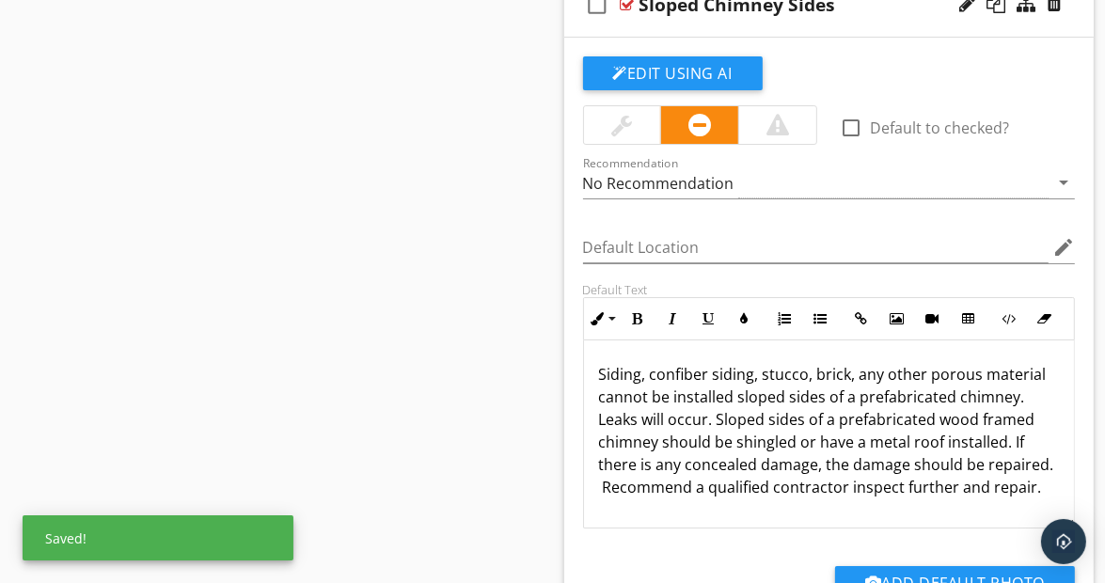
click at [670, 363] on p "Siding, confiber siding, stucco, brick, any other porous material cannot be ins…" at bounding box center [829, 430] width 461 height 135
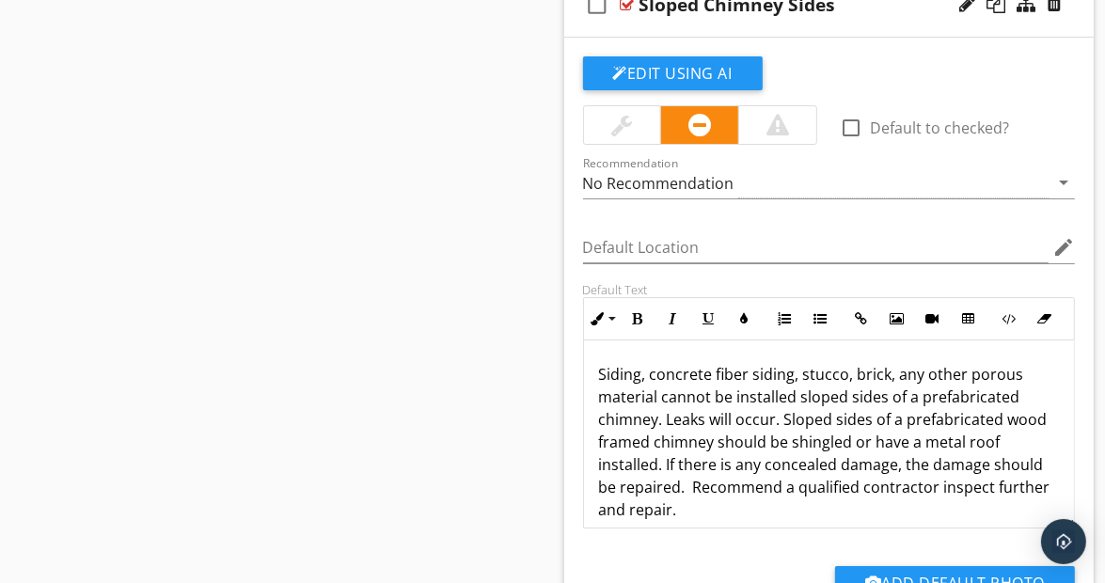
click at [894, 363] on p "Siding, concrete fiber siding, stucco, brick, any other porous material cannot …" at bounding box center [829, 442] width 461 height 158
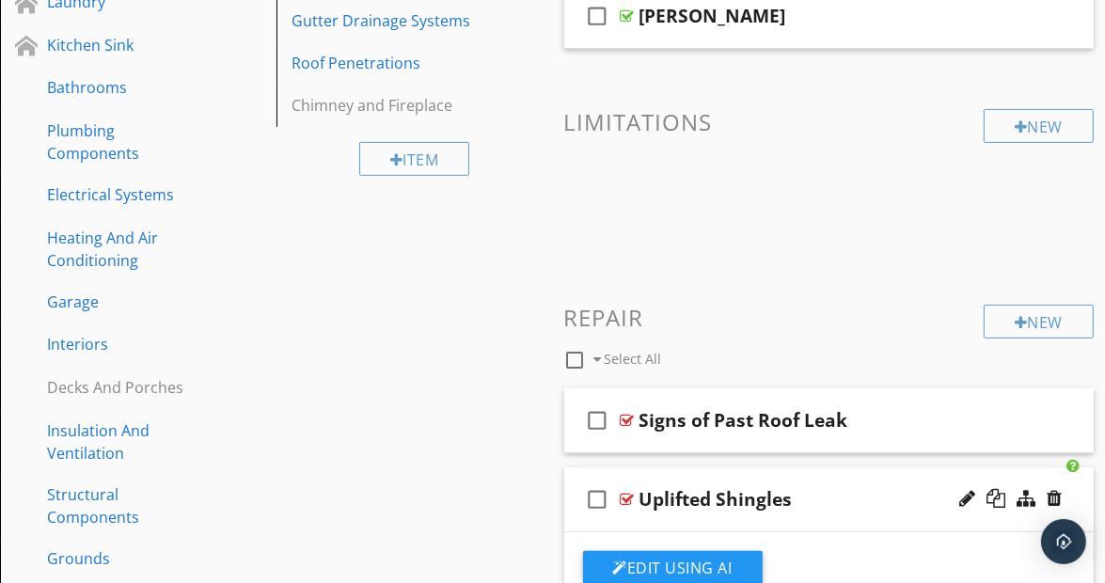
scroll to position [0, 0]
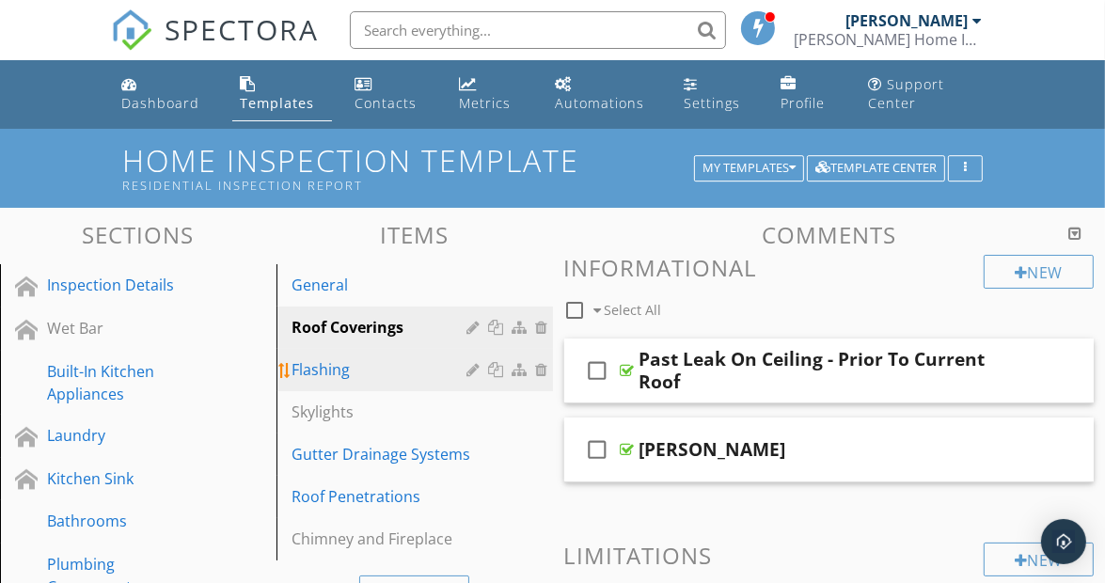
click at [333, 366] on div "Flashing" at bounding box center [383, 369] width 182 height 23
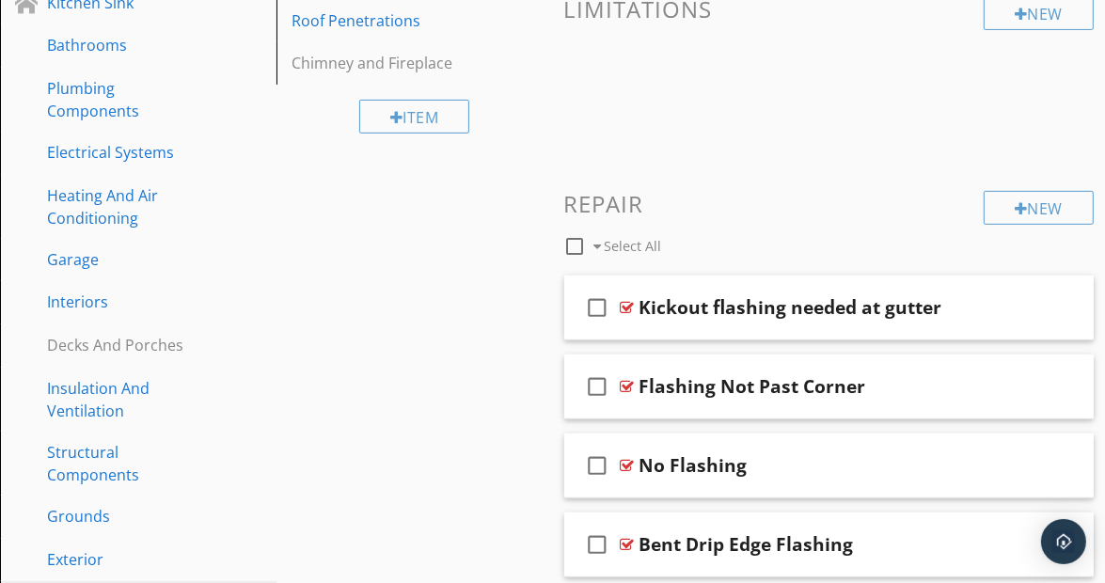
scroll to position [475, 0]
click at [1078, 317] on div "check_box_outline_blank Kickout flashing needed at gutter" at bounding box center [829, 309] width 530 height 65
